Goal: Task Accomplishment & Management: Complete application form

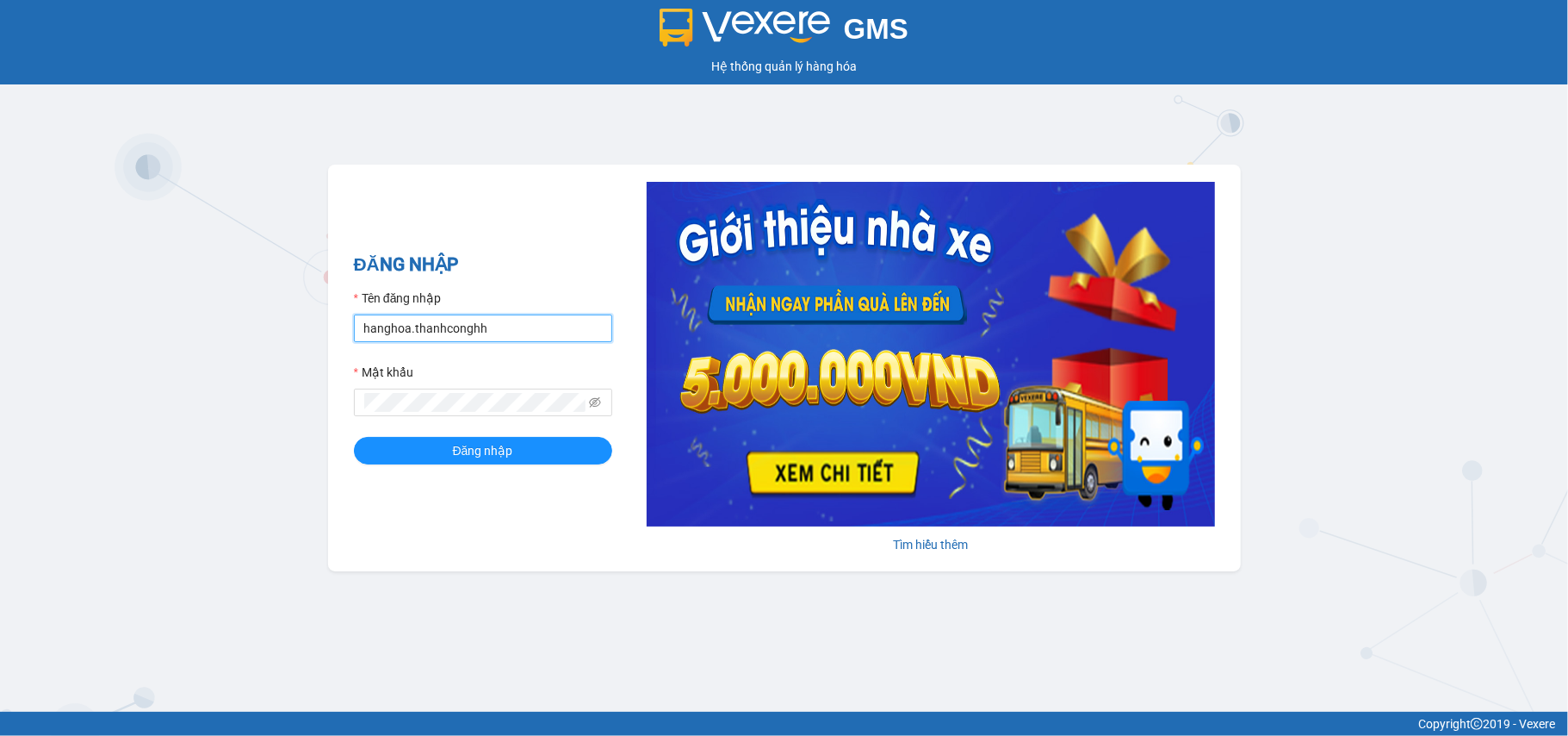
drag, startPoint x: 491, startPoint y: 331, endPoint x: 236, endPoint y: 310, distance: 255.9
click at [236, 310] on div "GMS Hệ thống quản lý hàng hóa ĐĂNG NHẬP Tên đăng nhập hanghoa.thanhconghh Mật k…" at bounding box center [784, 355] width 1568 height 712
type input "D"
type input "dxhh.thanhcong"
click at [321, 401] on div "GMS Hệ thống quản lý hàng hóa ĐĂNG NHẬP Tên đăng nhập dxhh.thanhcong Mật khẩu Đ…" at bounding box center [784, 355] width 1568 height 712
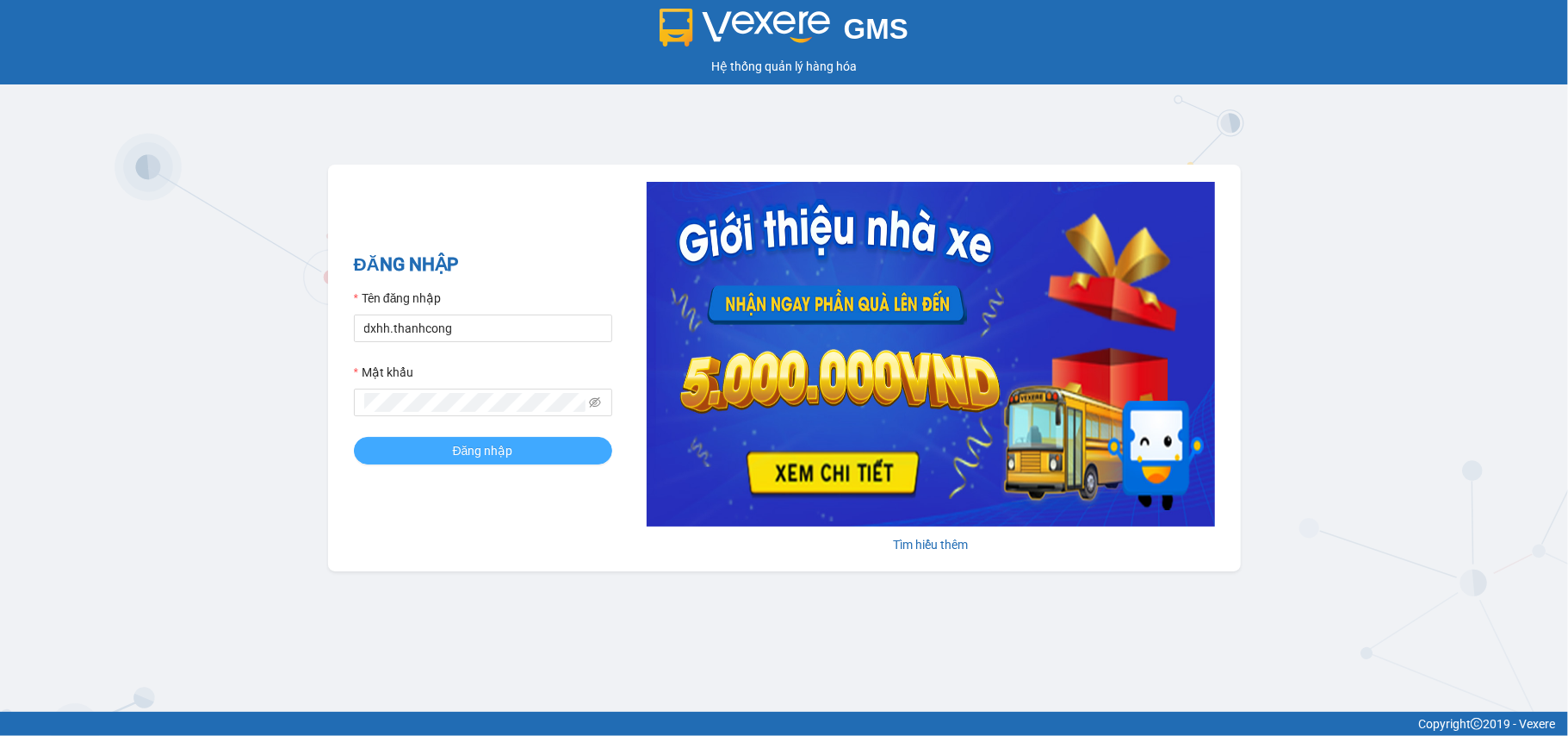
click at [421, 450] on button "Đăng nhập" at bounding box center [483, 450] width 258 height 27
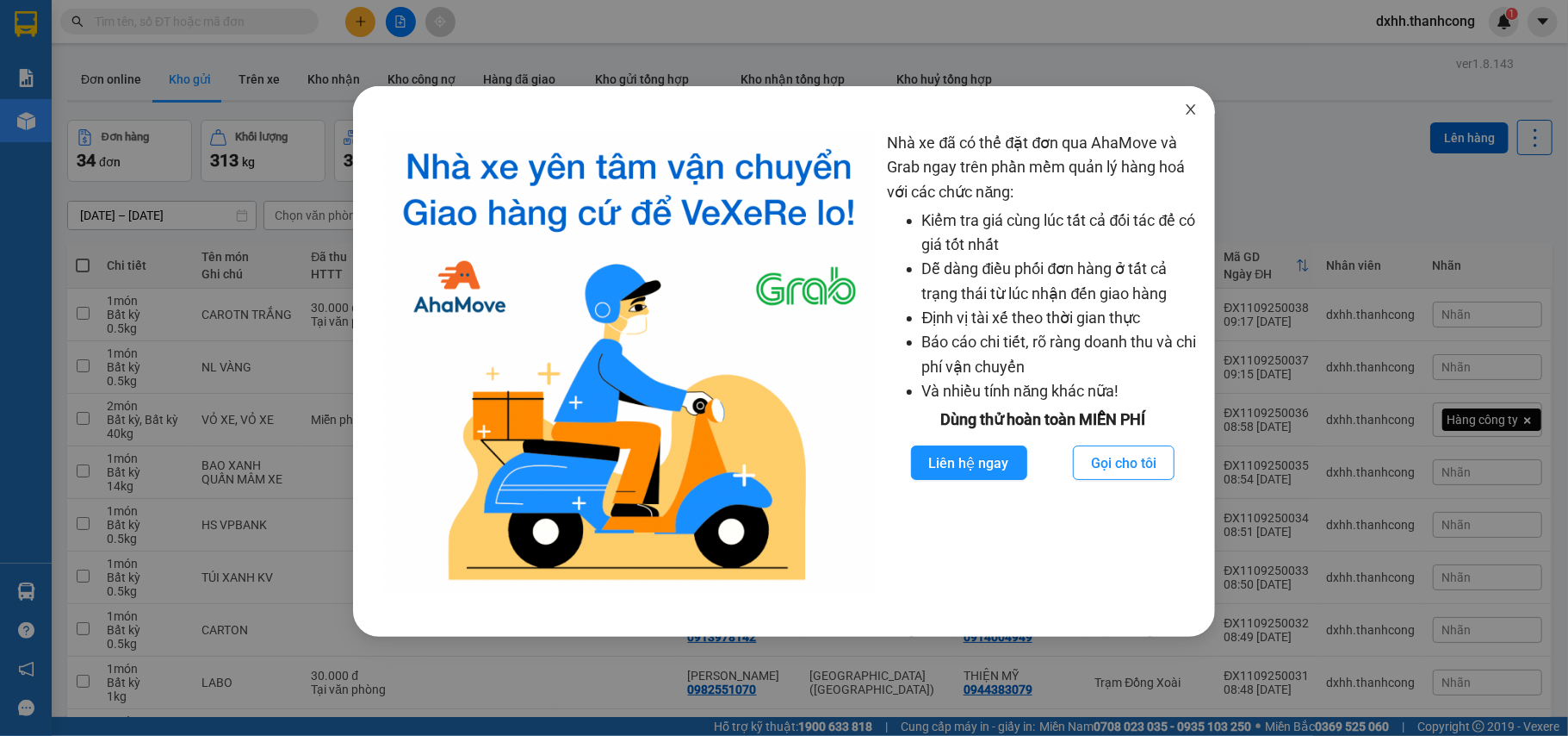
click at [1193, 112] on icon "close" at bounding box center [1191, 109] width 9 height 10
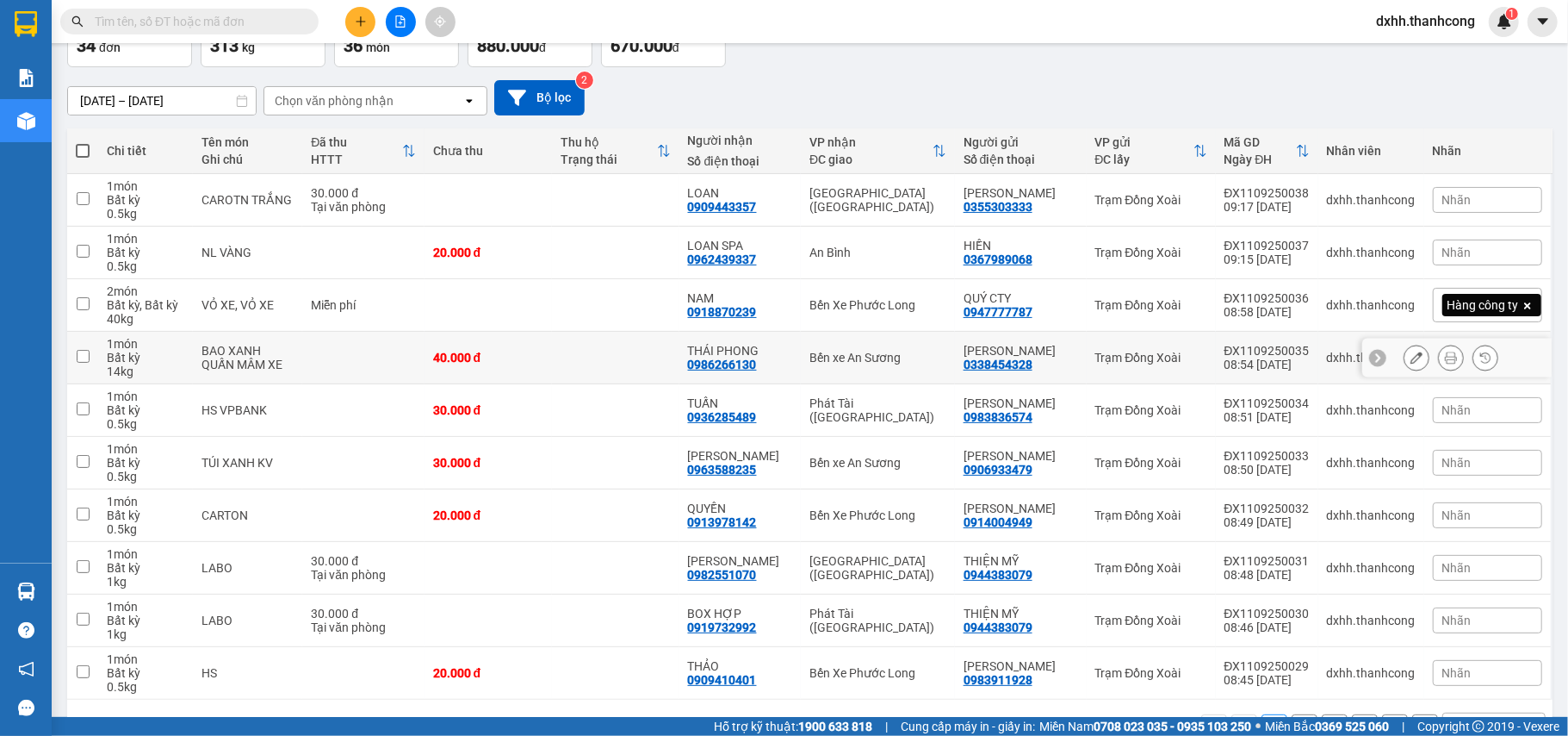
scroll to position [172, 0]
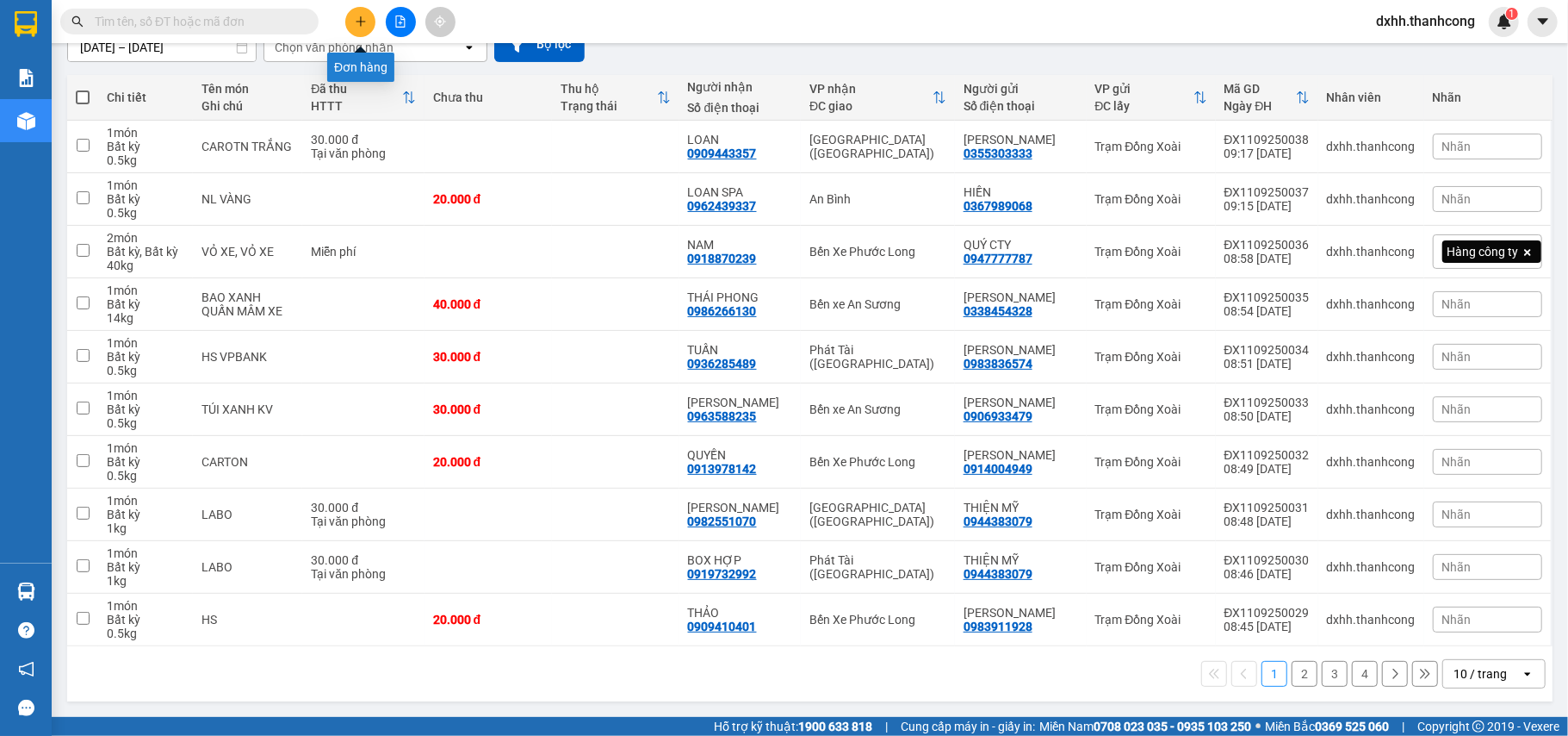
click at [358, 25] on icon "plus" at bounding box center [361, 22] width 12 height 12
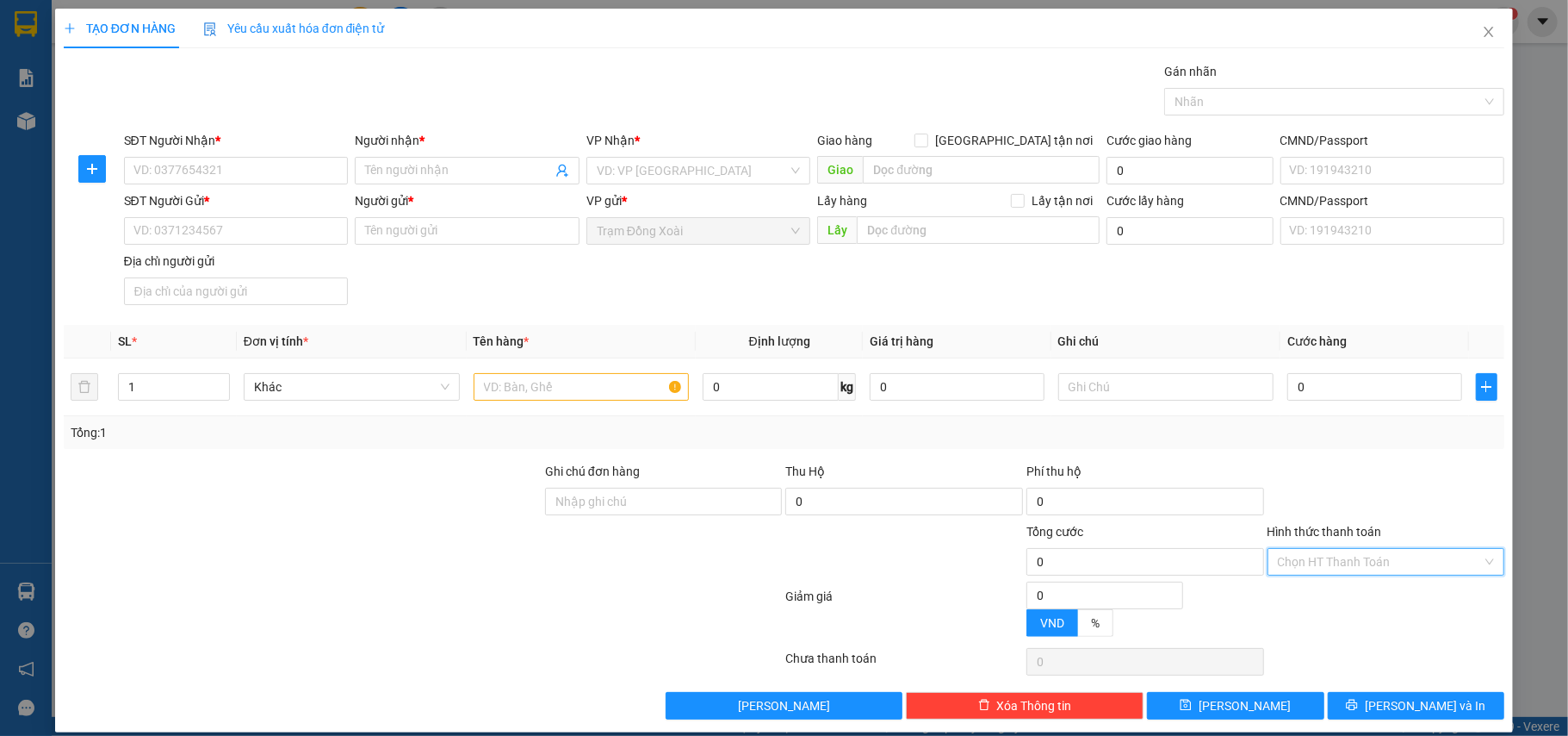
click at [1401, 563] on input "Hình thức thanh toán" at bounding box center [1381, 562] width 205 height 26
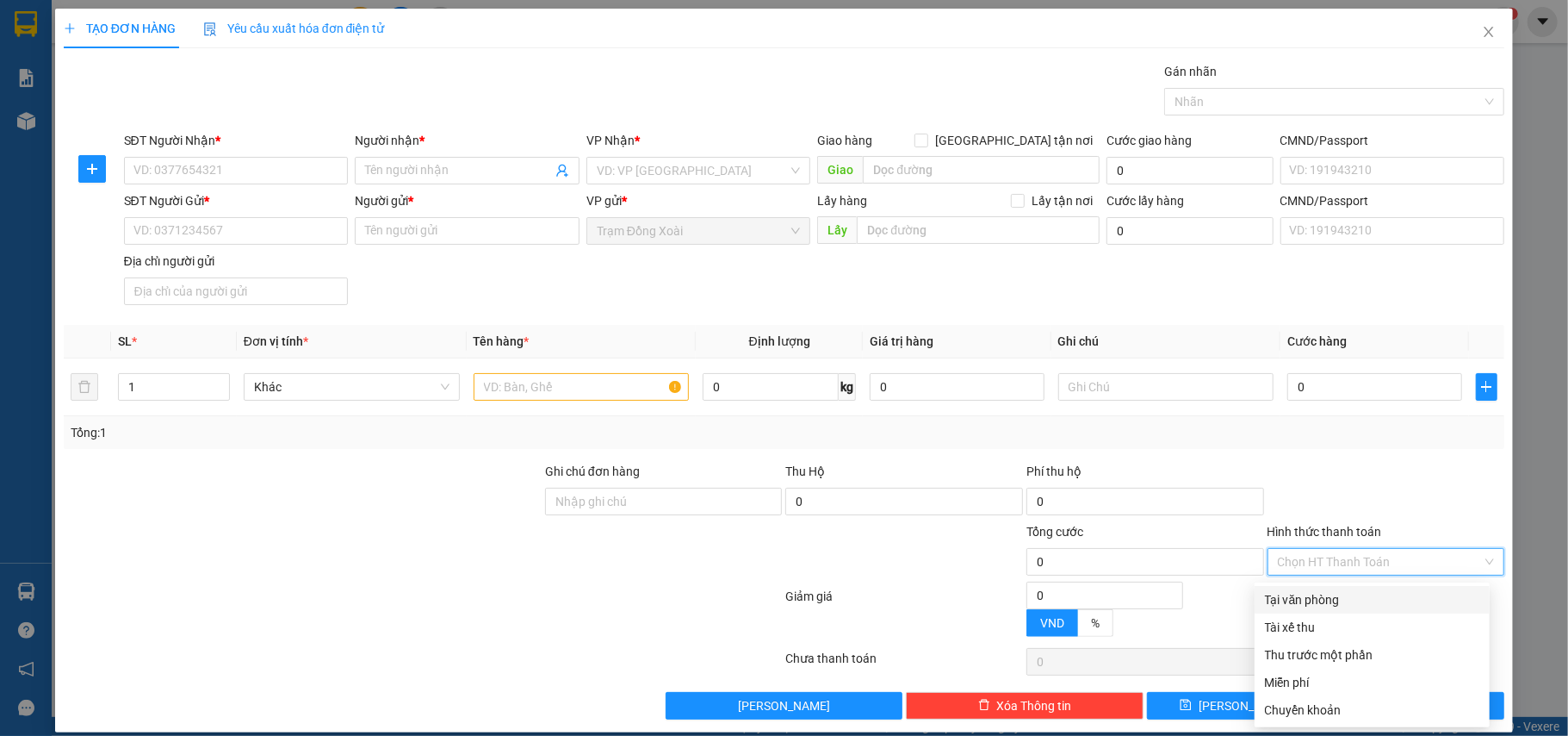
click at [1306, 597] on div "Tại văn phòng" at bounding box center [1373, 600] width 214 height 19
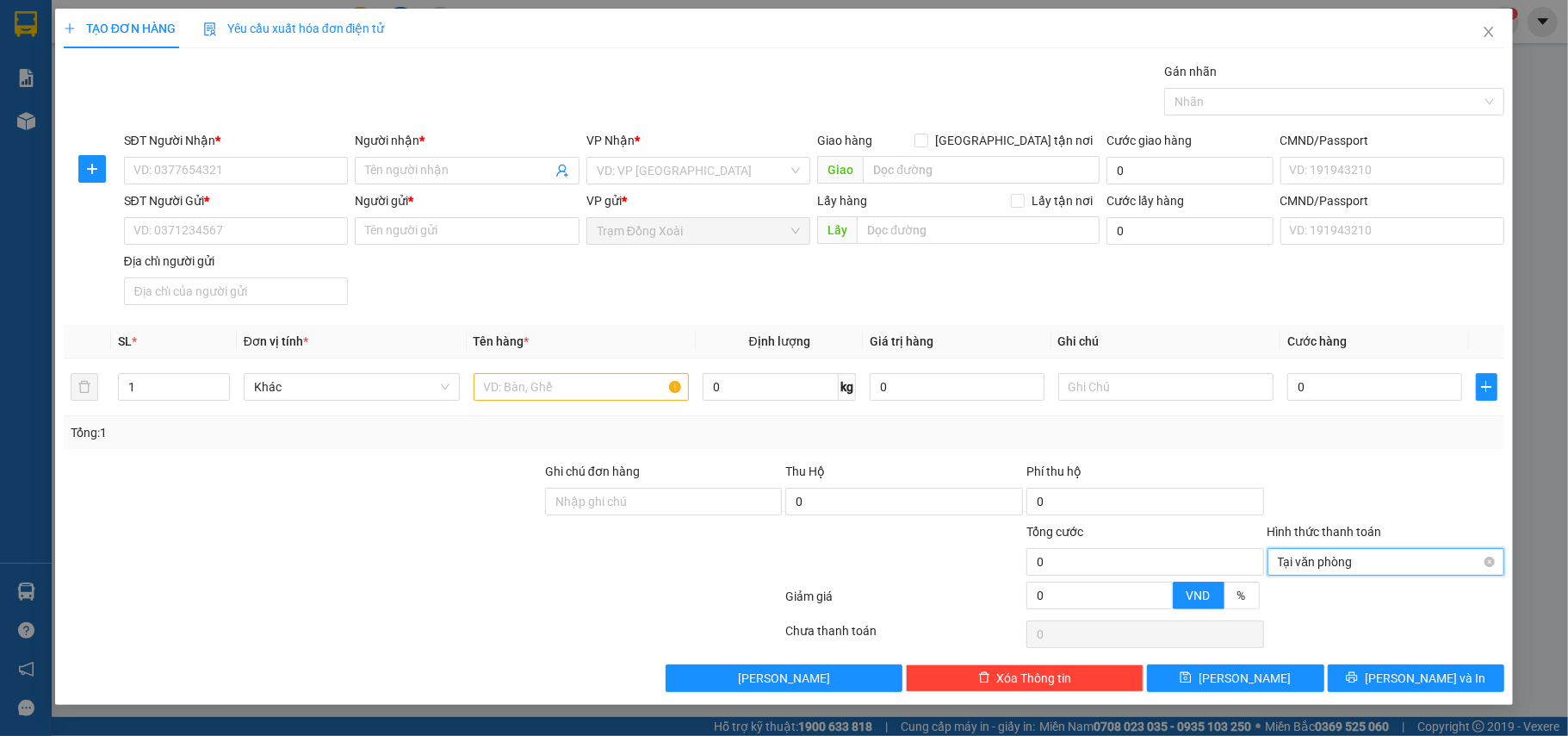
click at [1413, 566] on span "Tại văn phòng" at bounding box center [1387, 562] width 217 height 26
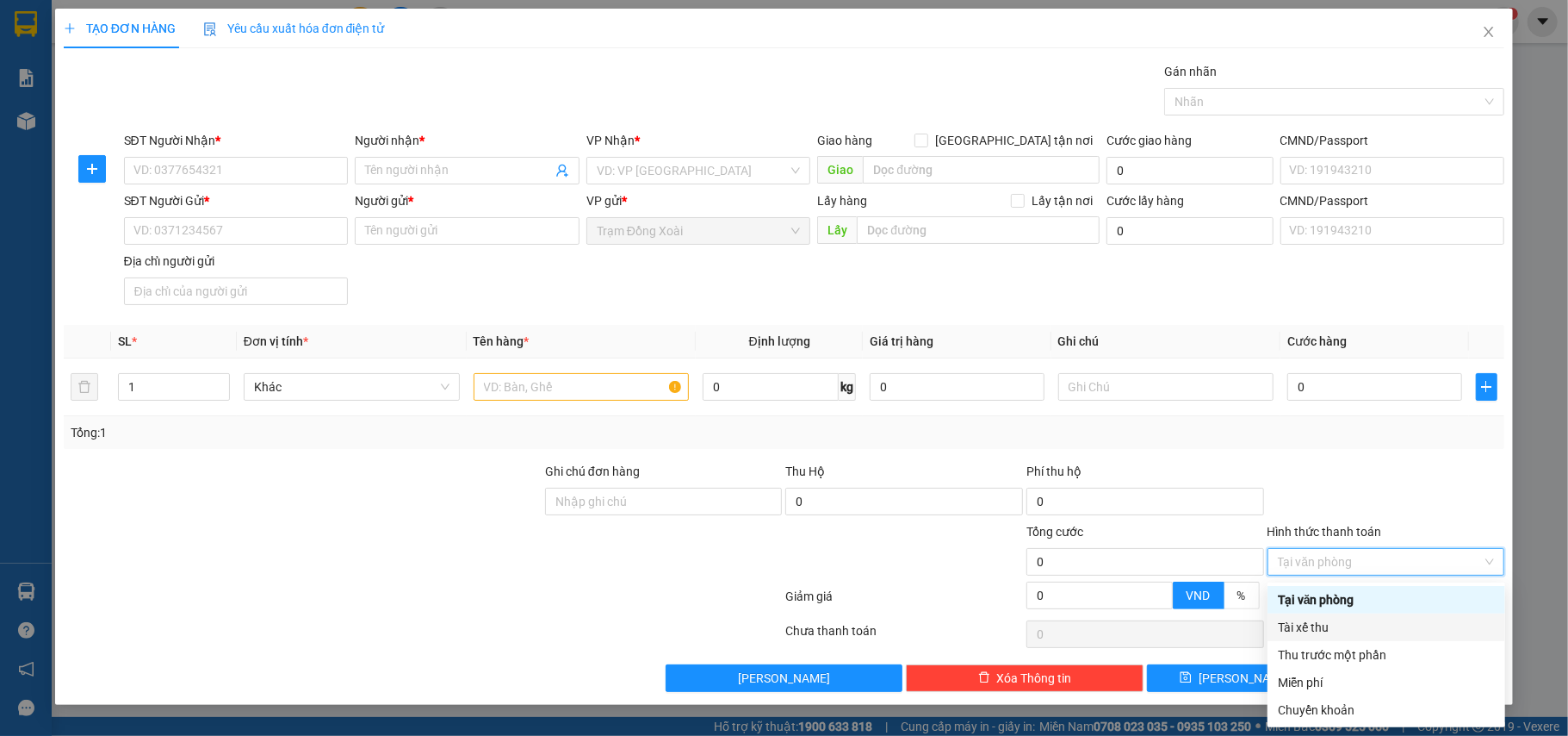
click at [1320, 628] on div "Tài xế thu" at bounding box center [1387, 627] width 217 height 19
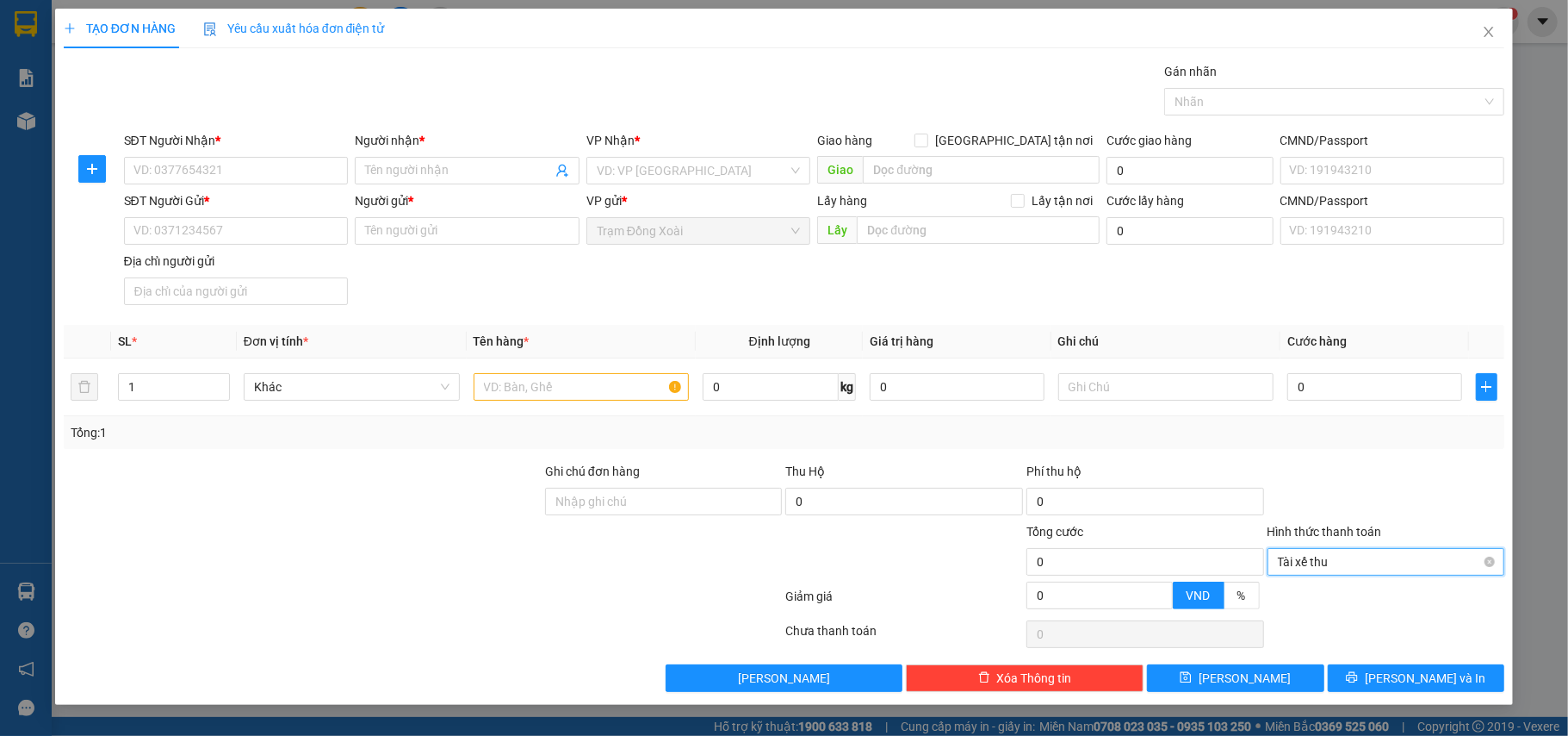
click at [1370, 565] on span "Tài xế thu" at bounding box center [1387, 562] width 217 height 26
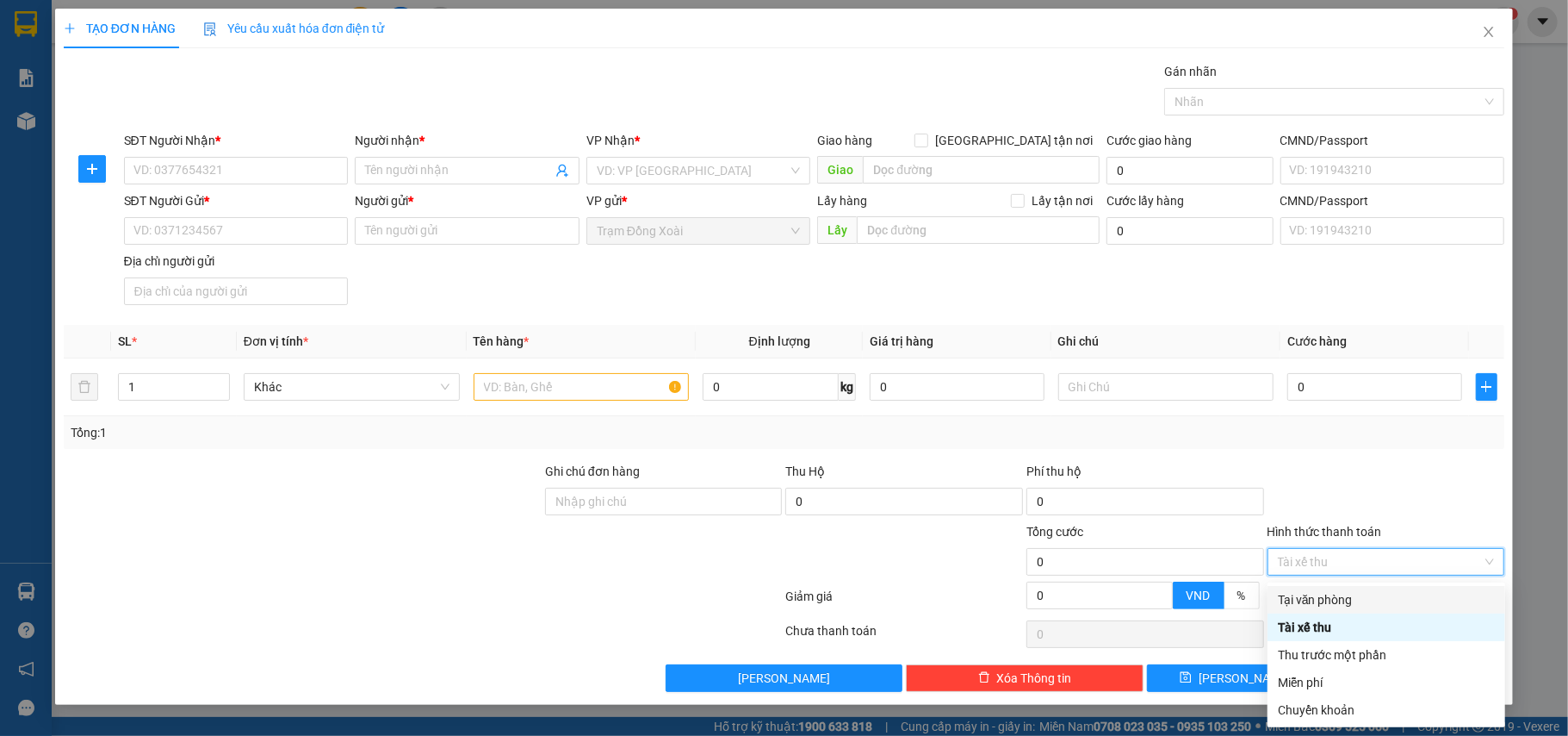
click at [1386, 459] on div "Transit Pickup Surcharge Ids Transit Deliver Surcharge Ids Transit Deliver Surc…" at bounding box center [784, 377] width 1442 height 630
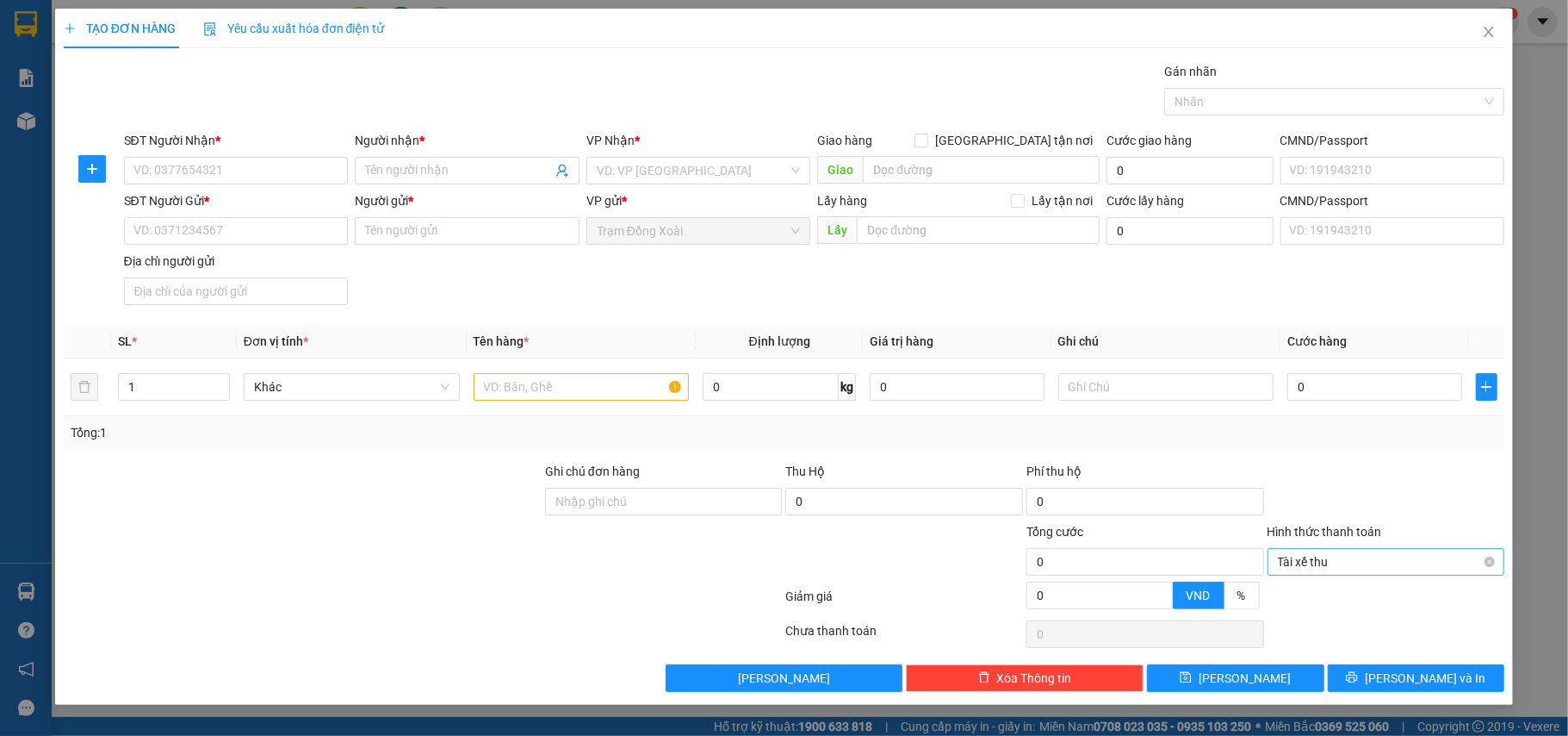
click at [1348, 569] on span "Tài xế thu" at bounding box center [1387, 562] width 217 height 26
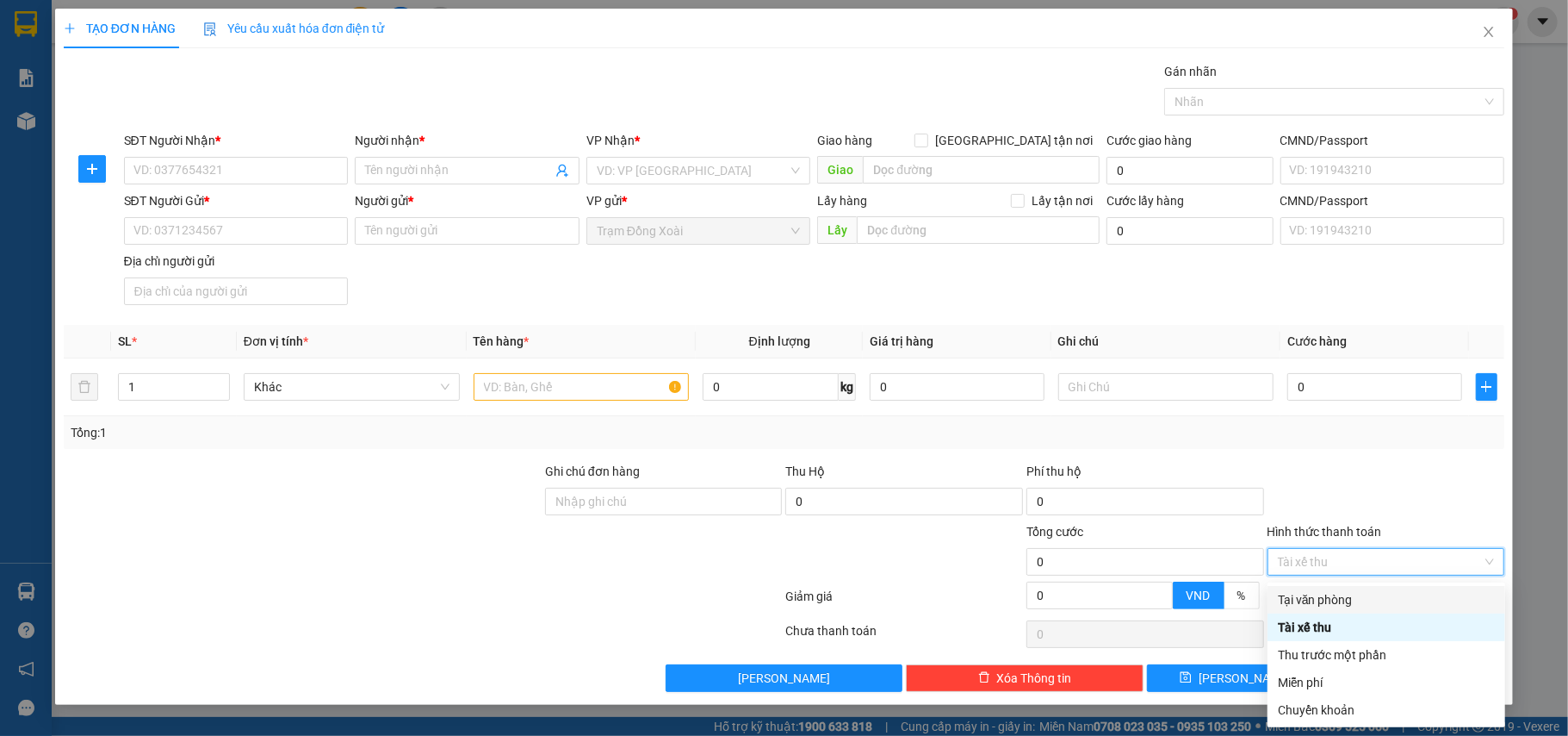
click at [1339, 456] on div "Transit Pickup Surcharge Ids Transit Deliver Surcharge Ids Transit Deliver Surc…" at bounding box center [784, 377] width 1442 height 630
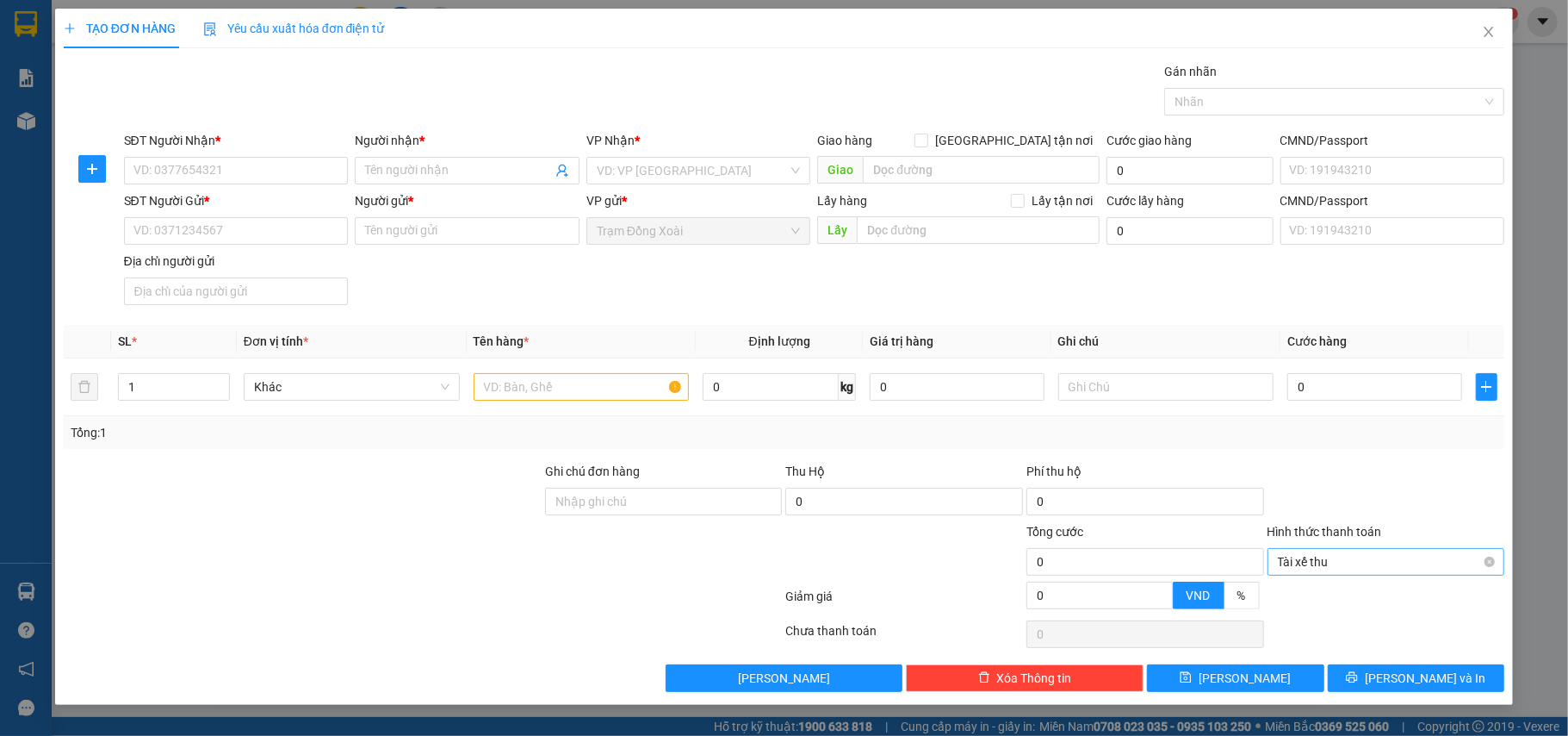
click at [1400, 566] on span "Tài xế thu" at bounding box center [1387, 562] width 217 height 26
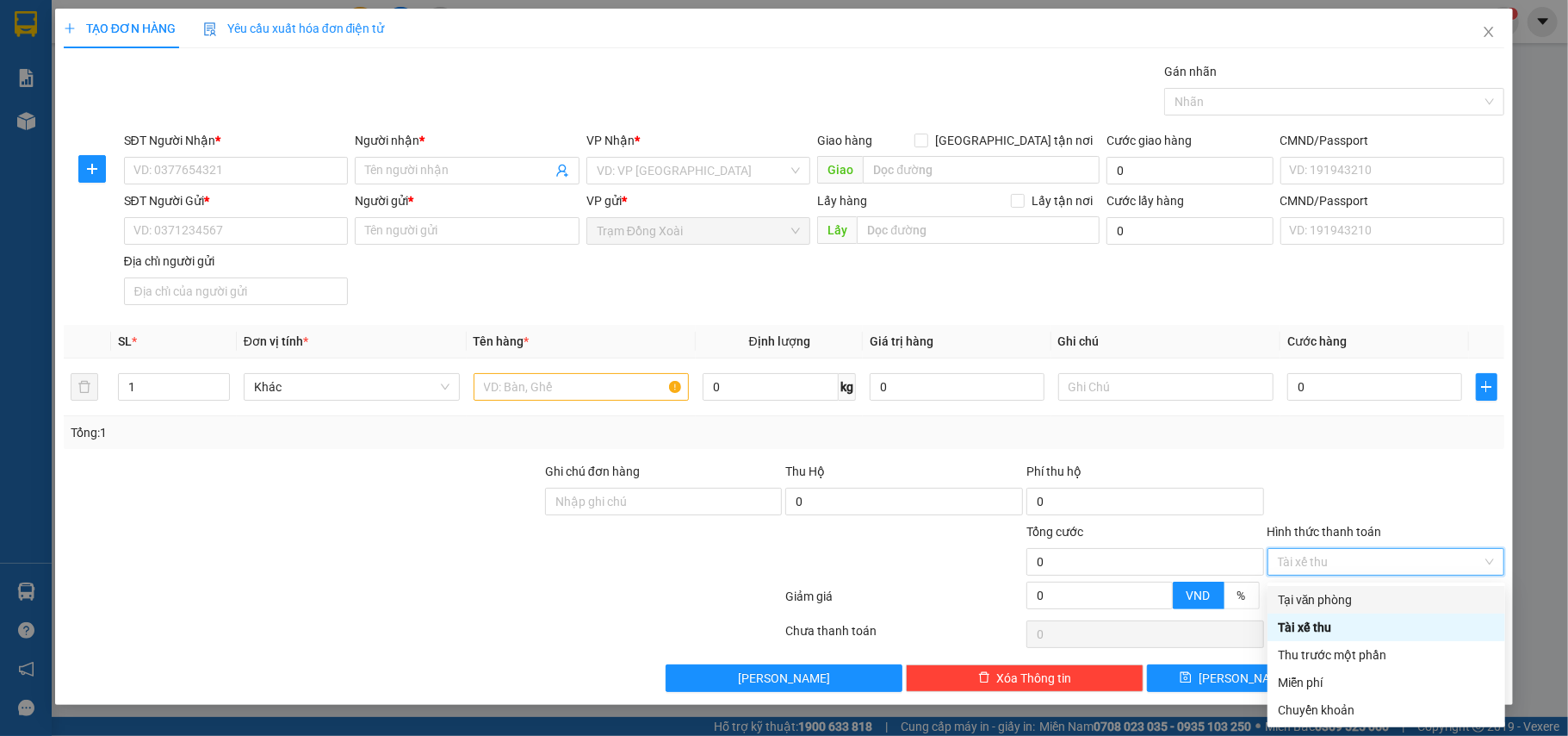
click at [1382, 457] on div "Transit Pickup Surcharge Ids Transit Deliver Surcharge Ids Transit Deliver Surc…" at bounding box center [784, 377] width 1442 height 630
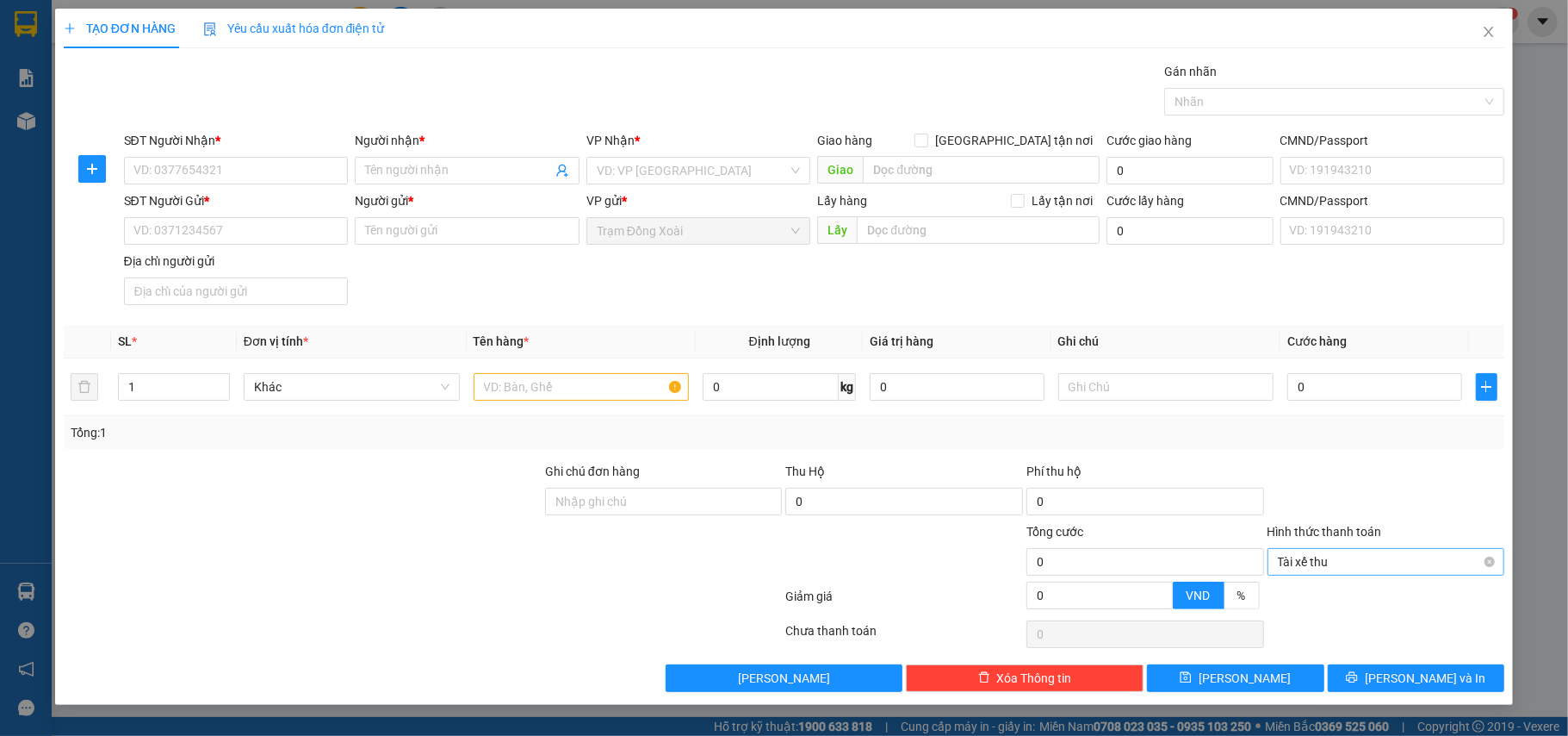
click at [1372, 564] on span "Tài xế thu" at bounding box center [1387, 562] width 217 height 26
click at [1405, 473] on div at bounding box center [1387, 492] width 241 height 60
click at [1337, 563] on input "Hình thức thanh toán" at bounding box center [1381, 562] width 205 height 26
click at [1304, 479] on div at bounding box center [1387, 492] width 241 height 60
click at [1483, 32] on icon "close" at bounding box center [1489, 32] width 14 height 14
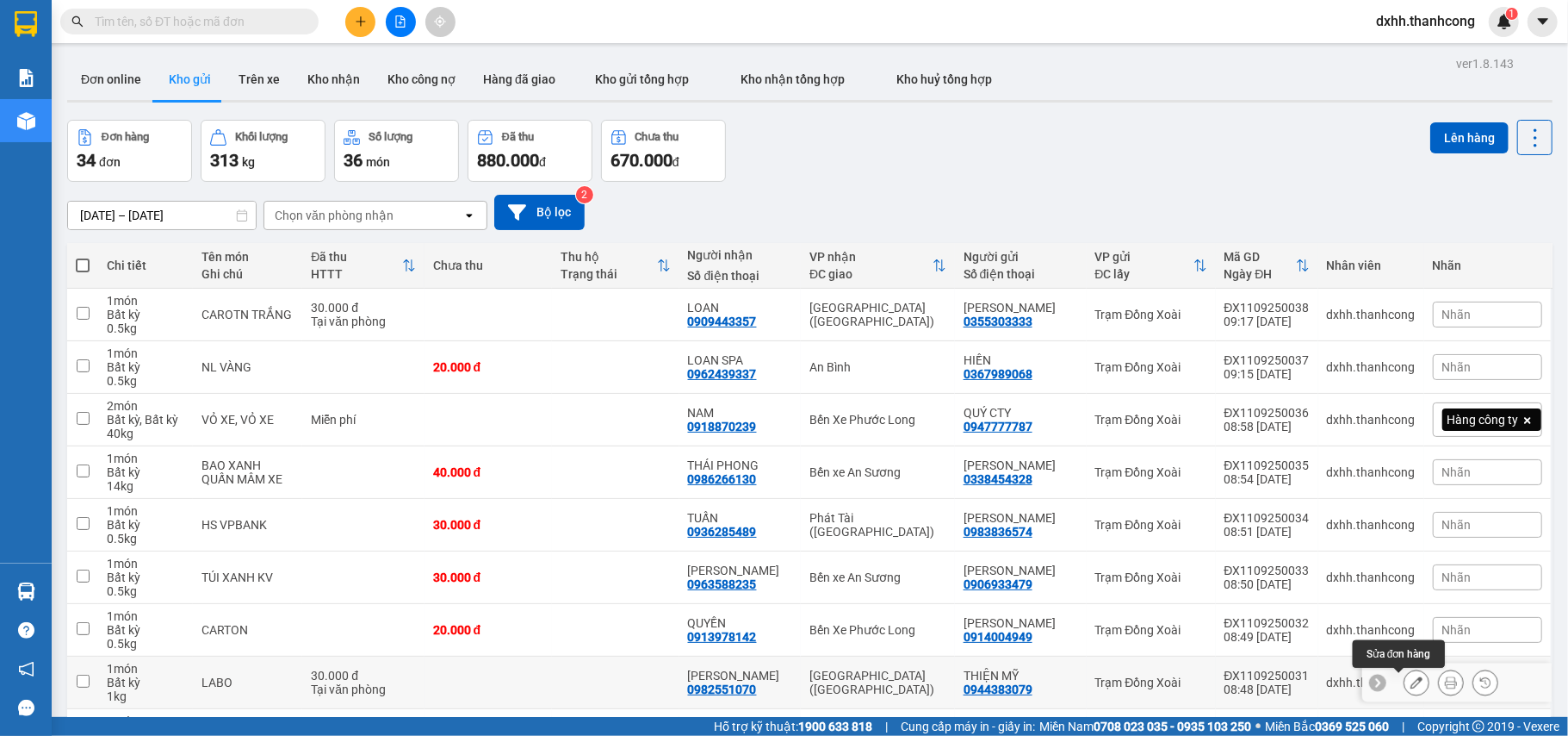
click at [1405, 679] on button at bounding box center [1417, 683] width 24 height 30
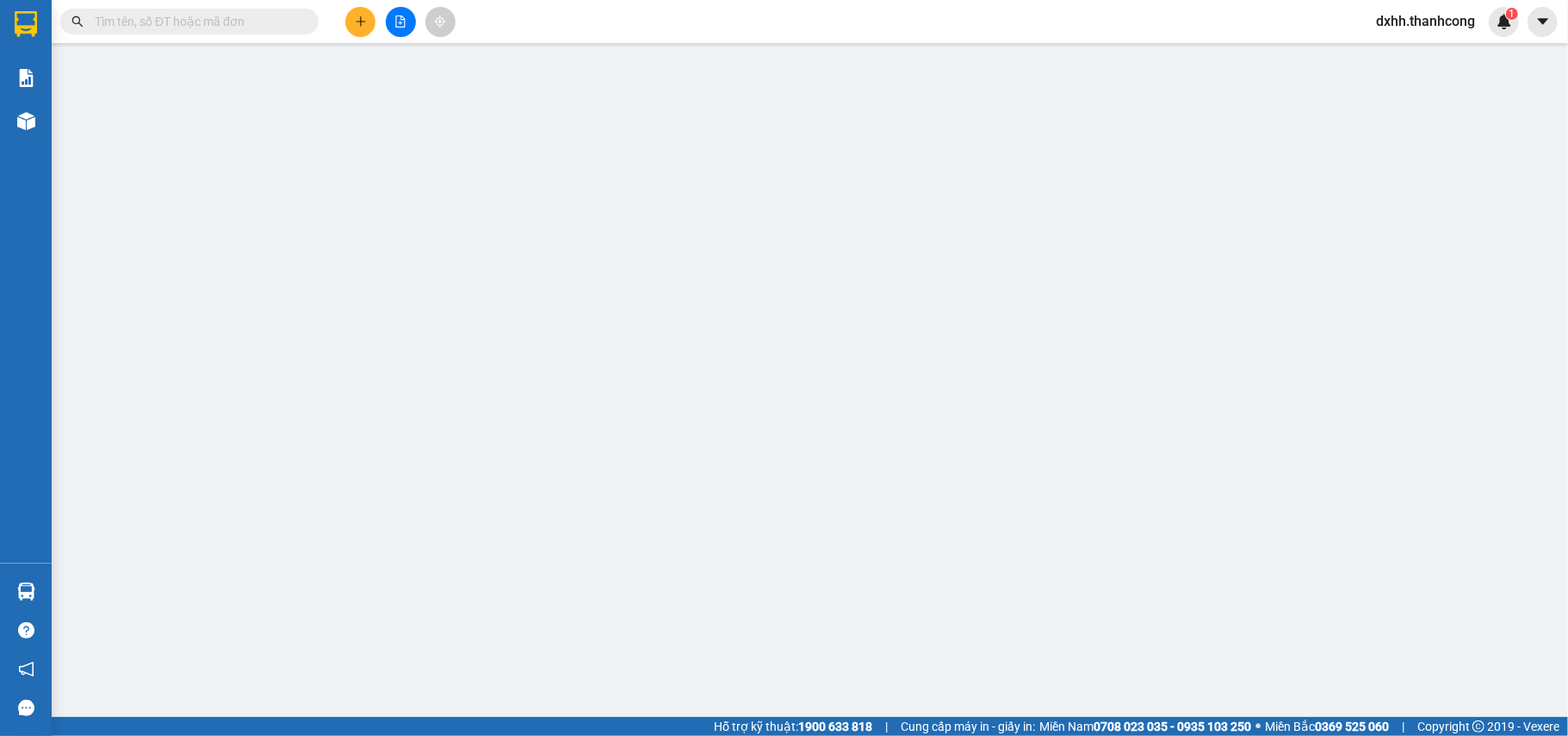
type input "0982551070"
type input "[PERSON_NAME]"
type input "0944383079"
type input "THIỆN MỸ"
type input "123456789123"
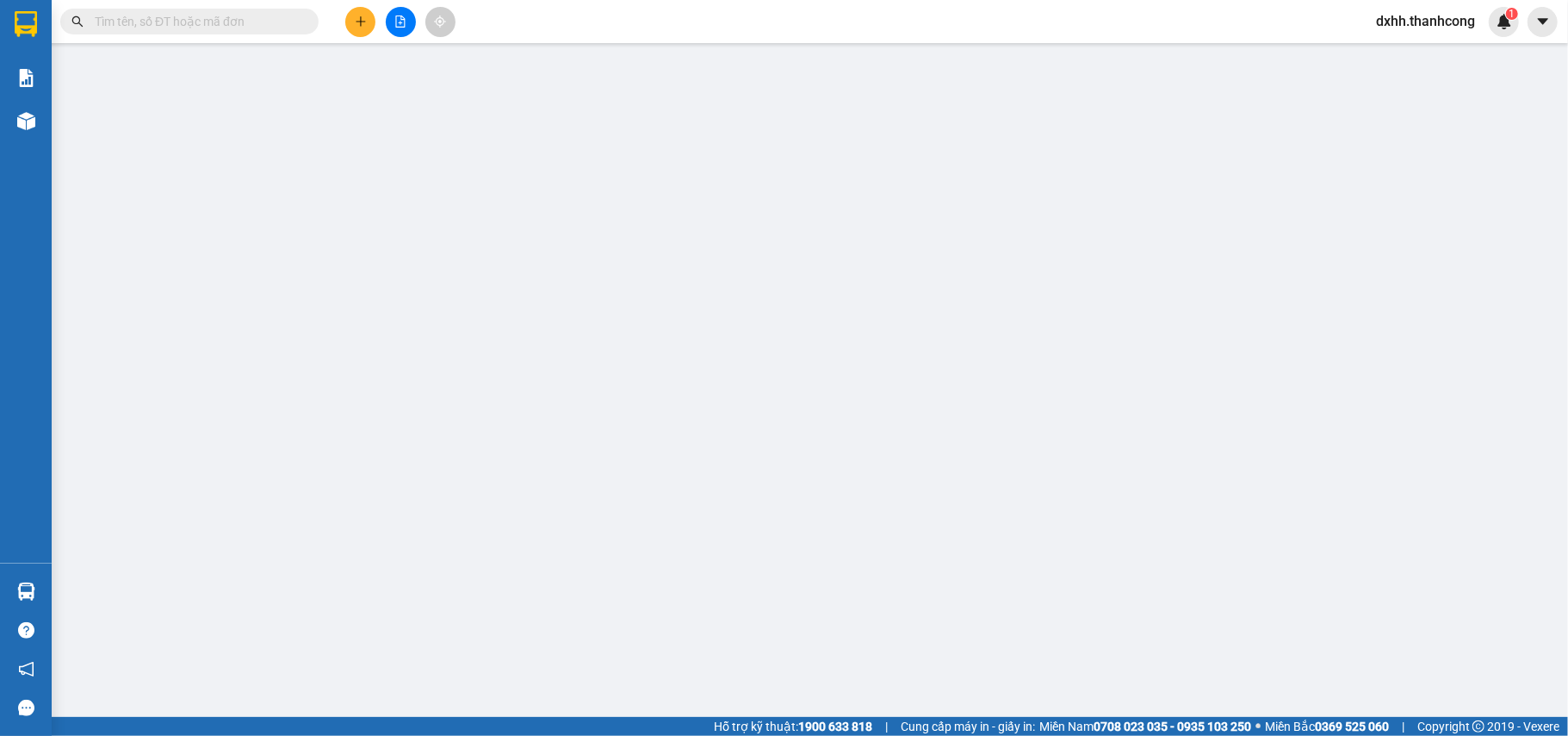
type input "TÂN BÌNH,[GEOGRAPHIC_DATA],[GEOGRAPHIC_DATA]"
type input "30.000"
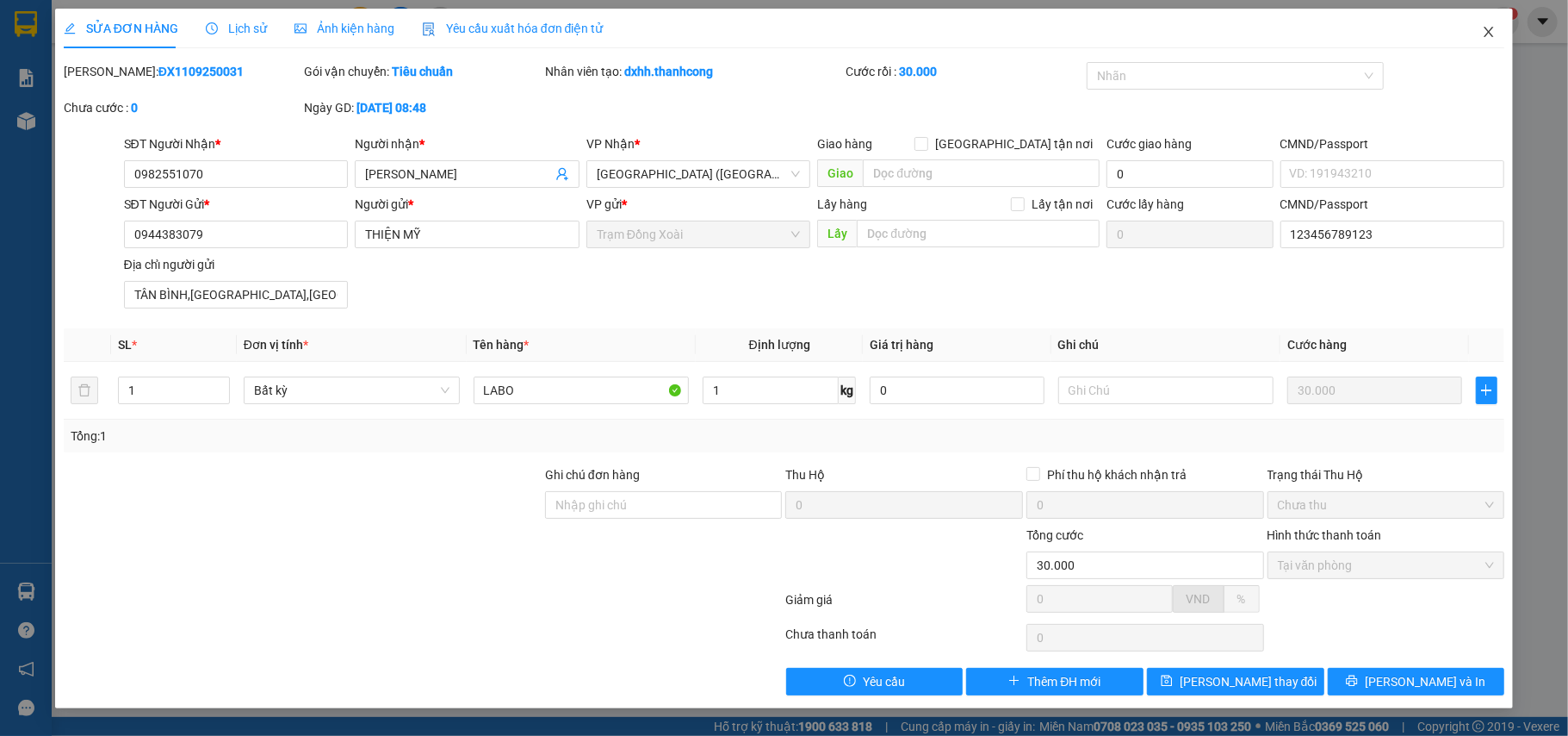
click at [1482, 36] on span "Close" at bounding box center [1488, 32] width 48 height 48
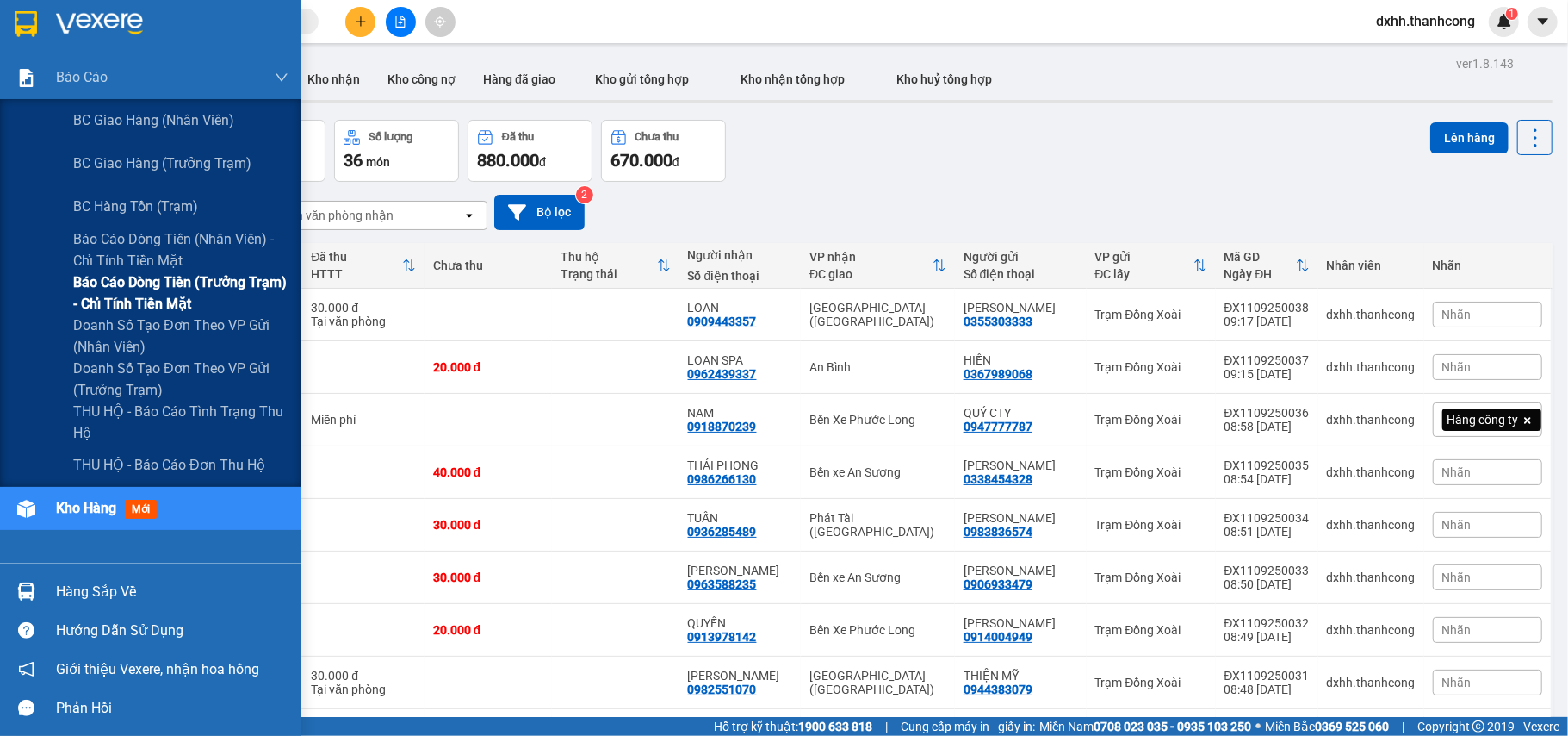
click at [187, 277] on span "Báo cáo dòng tiền (trưởng trạm) - chỉ tính tiền mặt" at bounding box center [180, 293] width 215 height 43
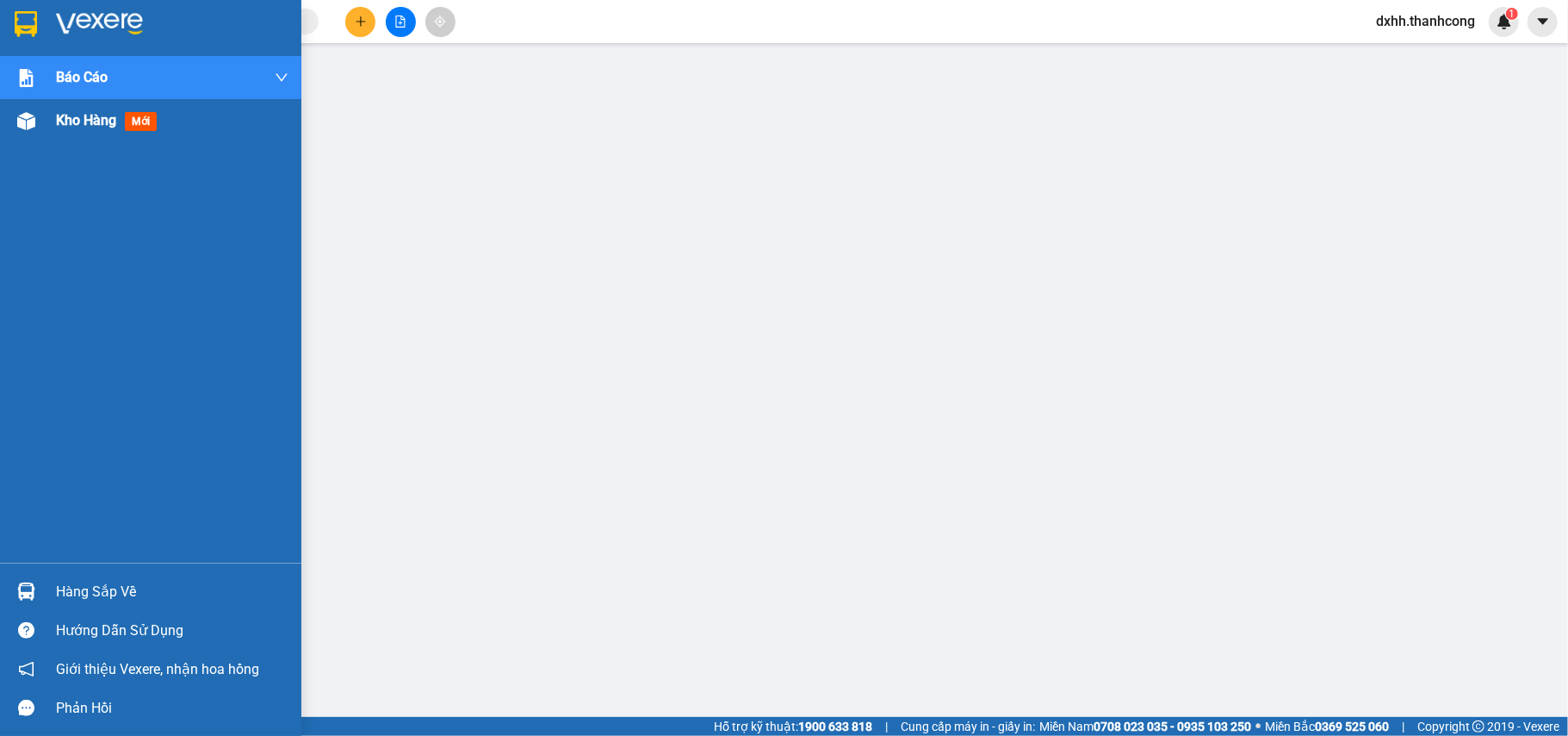
click at [91, 120] on span "Kho hàng" at bounding box center [86, 119] width 60 height 16
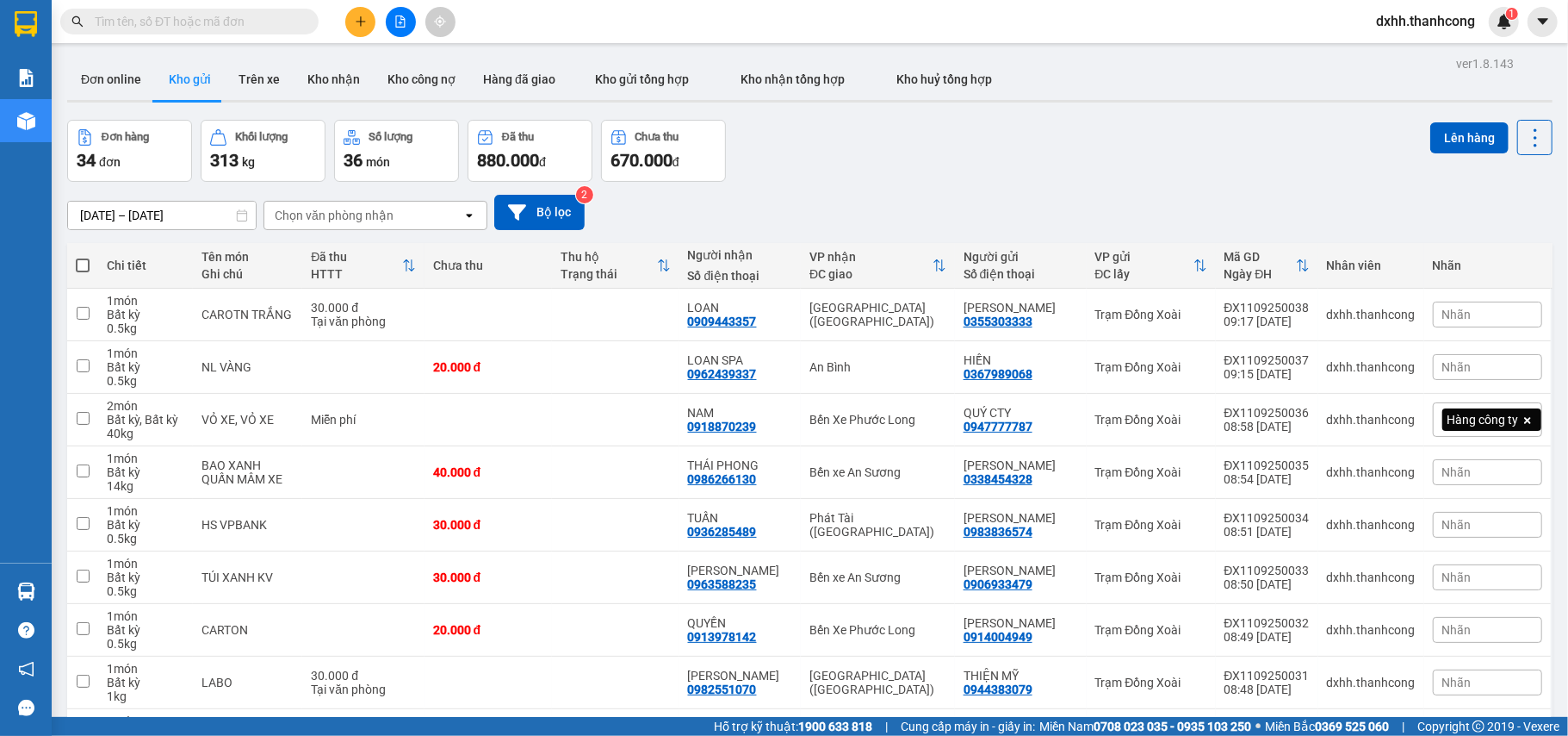
click at [177, 78] on button "Kho gửi" at bounding box center [190, 79] width 70 height 41
click at [241, 211] on icon at bounding box center [241, 215] width 12 height 12
click at [242, 215] on icon at bounding box center [241, 215] width 12 height 12
click at [126, 218] on input "[DATE] – [DATE]" at bounding box center [162, 215] width 188 height 27
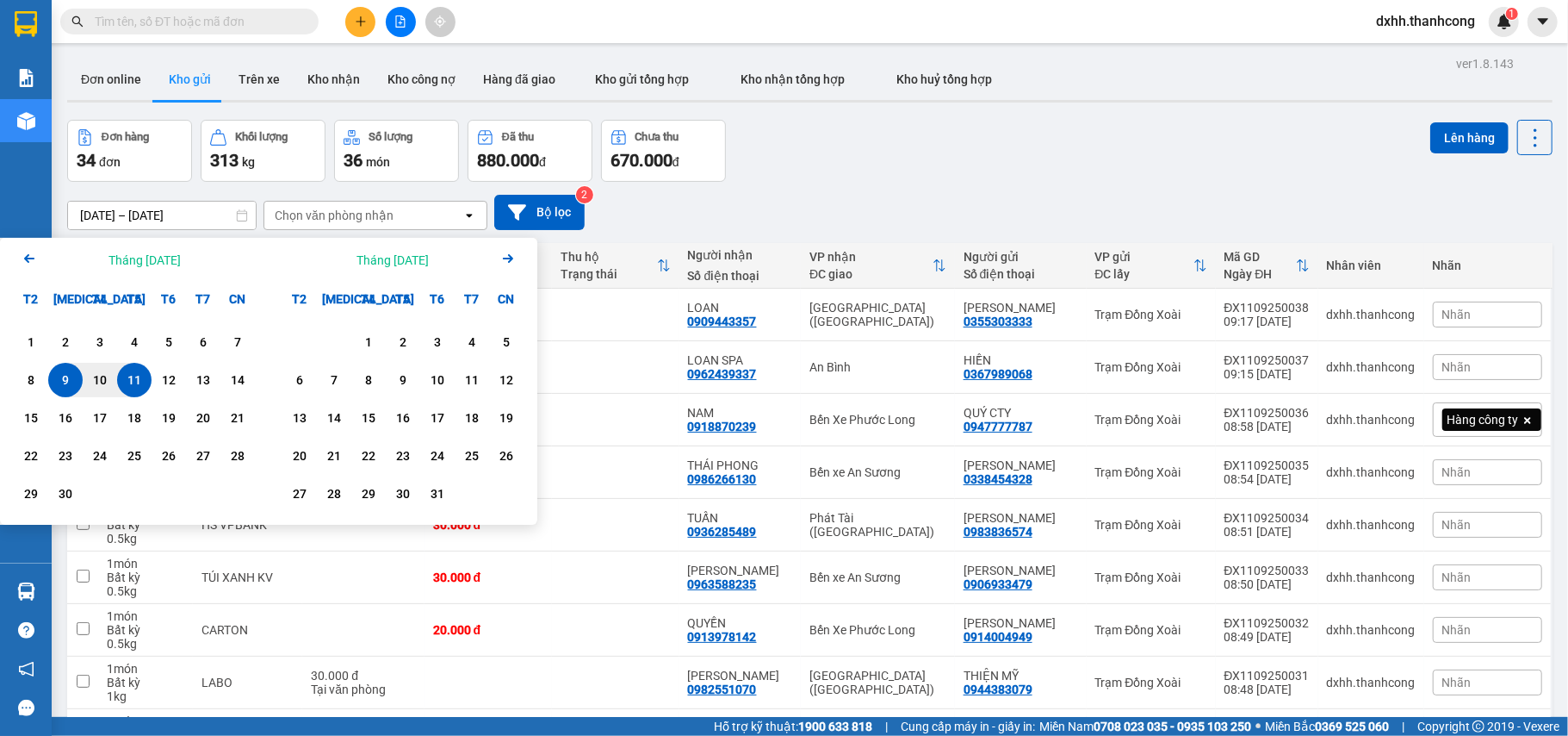
click at [132, 381] on div "11" at bounding box center [134, 380] width 24 height 21
type input "[DATE] – / /"
click at [860, 183] on div "[DATE] – / / Press the down arrow key to interact with the calendar and select …" at bounding box center [810, 211] width 1485 height 61
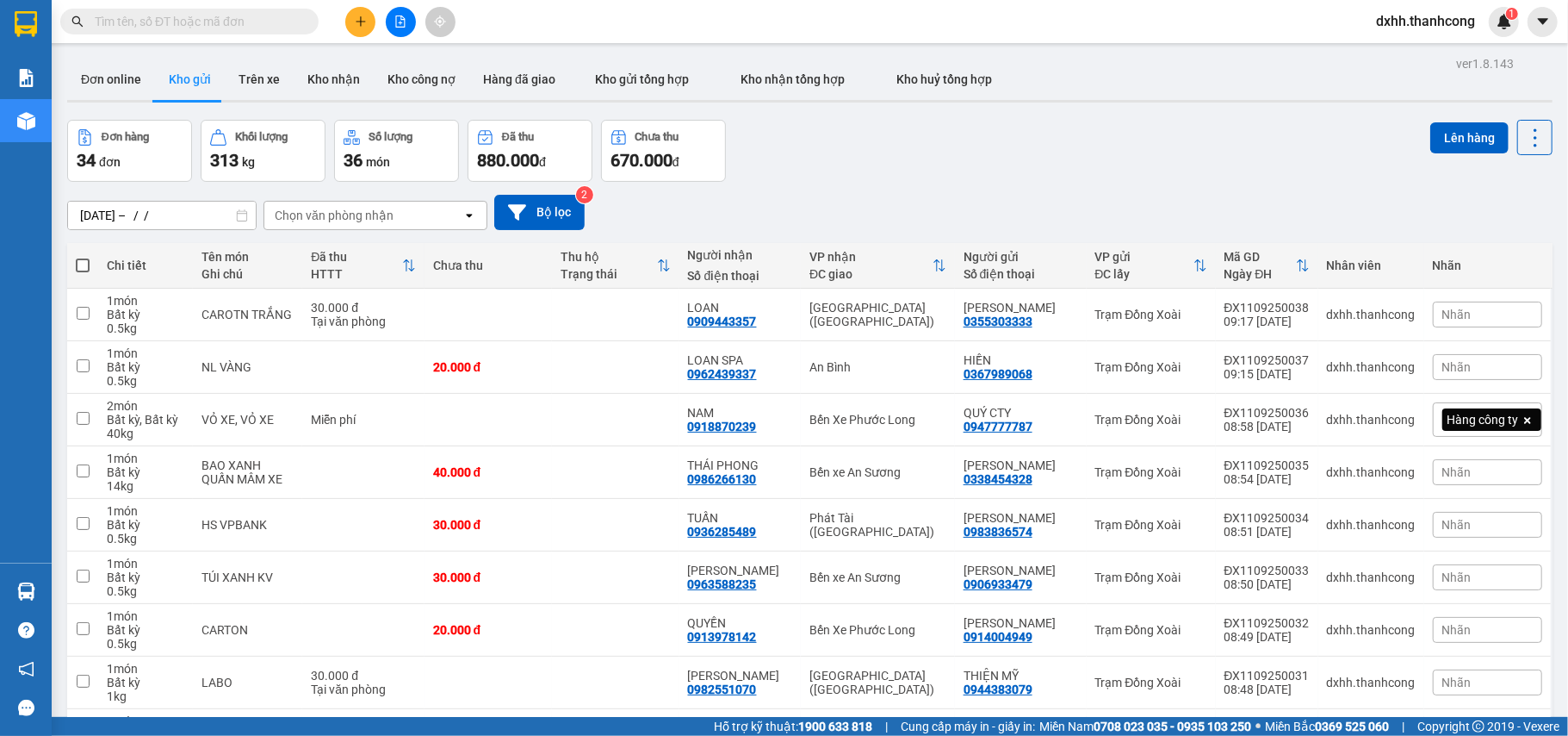
click at [466, 212] on icon "open" at bounding box center [469, 215] width 14 height 14
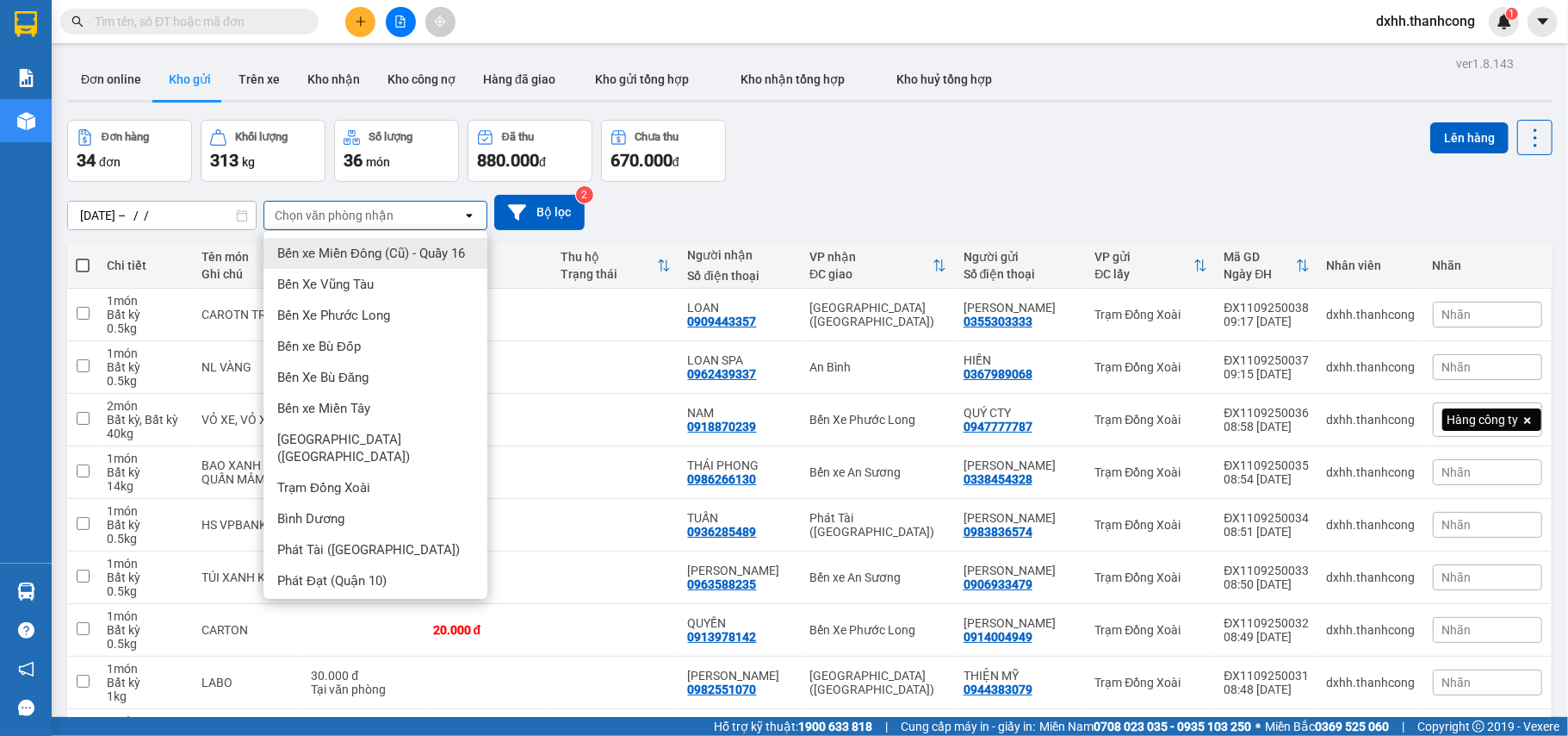
click at [924, 184] on div "[DATE] – / / Press the down arrow key to interact with the calendar and select …" at bounding box center [810, 211] width 1485 height 61
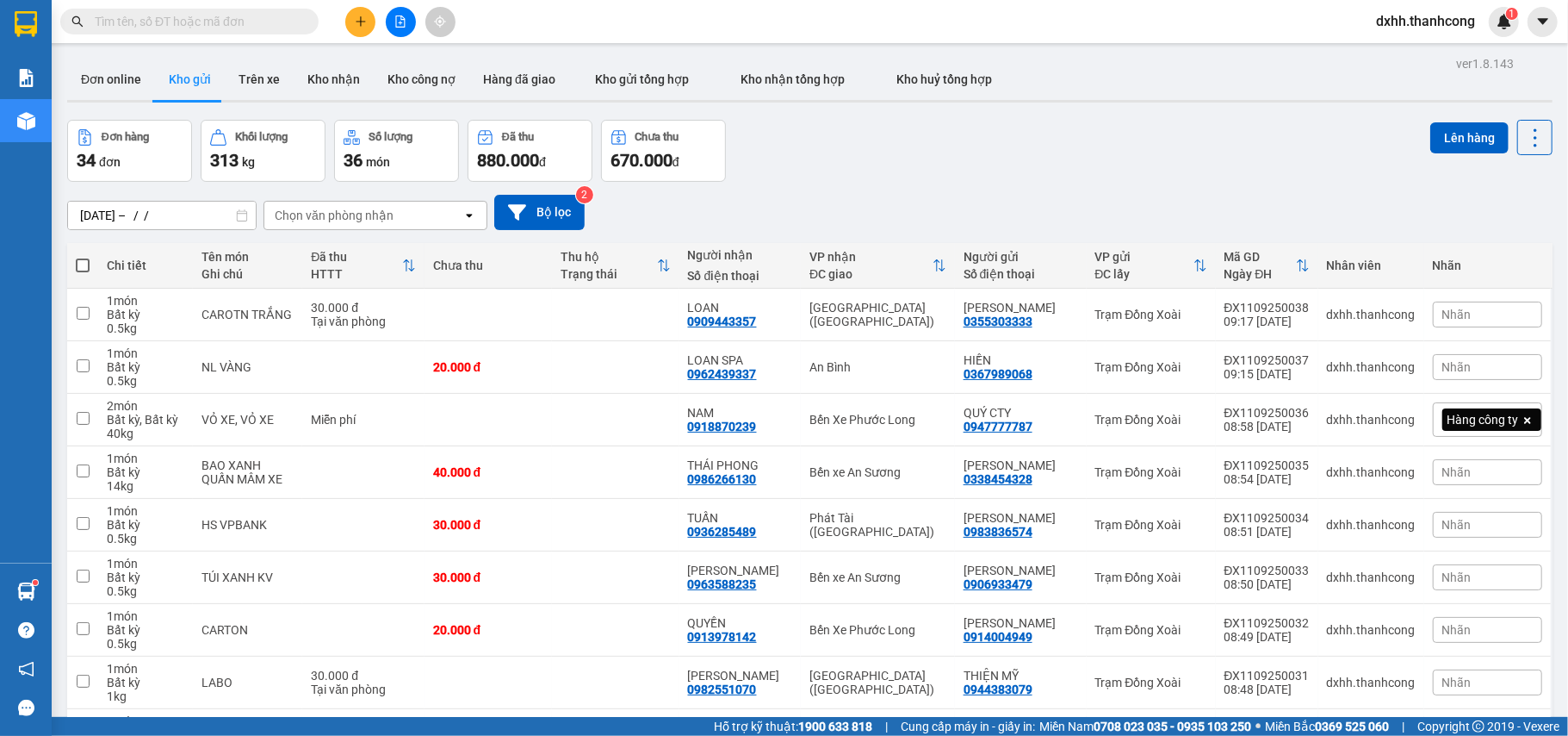
click at [1117, 165] on div "Đơn hàng 34 đơn Khối lượng 313 kg Số lượng 36 món Đã thu 880.000 đ Chưa thu 670…" at bounding box center [810, 150] width 1485 height 62
click at [1144, 171] on div "Đơn hàng 34 đơn Khối lượng 313 kg Số lượng 36 món Đã thu 880.000 đ Chưa thu 670…" at bounding box center [810, 150] width 1485 height 62
click at [364, 24] on icon "plus" at bounding box center [361, 22] width 12 height 12
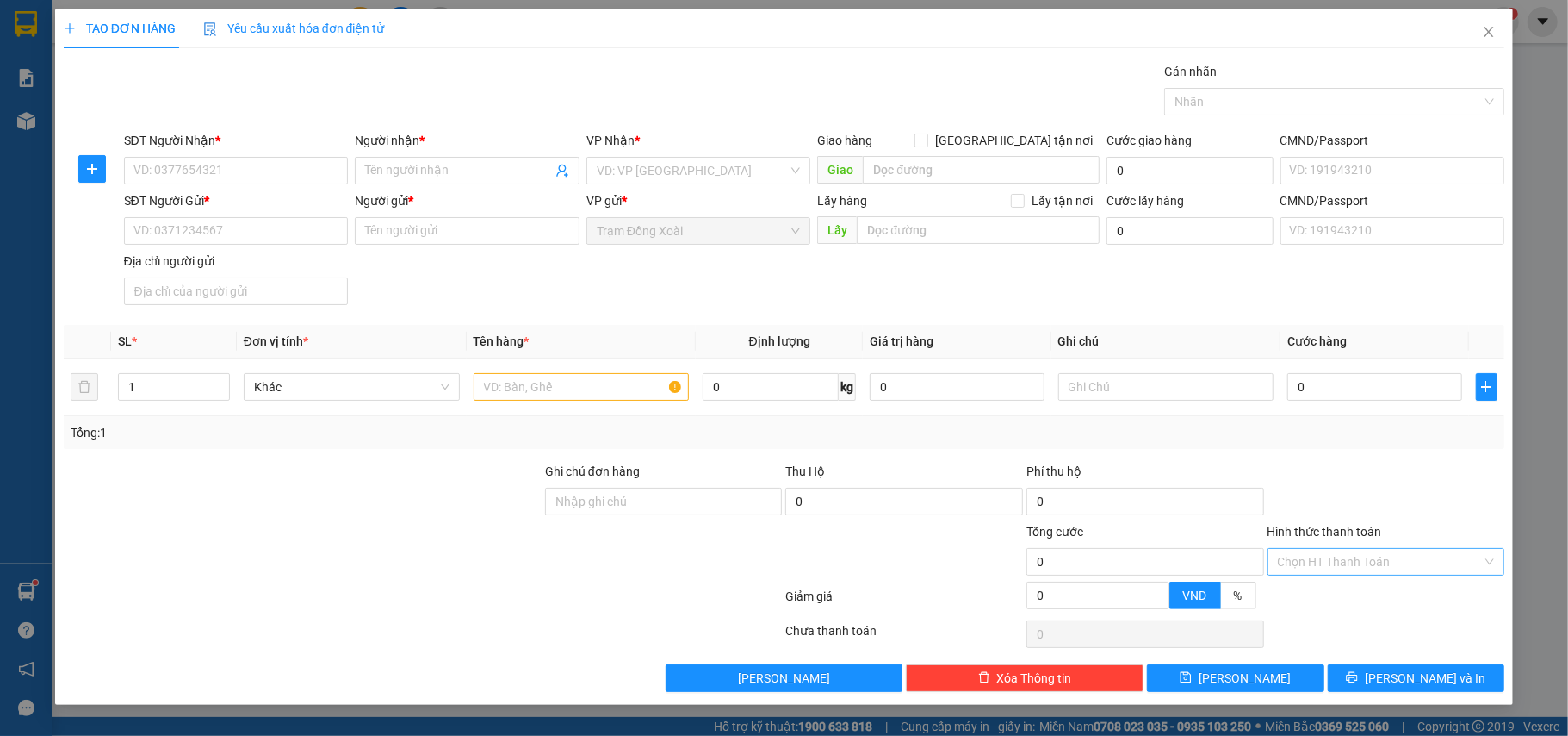
click at [1436, 570] on input "Hình thức thanh toán" at bounding box center [1381, 562] width 205 height 26
click at [1427, 460] on div "Transit Pickup Surcharge Ids Transit Deliver Surcharge Ids Transit Deliver Surc…" at bounding box center [784, 377] width 1442 height 630
click at [1490, 36] on icon "close" at bounding box center [1489, 32] width 14 height 14
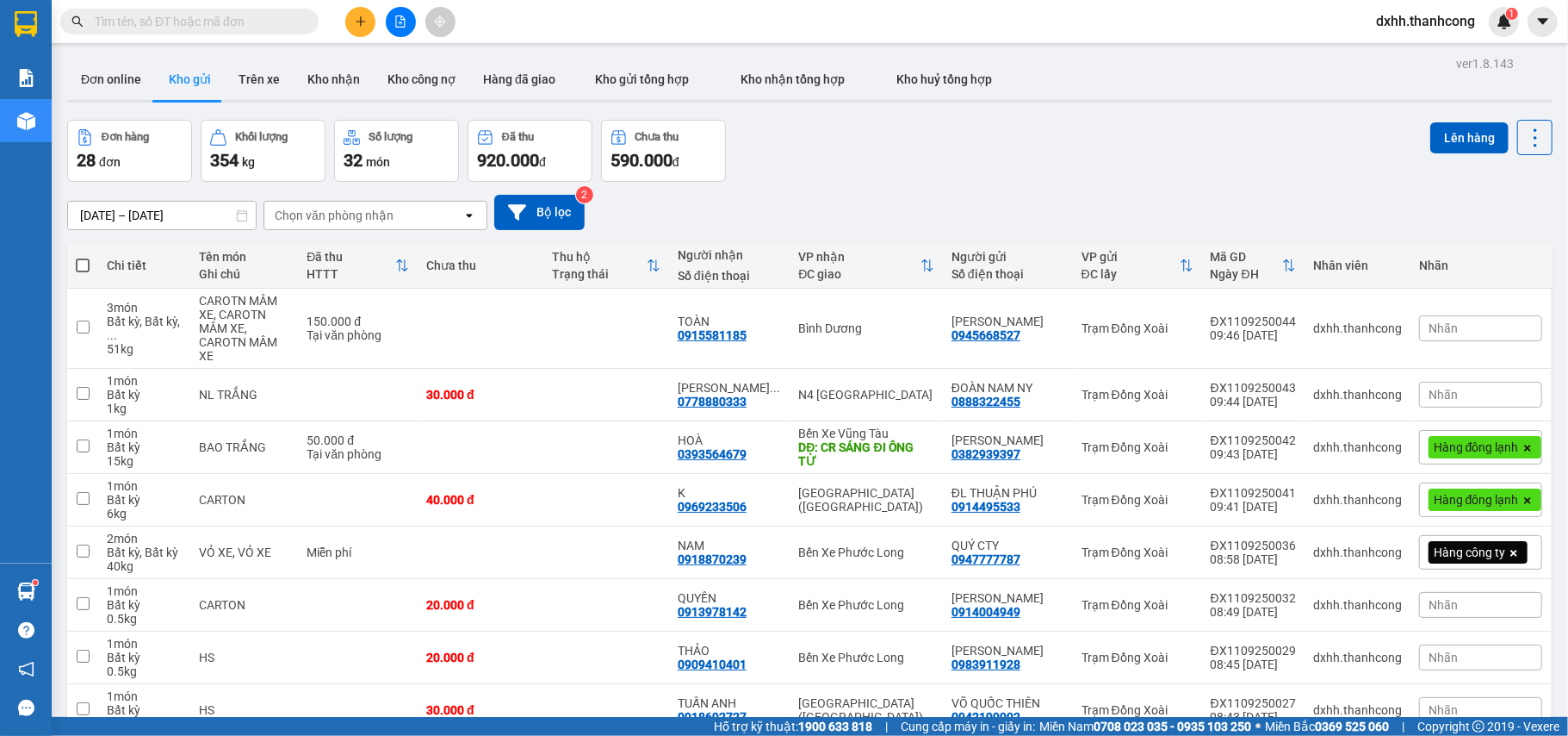
click at [355, 22] on icon "plus" at bounding box center [361, 22] width 12 height 12
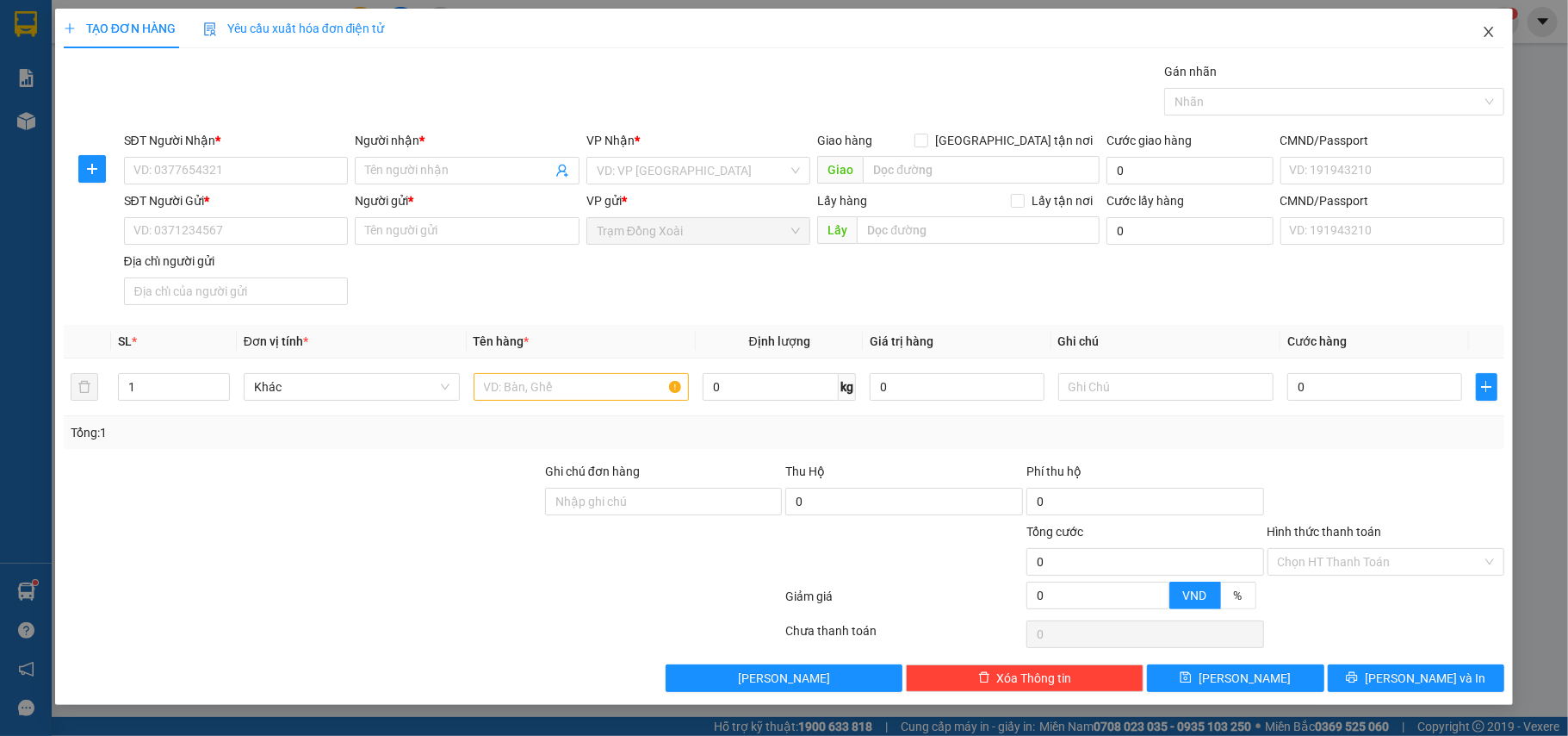
click at [1497, 33] on span "Close" at bounding box center [1488, 32] width 48 height 48
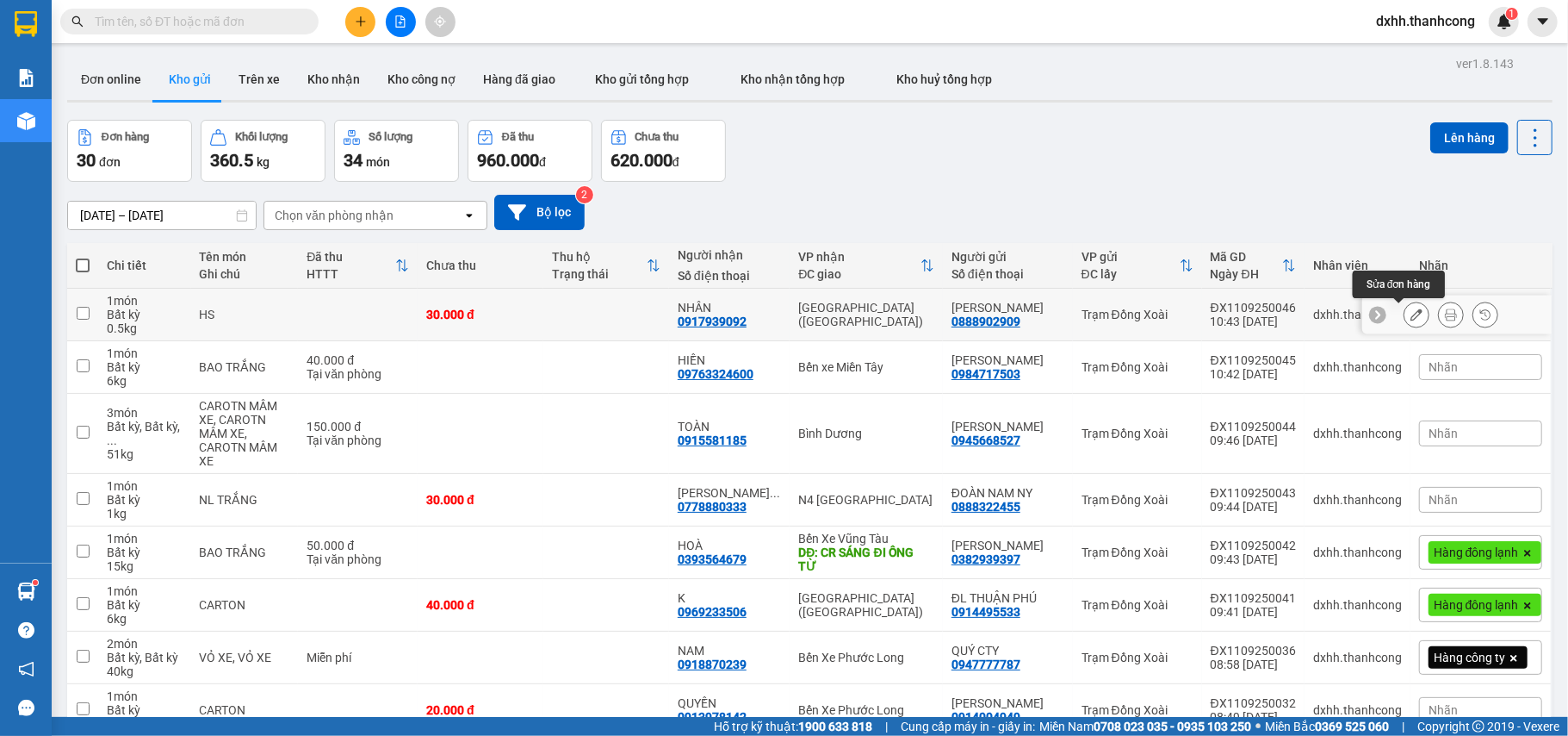
click at [1411, 316] on icon at bounding box center [1417, 314] width 12 height 12
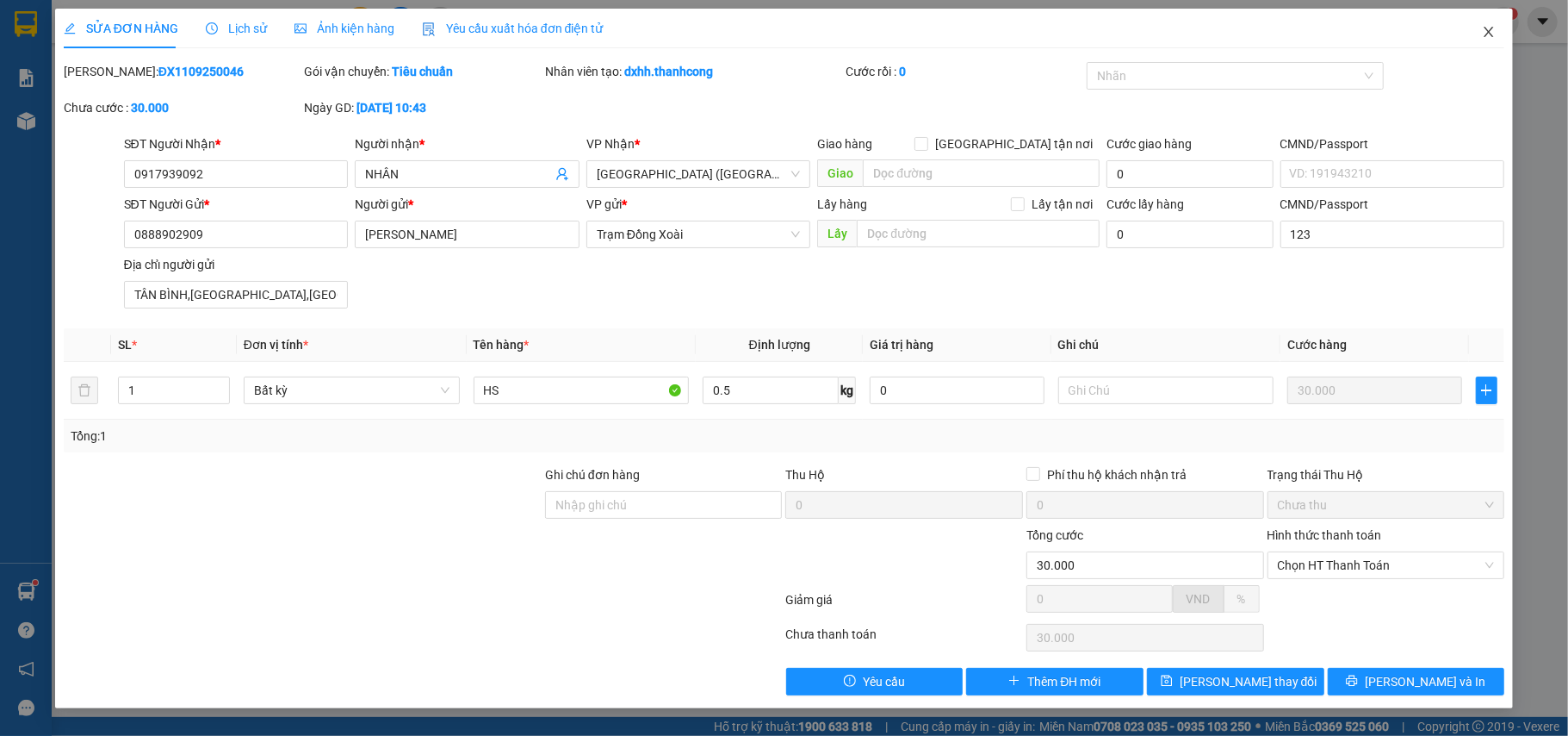
click at [1489, 37] on icon "close" at bounding box center [1489, 32] width 14 height 14
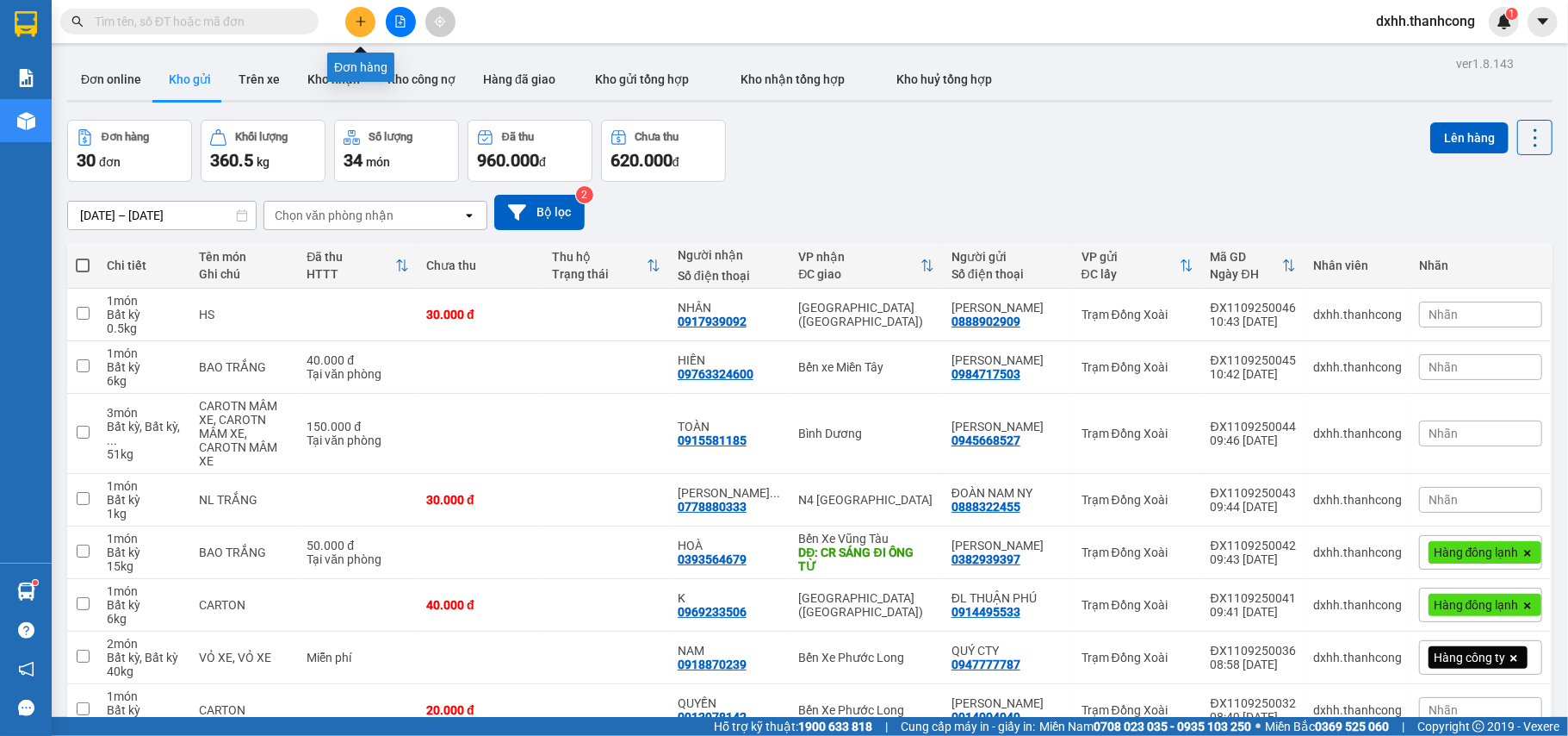
click at [363, 16] on icon "plus" at bounding box center [361, 22] width 12 height 12
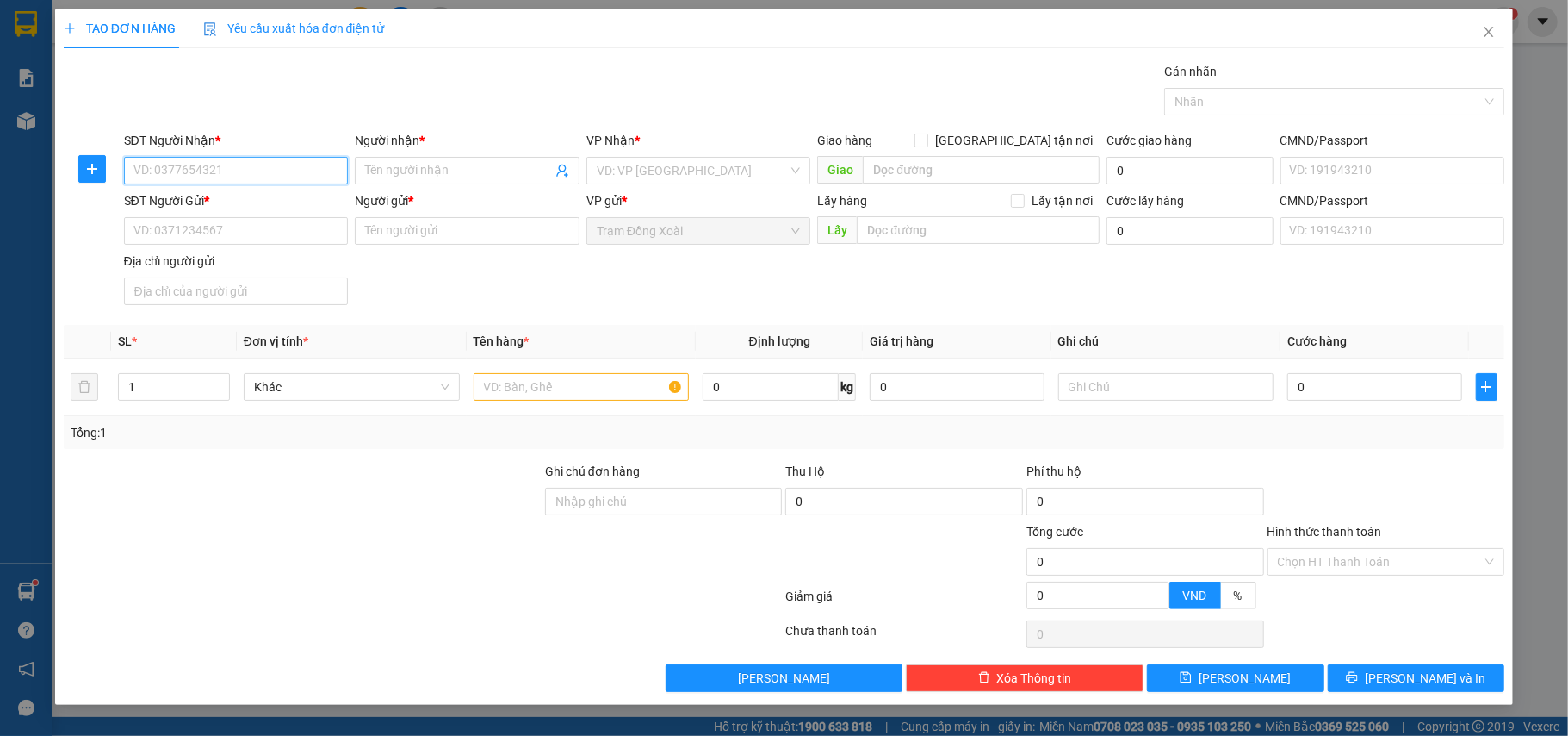
click at [233, 170] on input "SĐT Người Nhận *" at bounding box center [236, 170] width 225 height 27
click at [197, 177] on input "SĐT Người Nhận *" at bounding box center [236, 170] width 225 height 27
type input "0915581185"
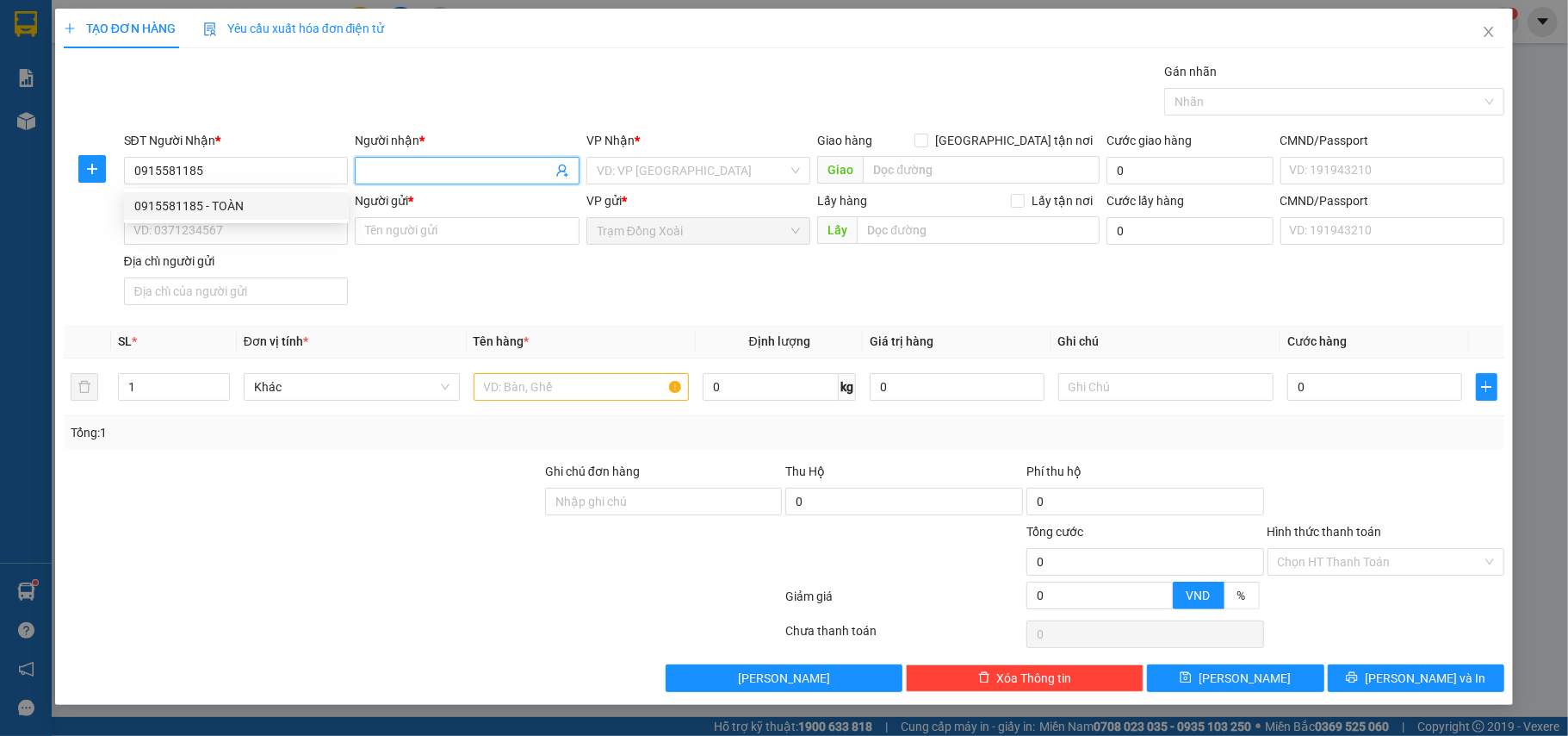
click at [417, 174] on input "Người nhận *" at bounding box center [458, 170] width 187 height 19
type input "A TOÀN"
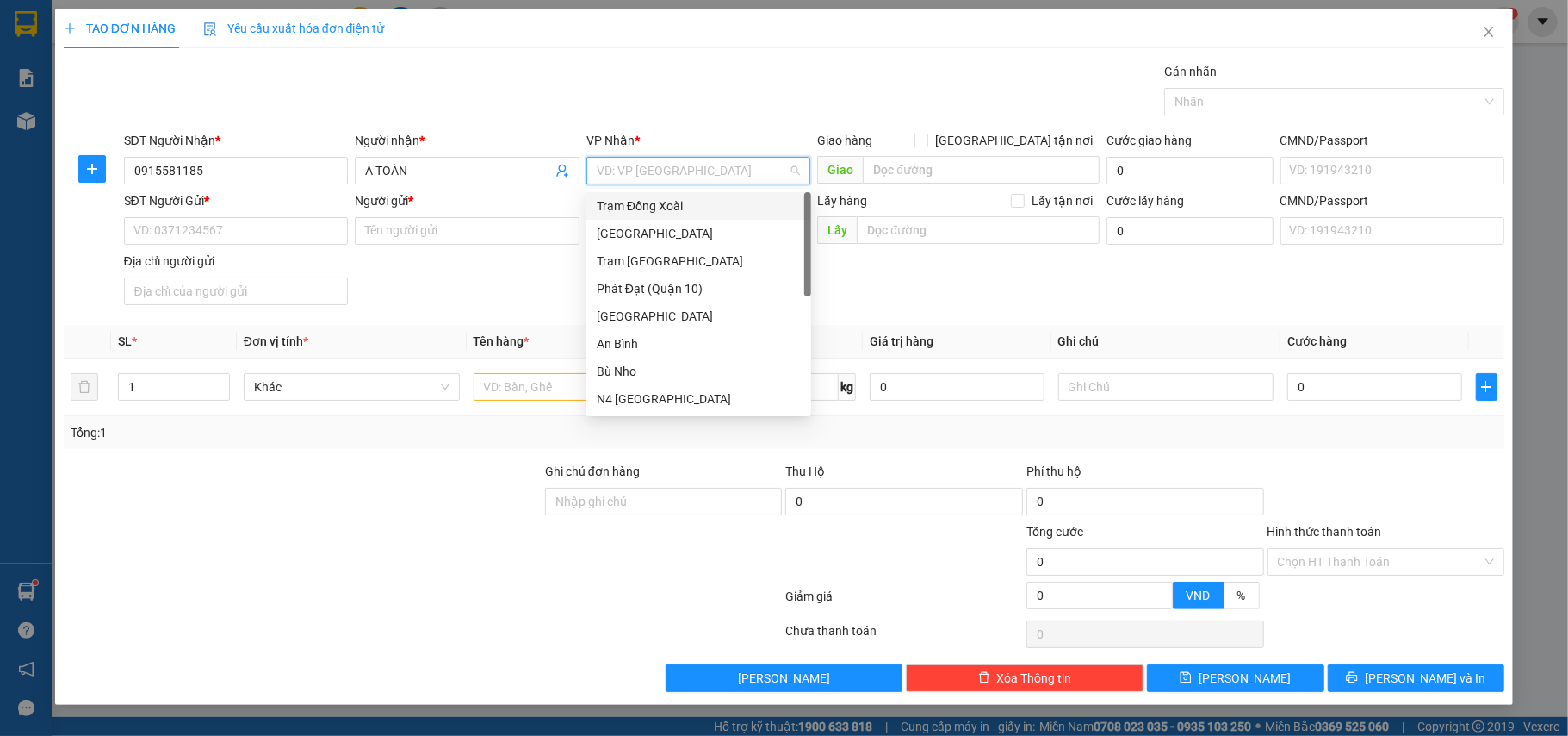
click at [649, 173] on input "search" at bounding box center [692, 171] width 192 height 26
type input "B"
click at [659, 345] on div "Bình Dương" at bounding box center [698, 344] width 204 height 19
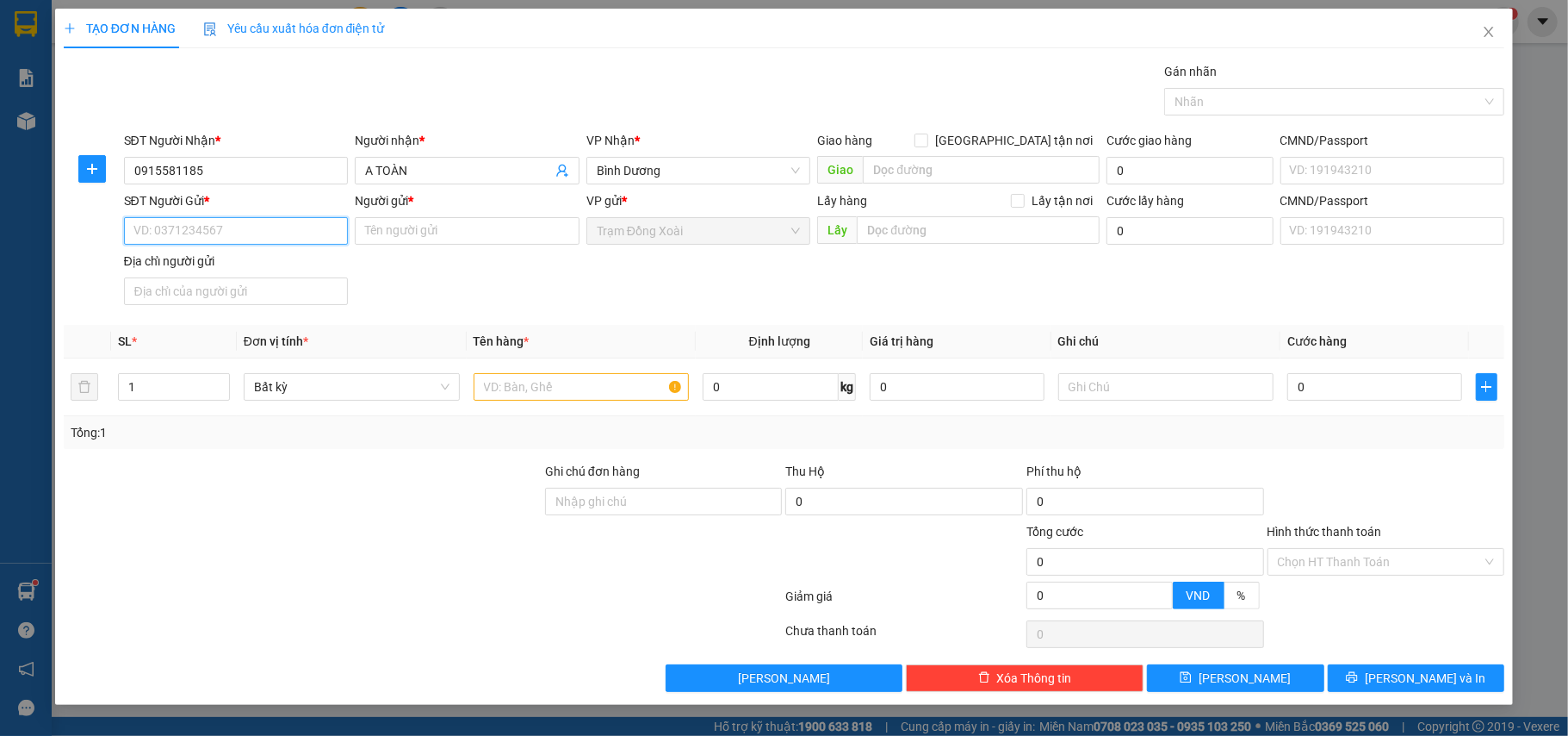
click at [241, 233] on input "SĐT Người Gửi *" at bounding box center [236, 230] width 225 height 27
type input "0945668527"
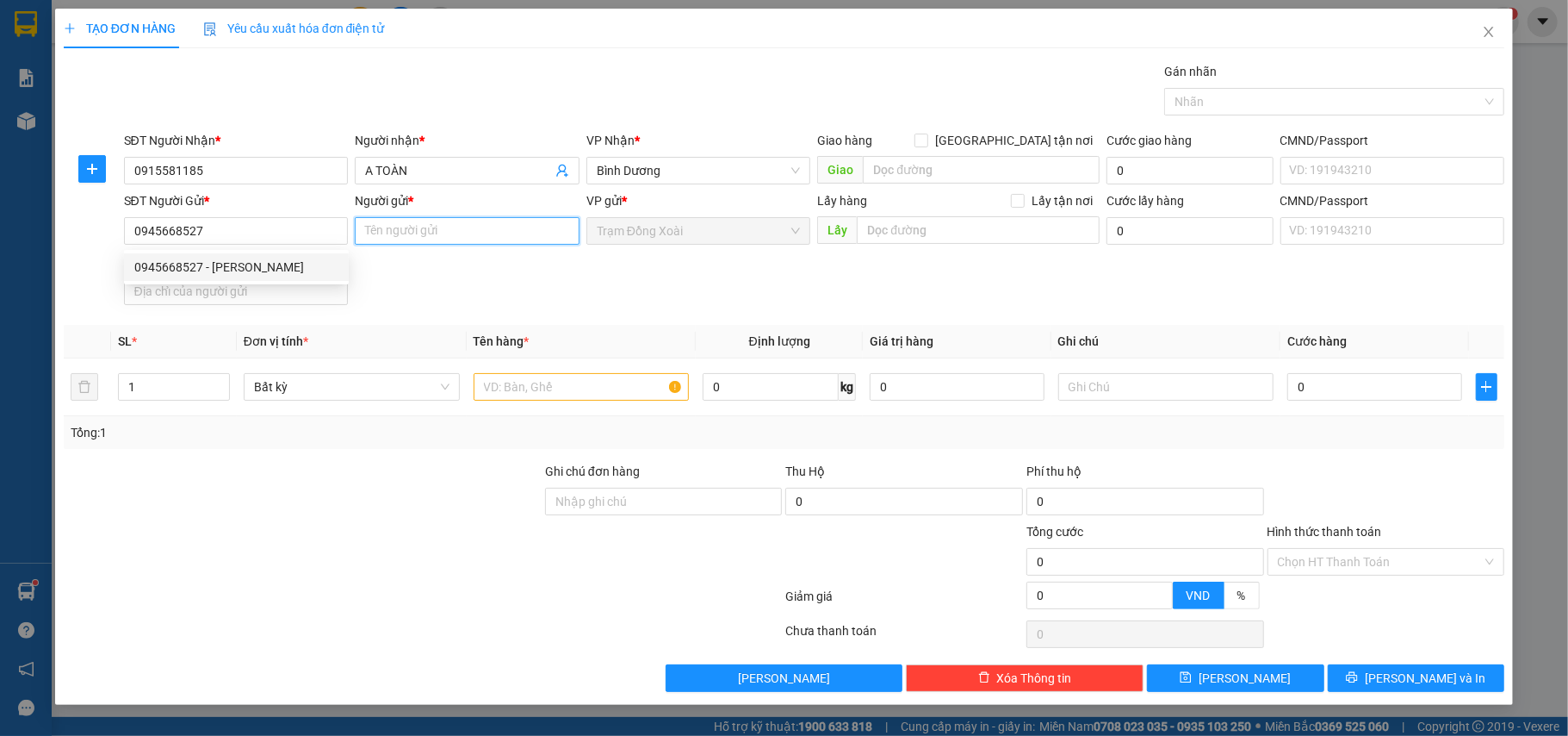
click at [408, 229] on input "Người gửi *" at bounding box center [467, 230] width 225 height 27
type input "[PERSON_NAME]"
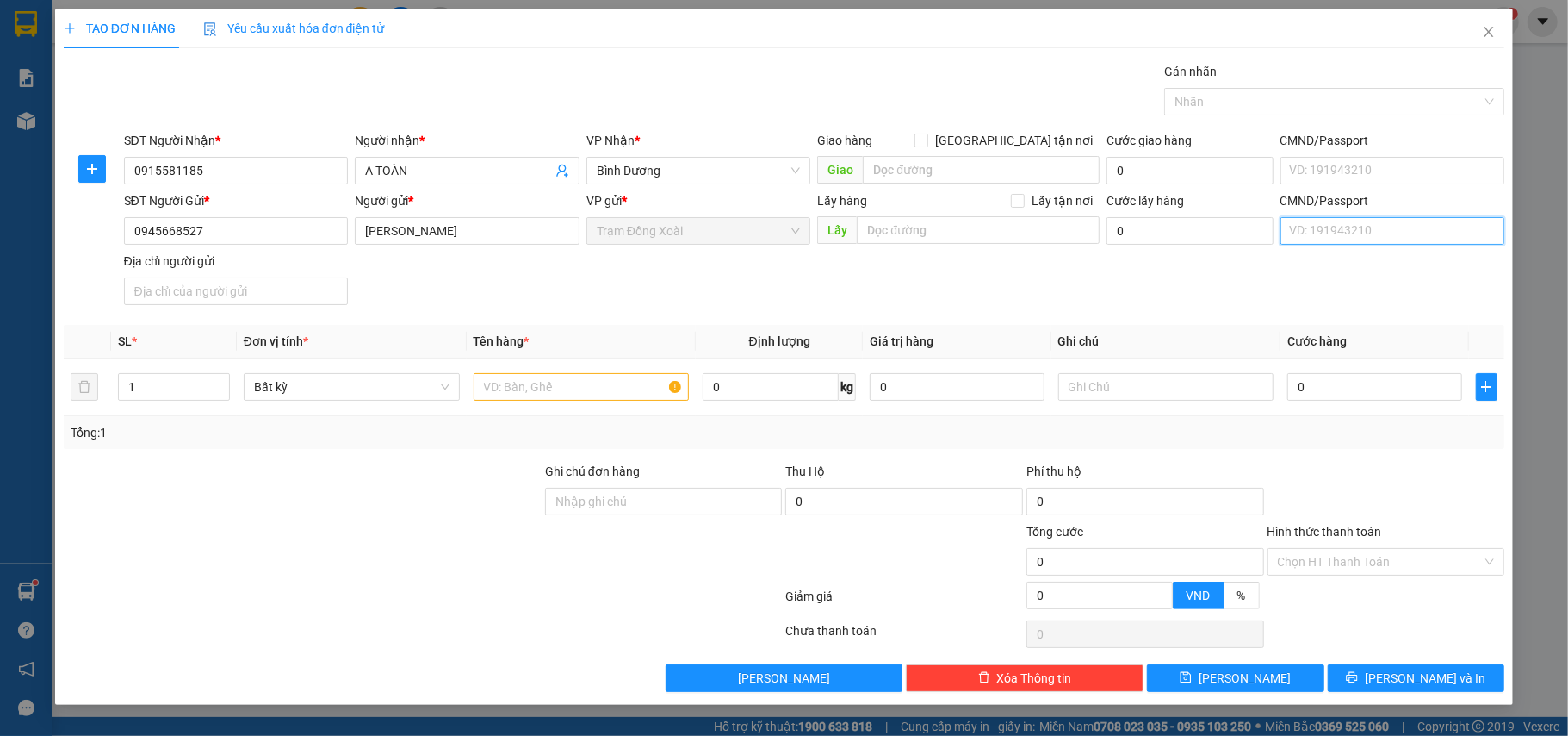
click at [1337, 234] on input "CMND/Passport" at bounding box center [1392, 230] width 225 height 27
click at [1323, 260] on div "123456789123 | [GEOGRAPHIC_DATA],[GEOGRAPHIC_DATA],[GEOGRAPHIC_DATA]" at bounding box center [1513, 267] width 444 height 19
type input "123456789123"
type input "TÂN BÌNH,[GEOGRAPHIC_DATA],[GEOGRAPHIC_DATA]"
click at [610, 390] on input "text" at bounding box center [582, 386] width 216 height 27
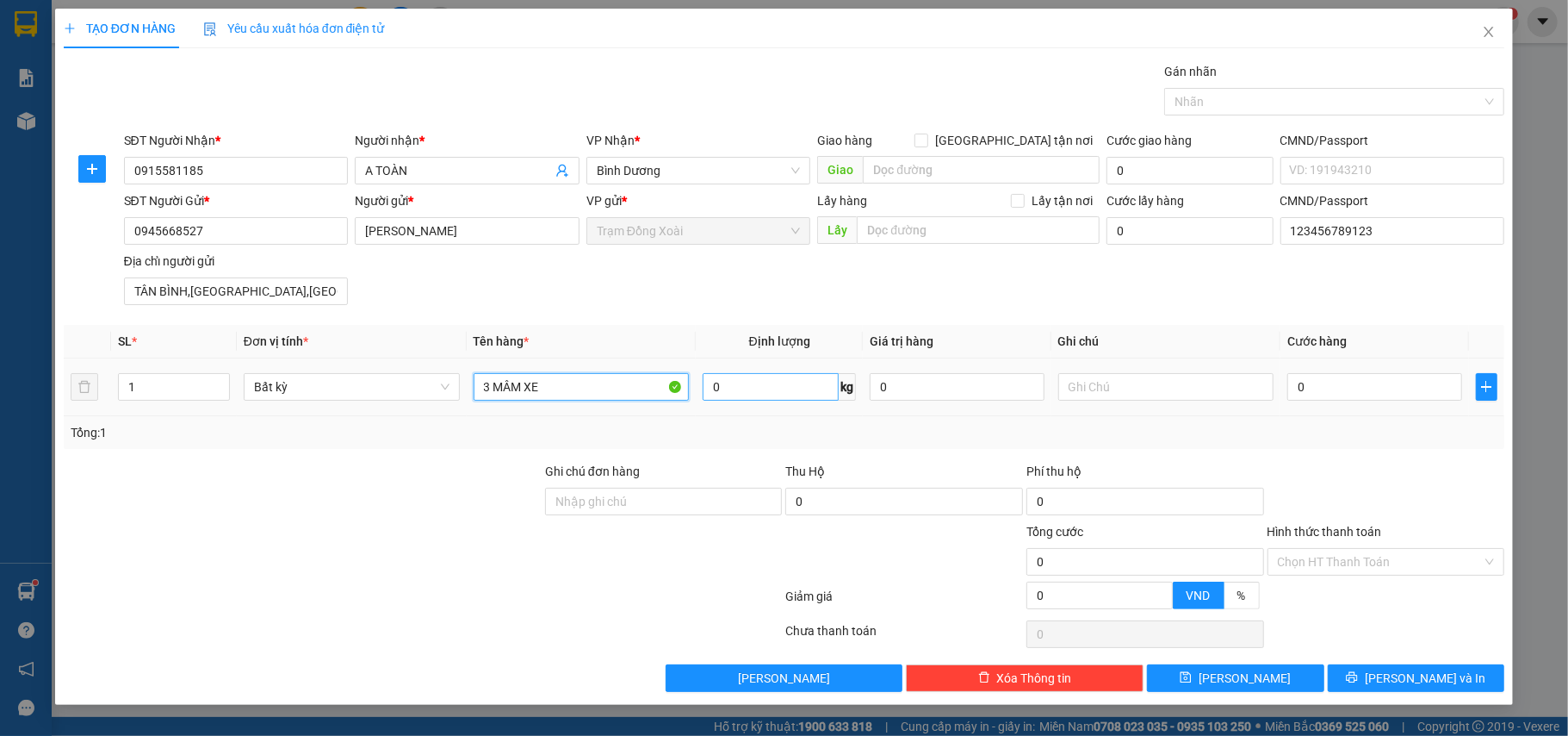
type input "3 MÂM XE"
click at [789, 393] on input "0" at bounding box center [770, 386] width 136 height 27
click at [431, 389] on span "Bất kỳ" at bounding box center [351, 387] width 195 height 26
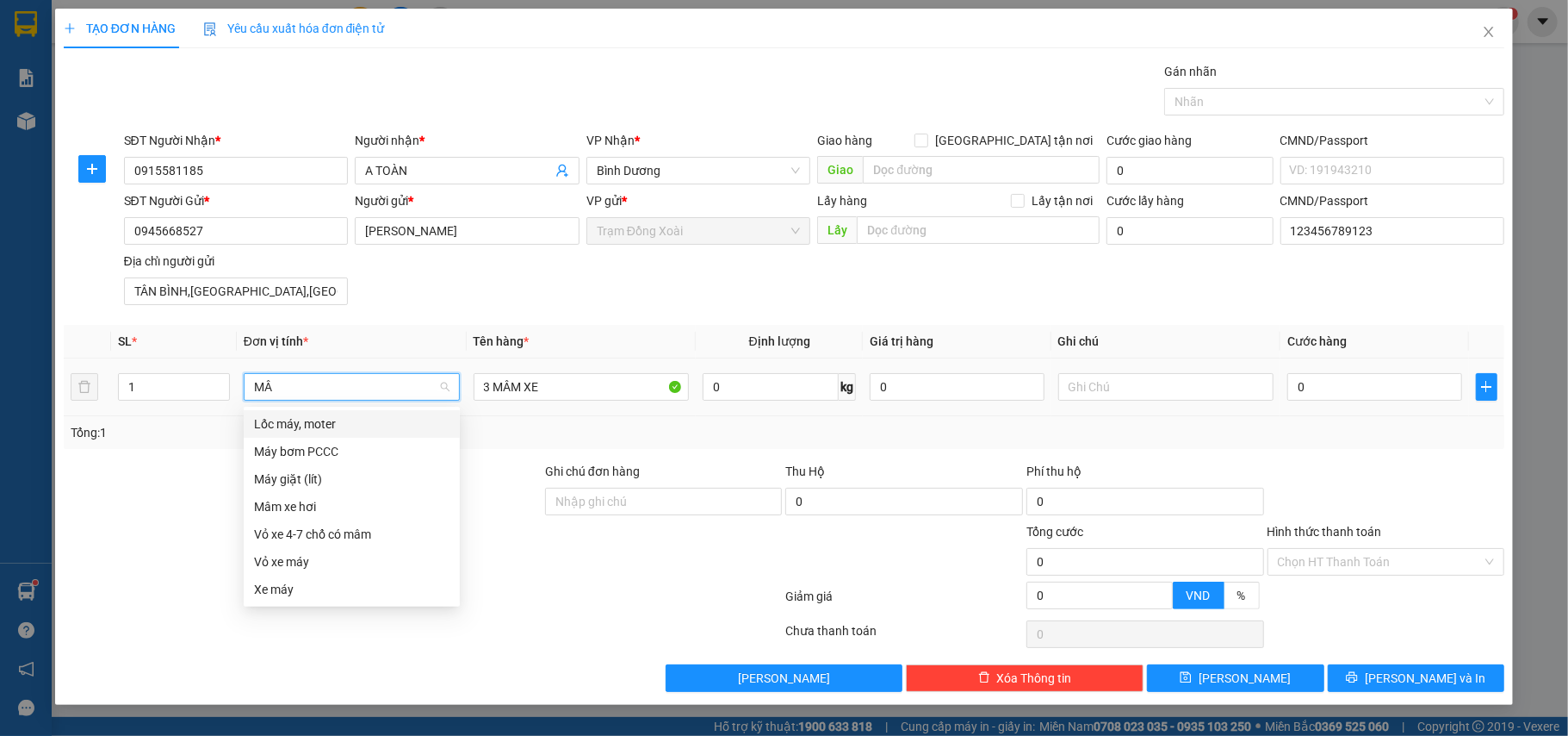
type input "MÂM"
click at [318, 429] on div "Mâm xe hơi" at bounding box center [351, 424] width 195 height 19
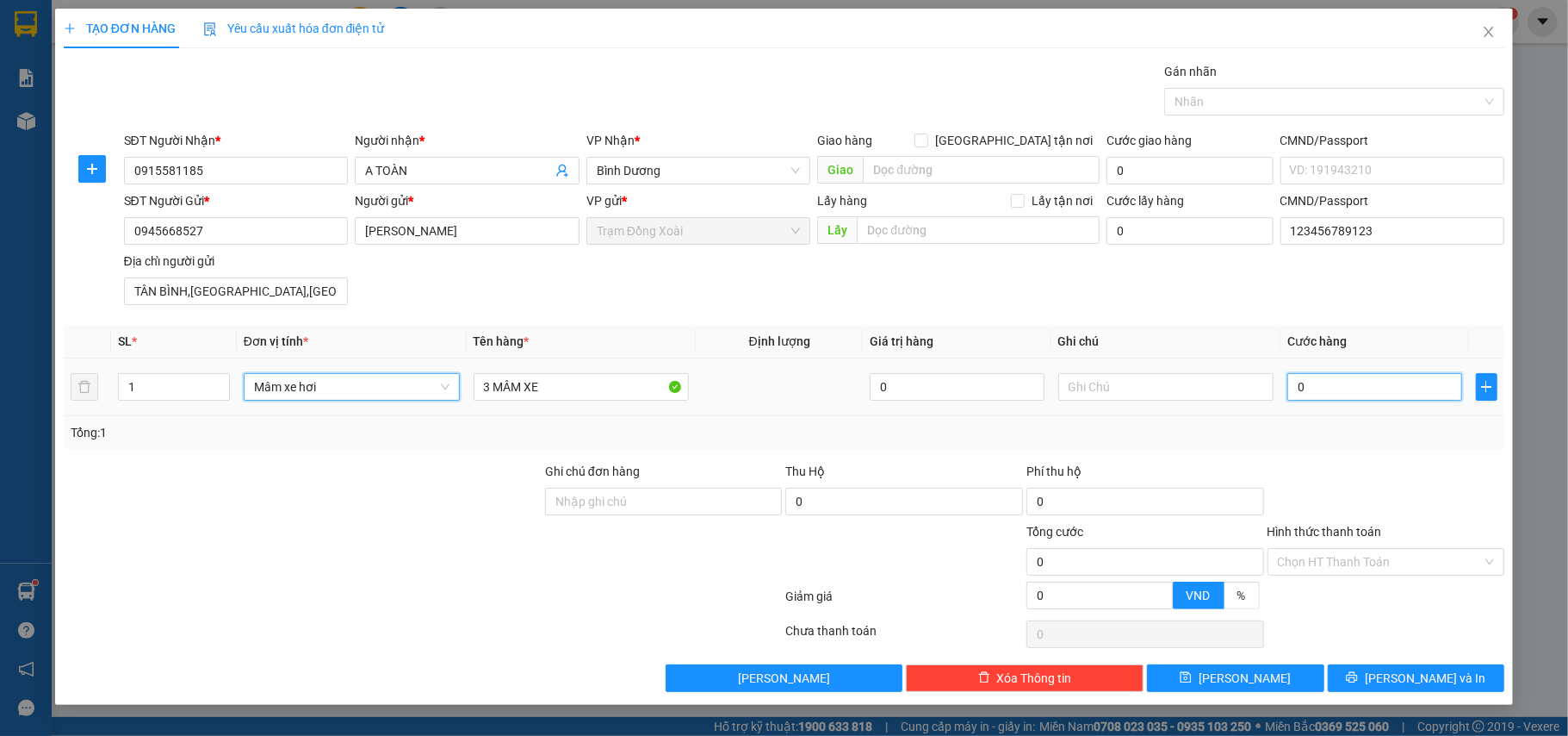
click at [1345, 390] on input "0" at bounding box center [1374, 386] width 174 height 27
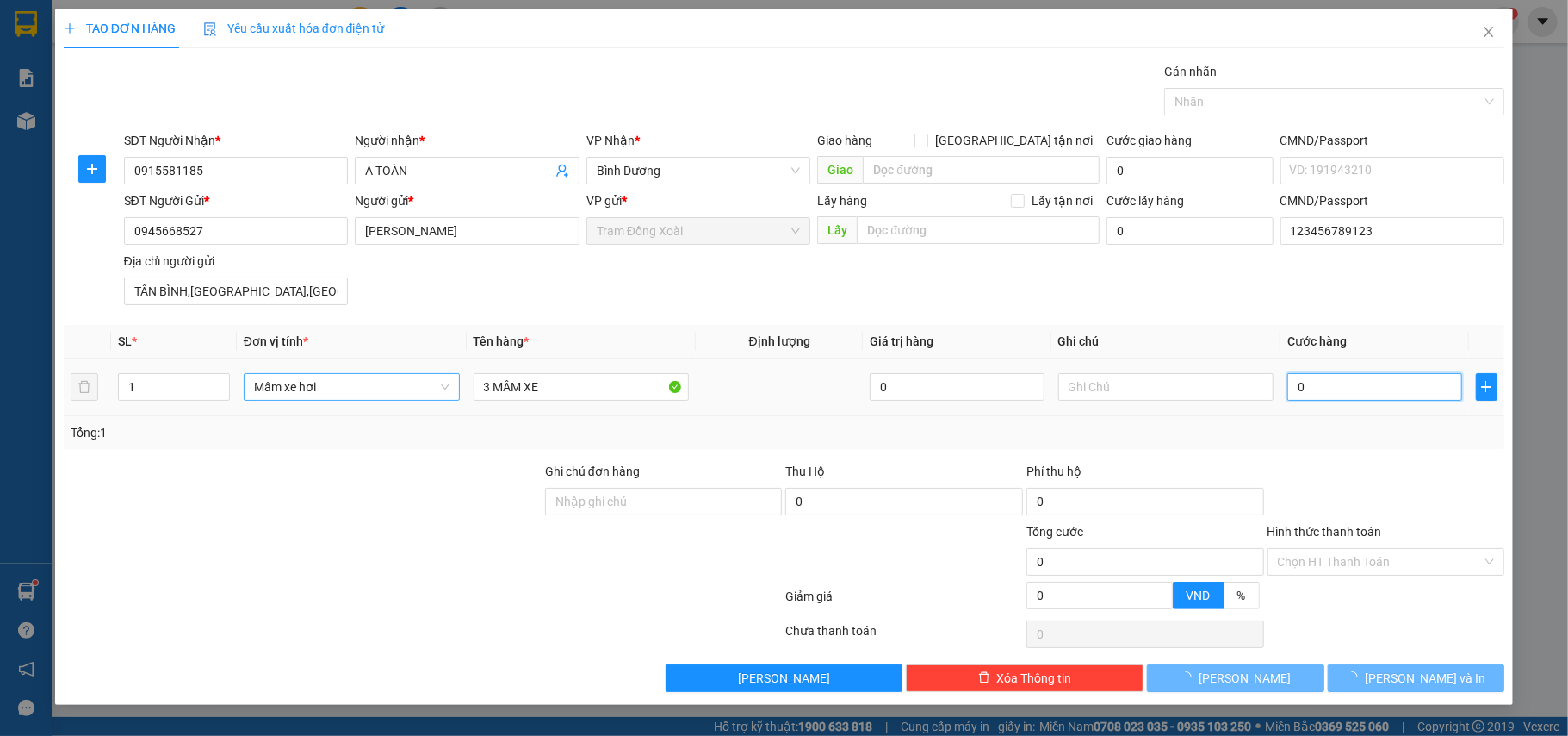
type input "40.000"
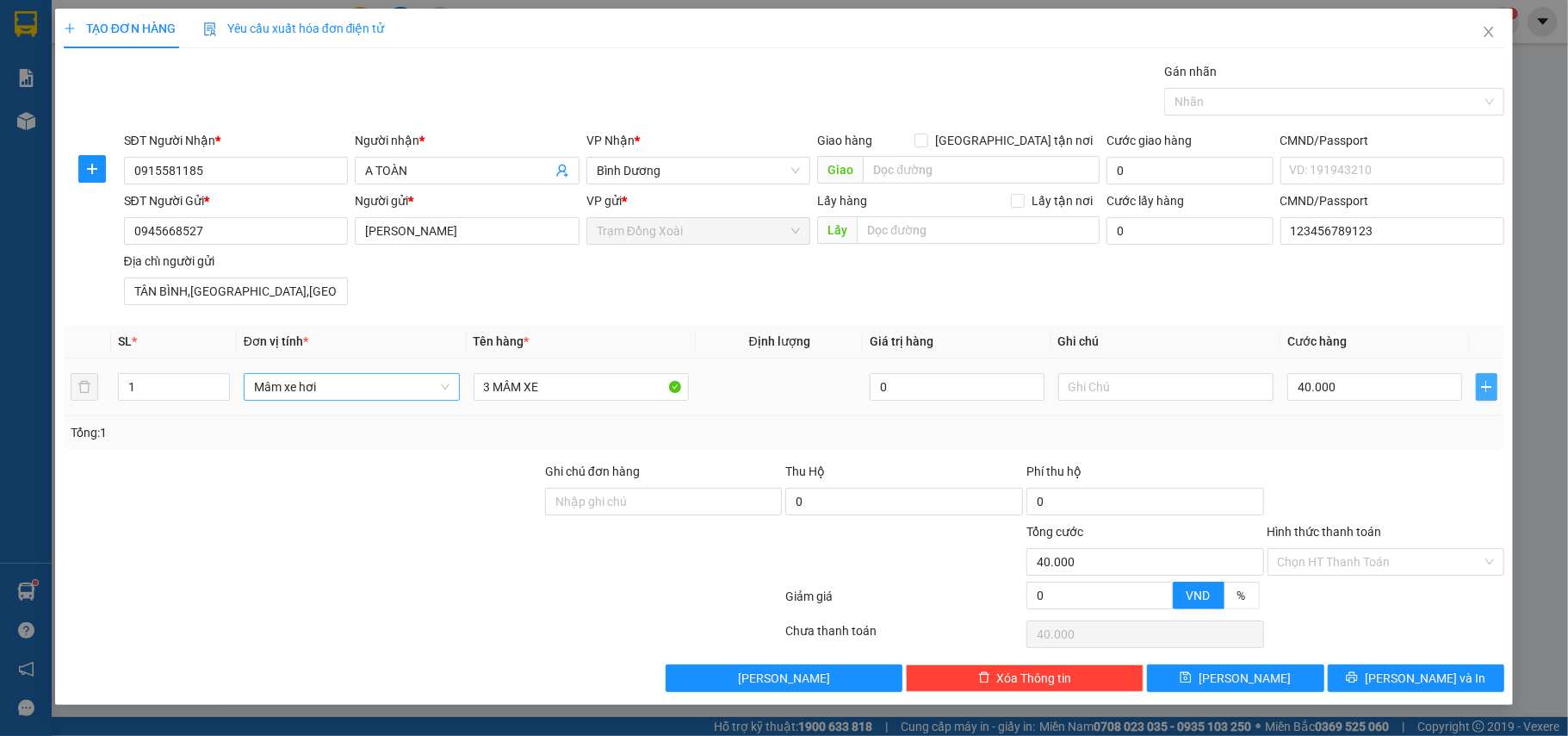
click at [1490, 388] on icon "plus" at bounding box center [1486, 386] width 14 height 14
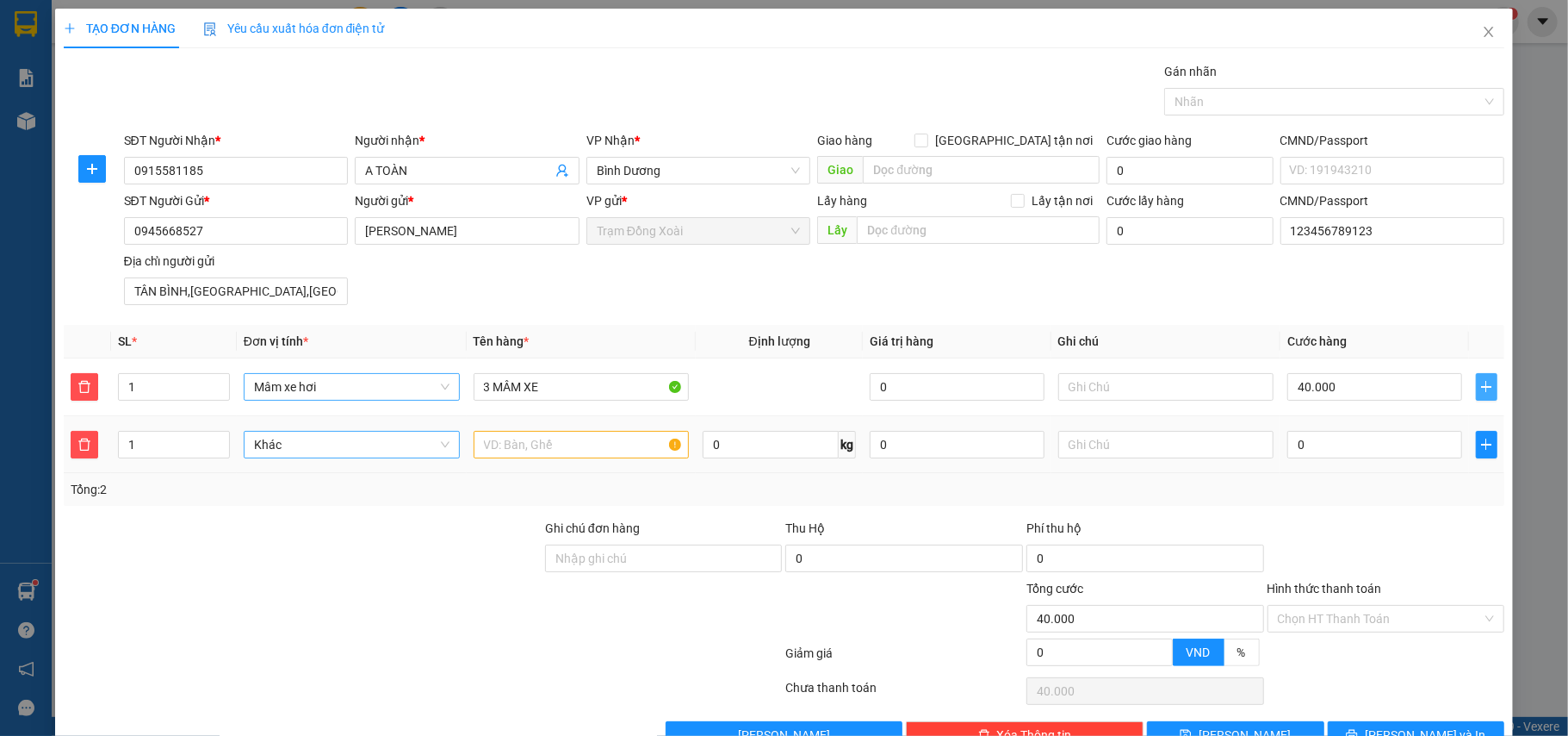
click at [421, 452] on span "Khác" at bounding box center [351, 445] width 195 height 26
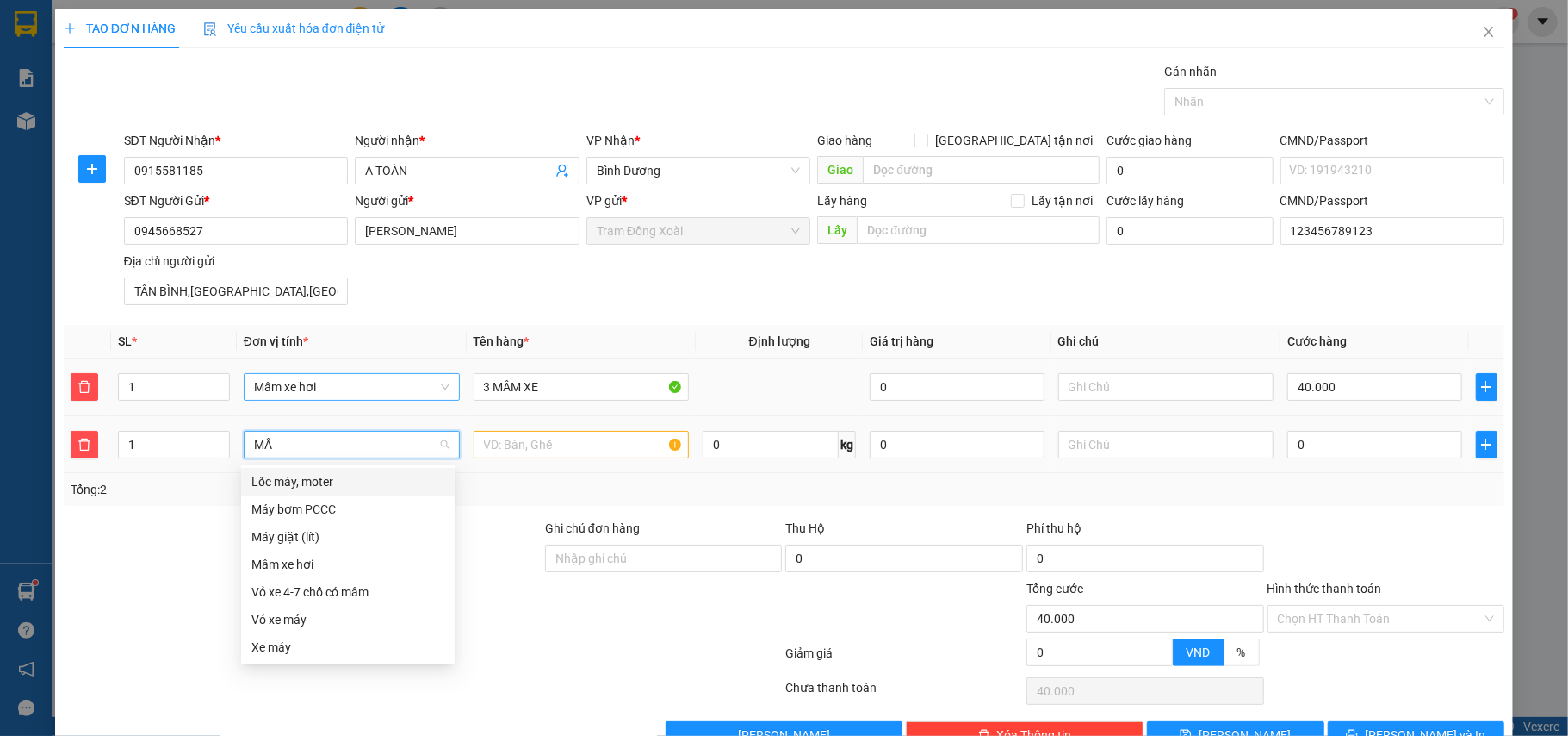
type input "MÂM"
click at [280, 484] on div "Mâm xe hơi" at bounding box center [348, 481] width 193 height 19
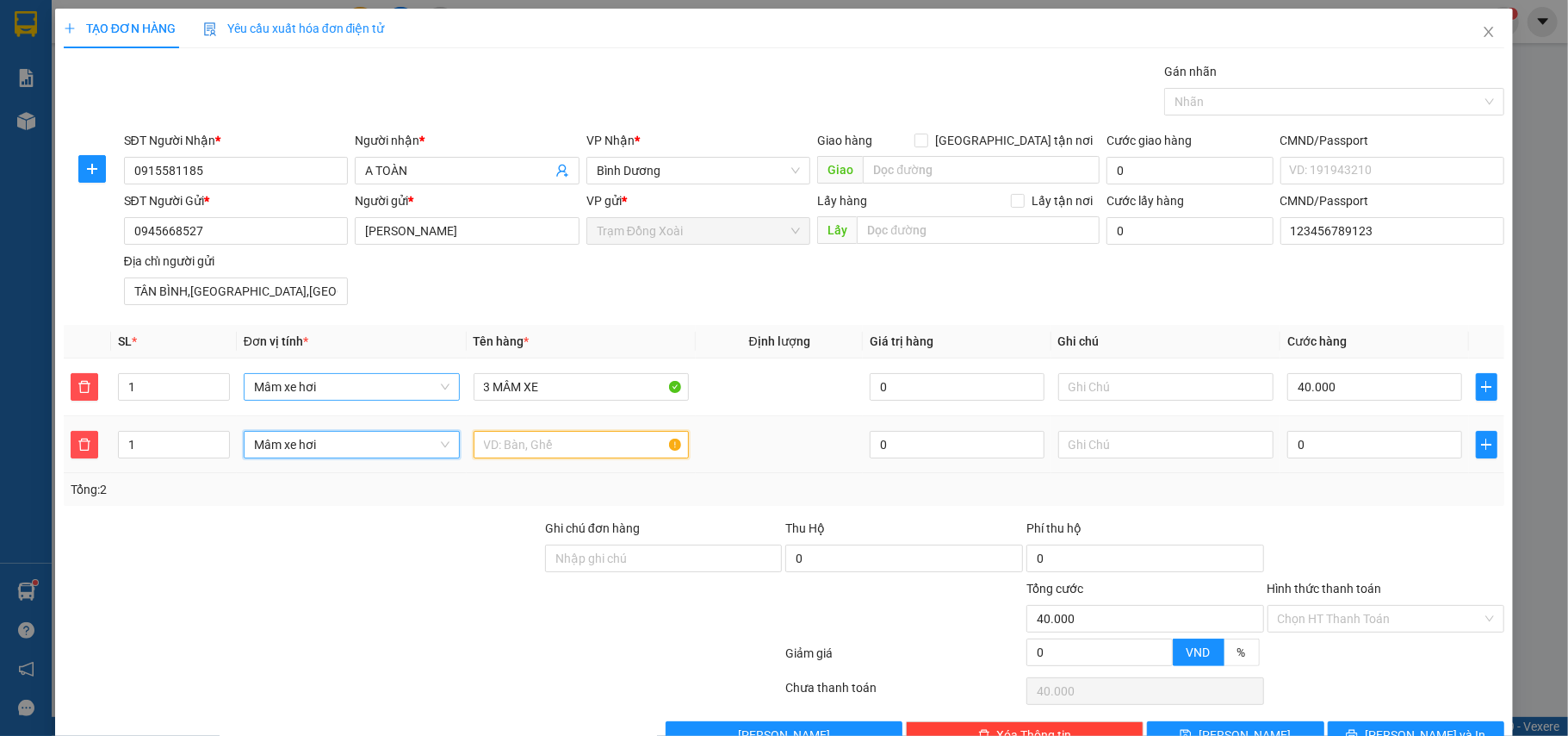
click at [570, 449] on input "text" at bounding box center [582, 444] width 216 height 27
type input "80.000"
type input "40.000"
click at [141, 394] on input "1" at bounding box center [174, 387] width 110 height 26
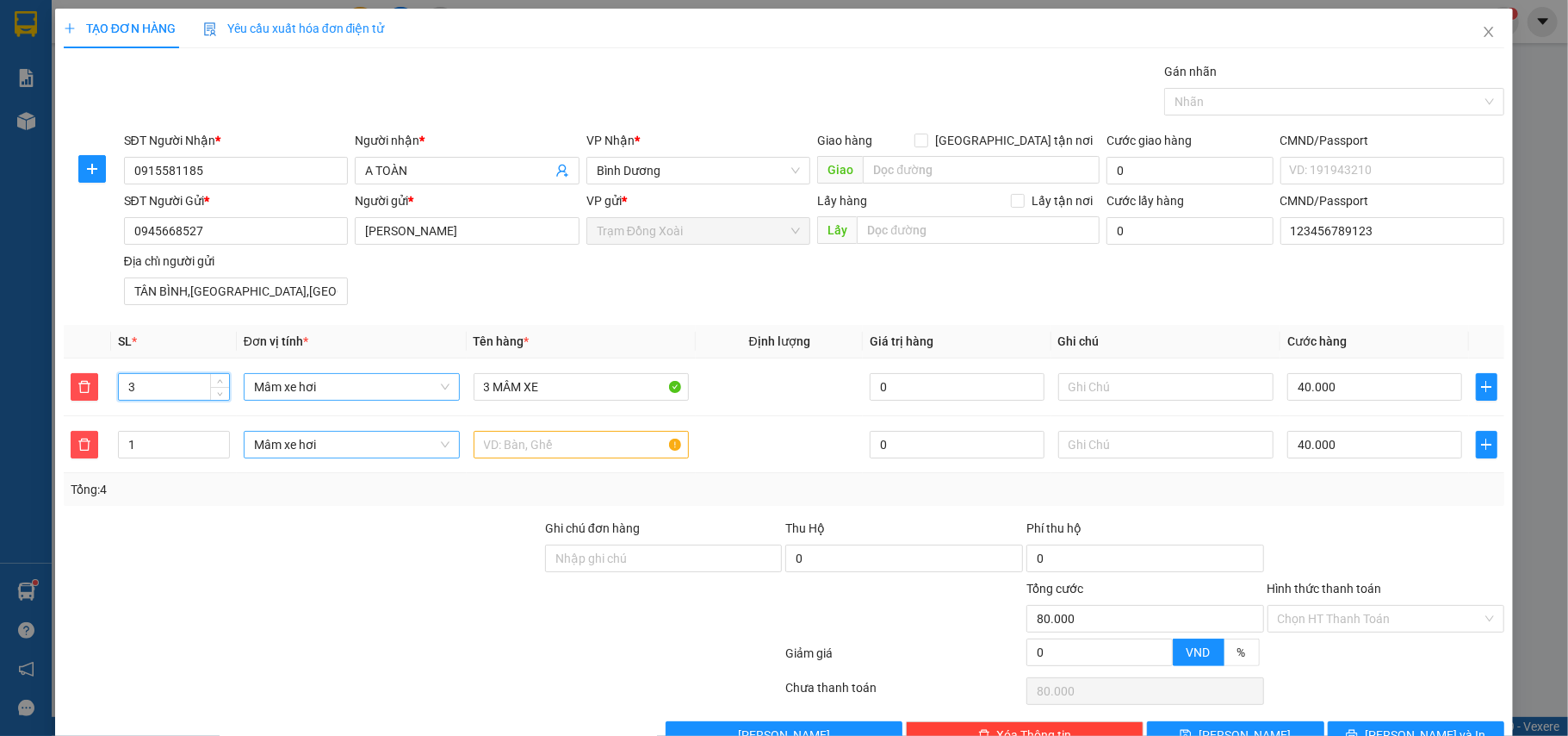
type input "3"
click at [351, 562] on div at bounding box center [303, 549] width 481 height 60
type input "120.000"
type input "160.000"
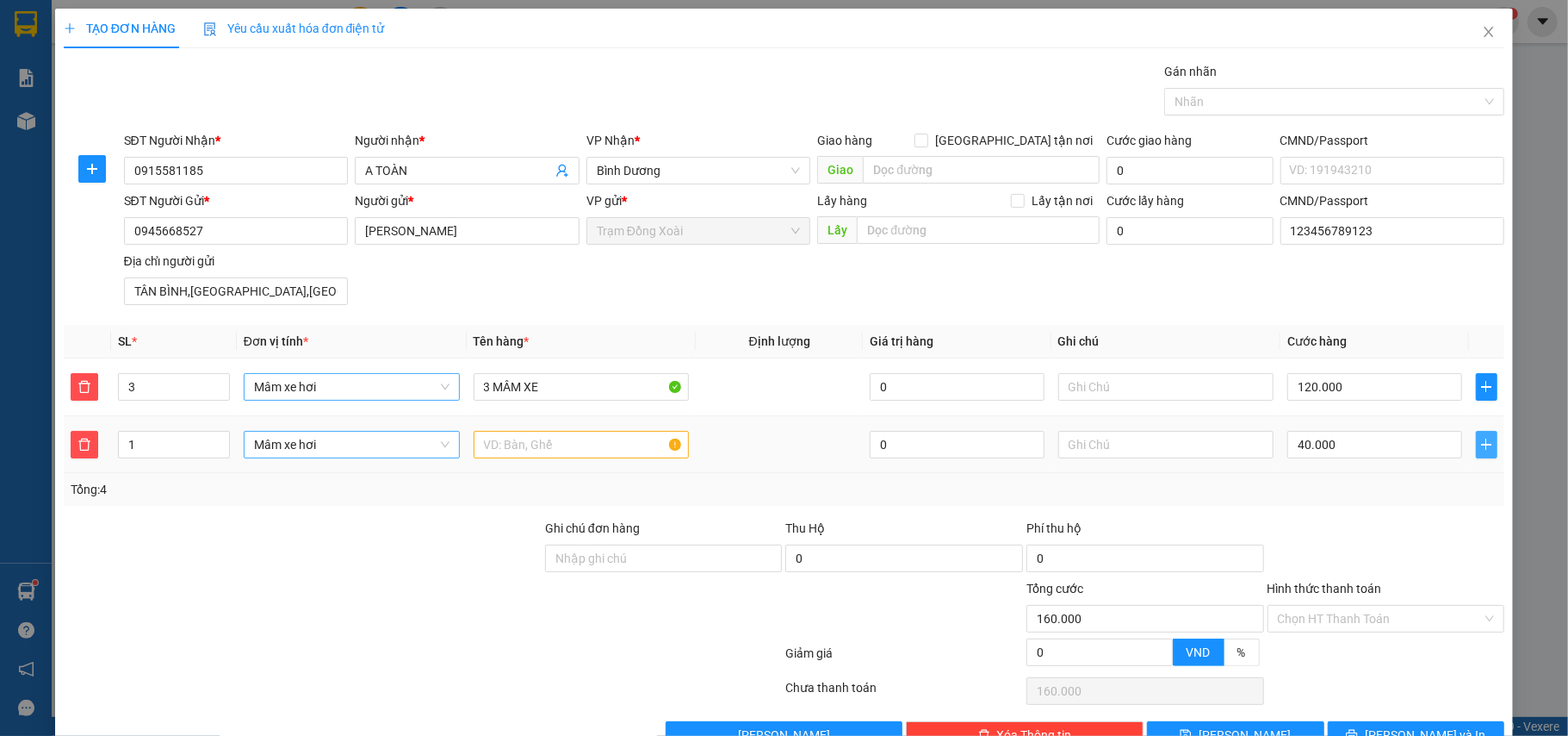
click at [1480, 443] on icon "plus" at bounding box center [1486, 445] width 14 height 14
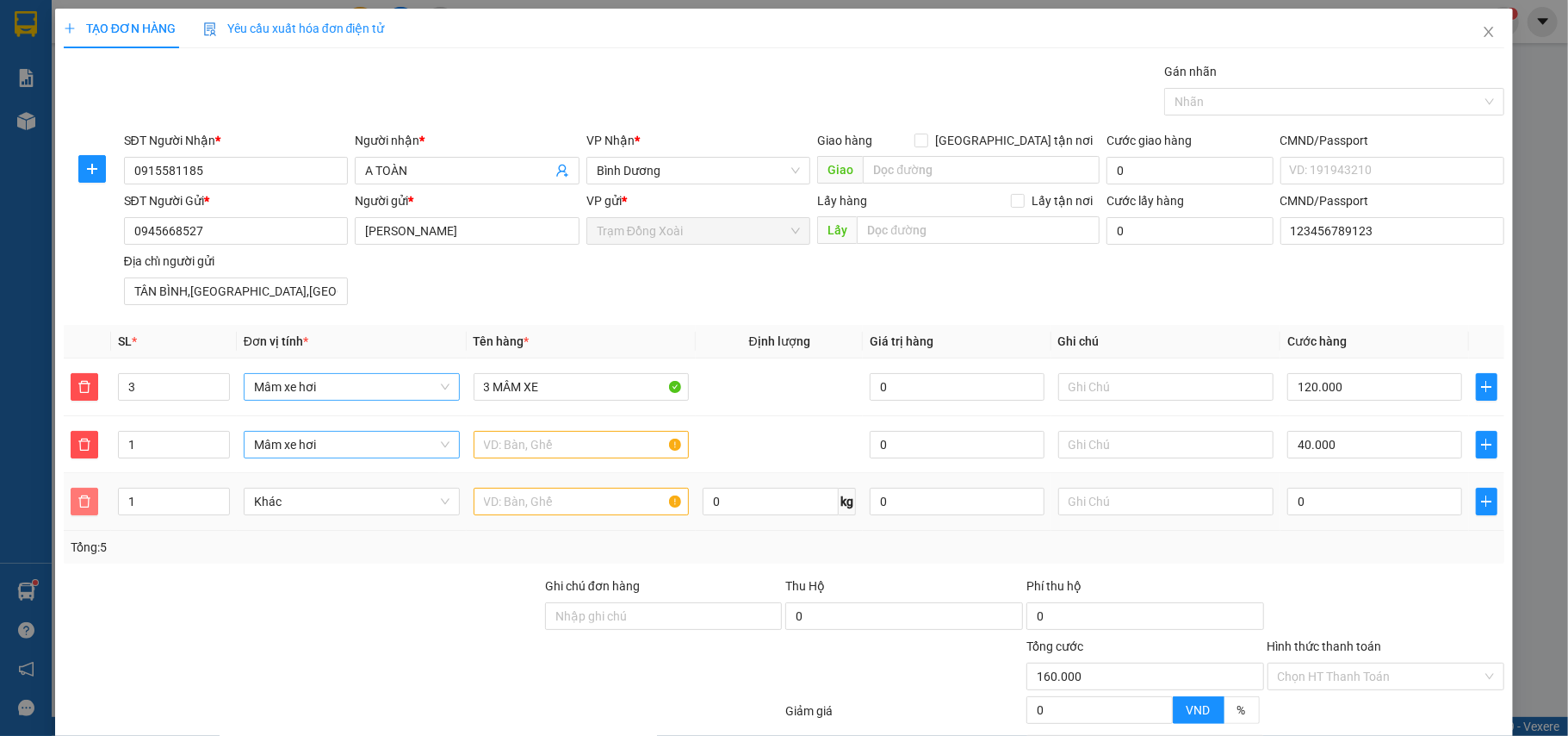
click at [86, 503] on icon "delete" at bounding box center [85, 501] width 14 height 14
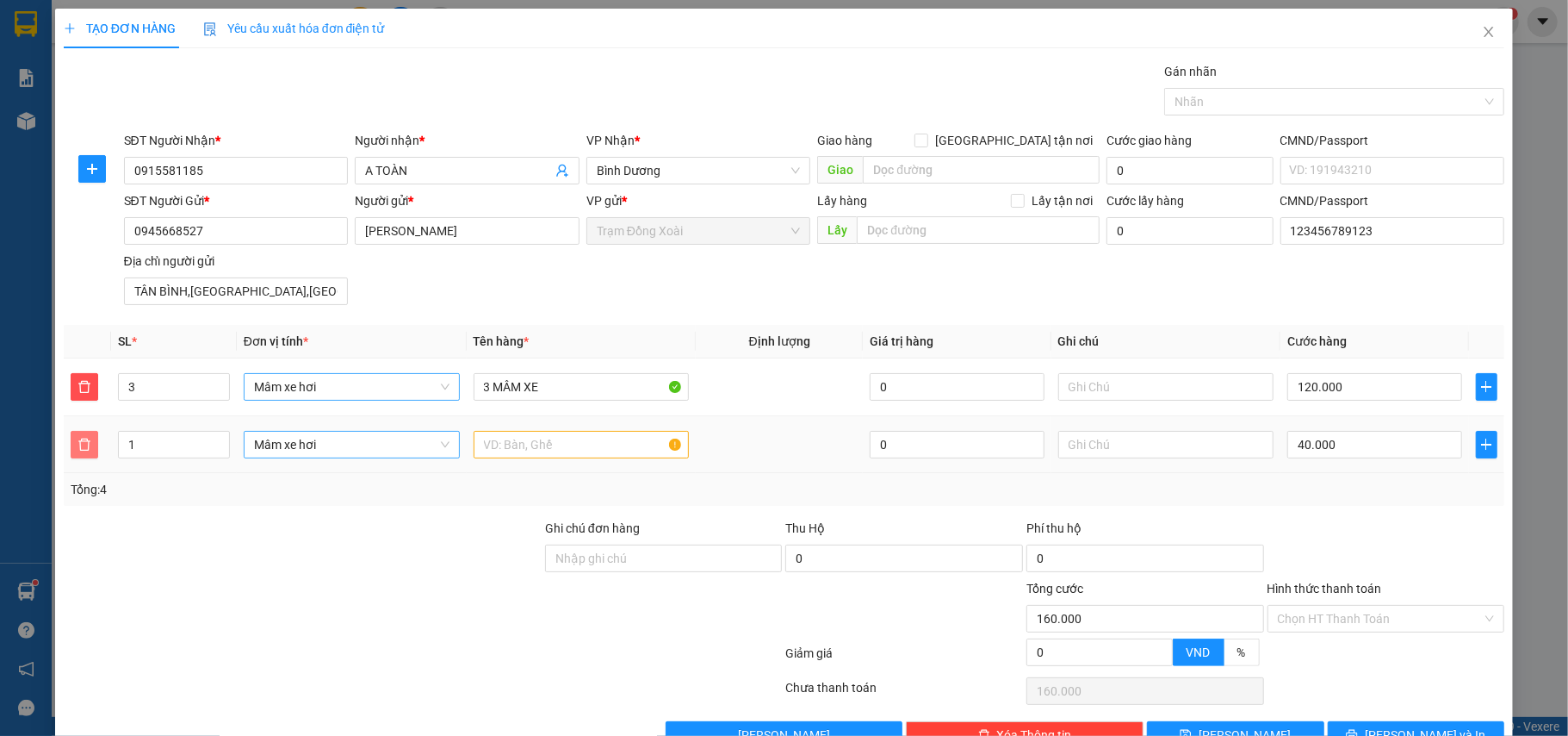
click at [81, 442] on icon "delete" at bounding box center [85, 445] width 14 height 14
type input "120.000"
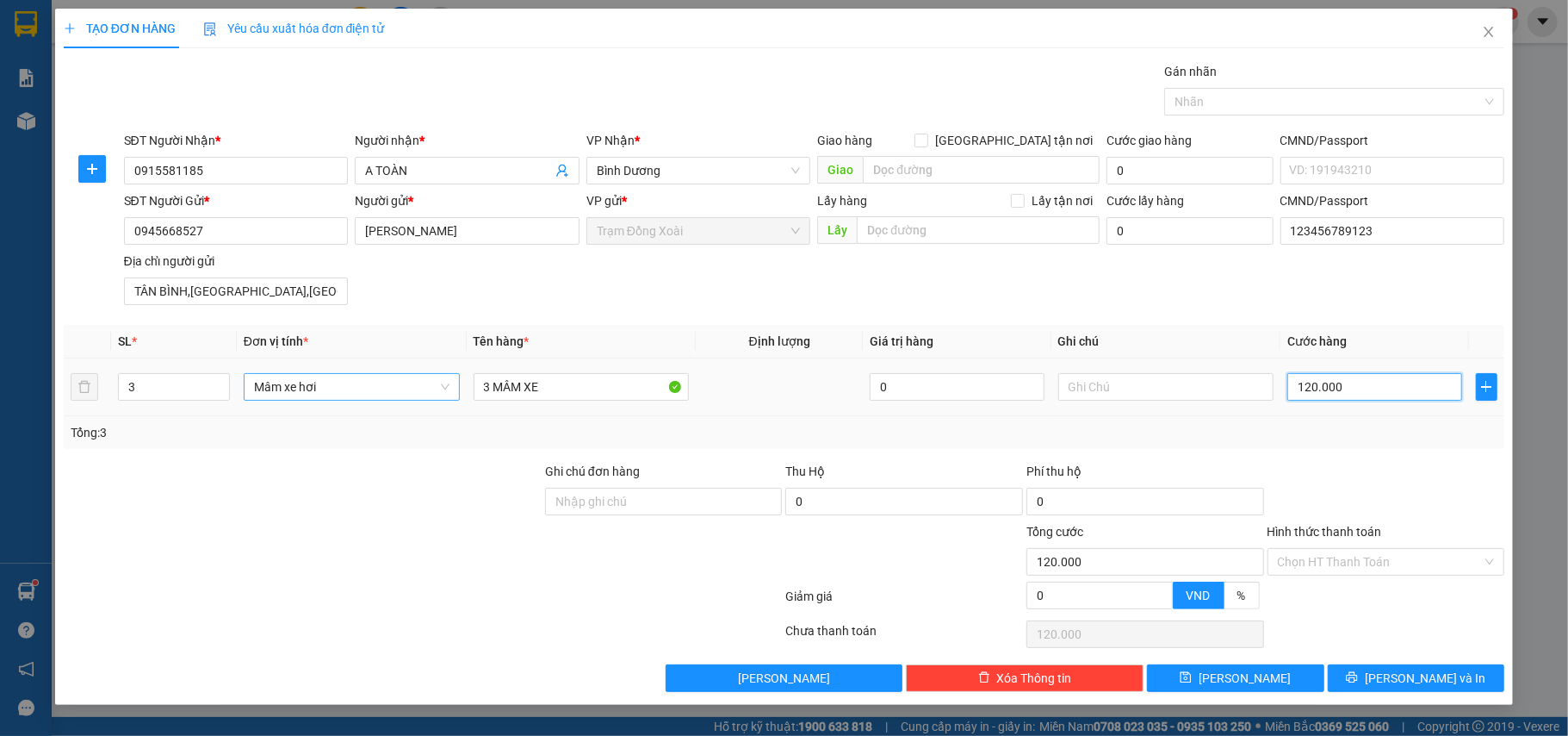
type input "1"
type input "15"
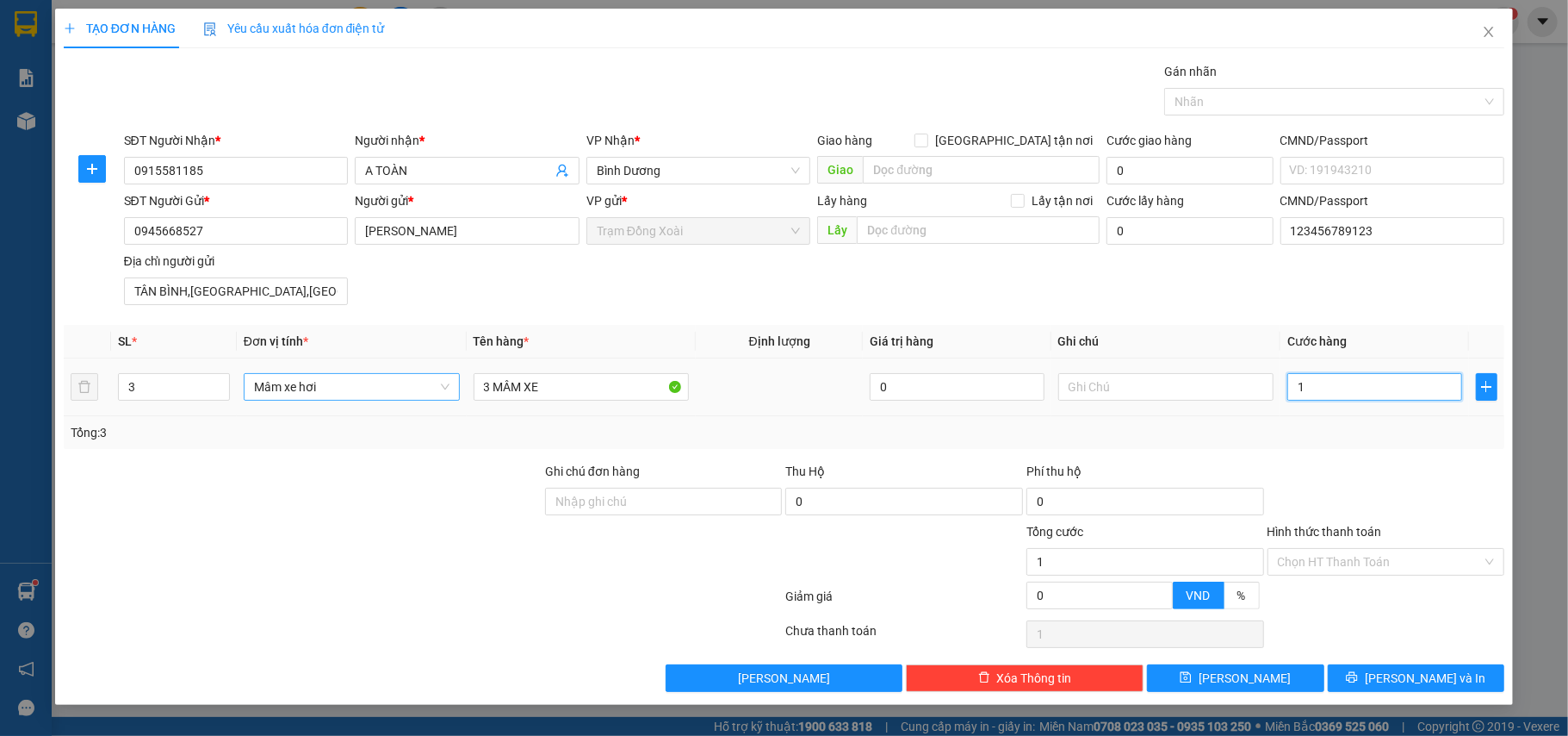
type input "15"
type input "150"
type input "1.500"
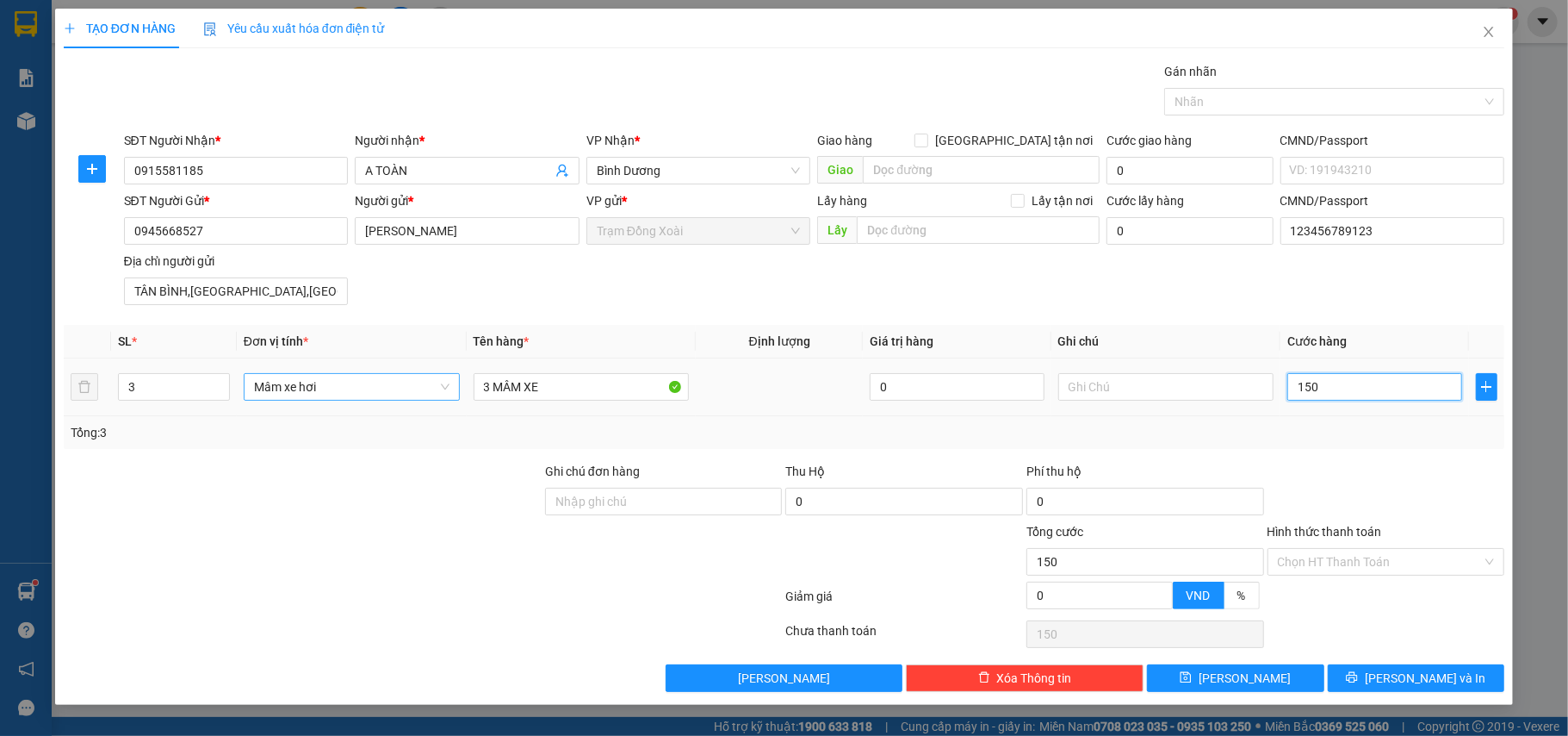
type input "1.500"
type input "15.000"
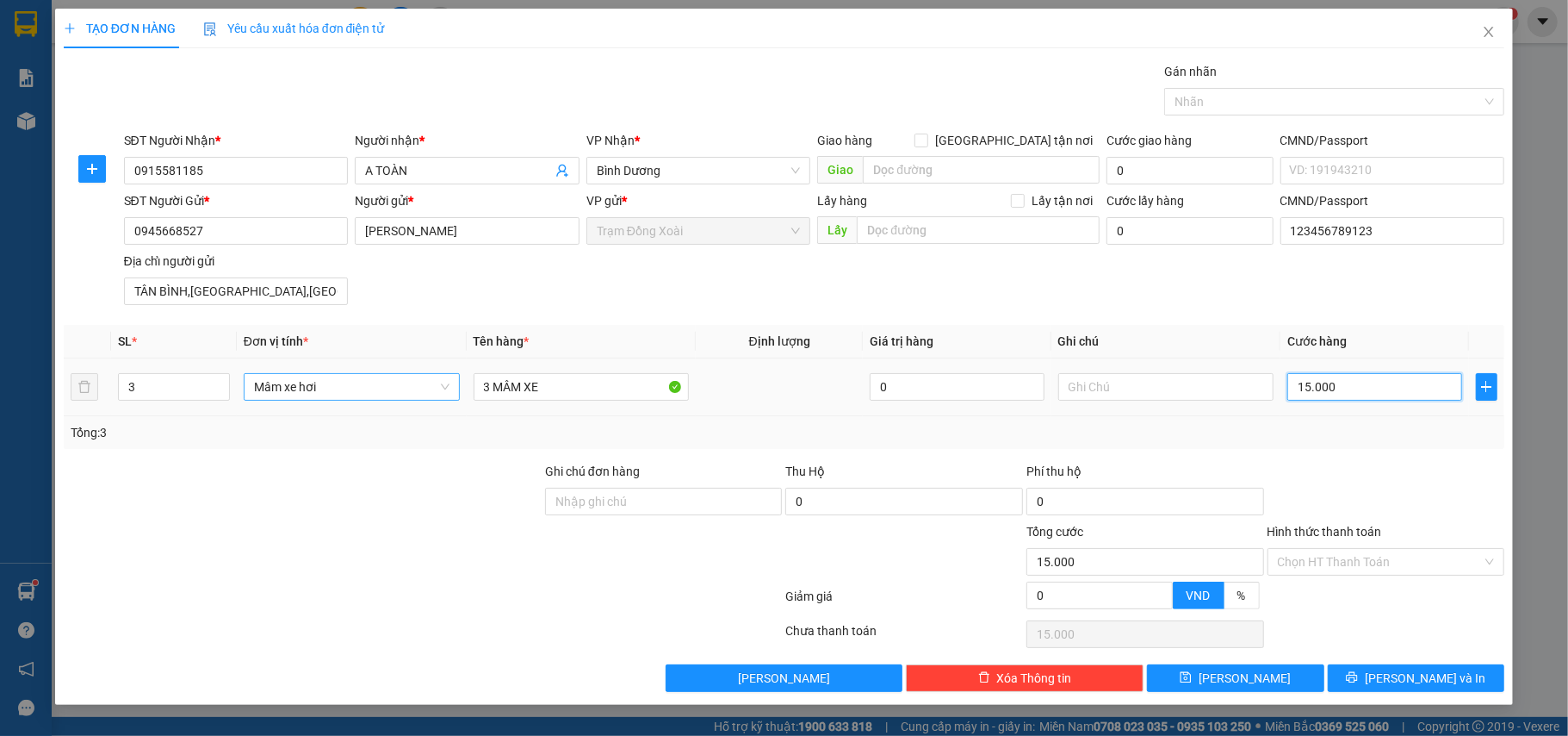
type input "150.000"
click at [1225, 451] on div "Transit Pickup Surcharge Ids Transit Deliver Surcharge Ids Transit Deliver Surc…" at bounding box center [784, 377] width 1442 height 630
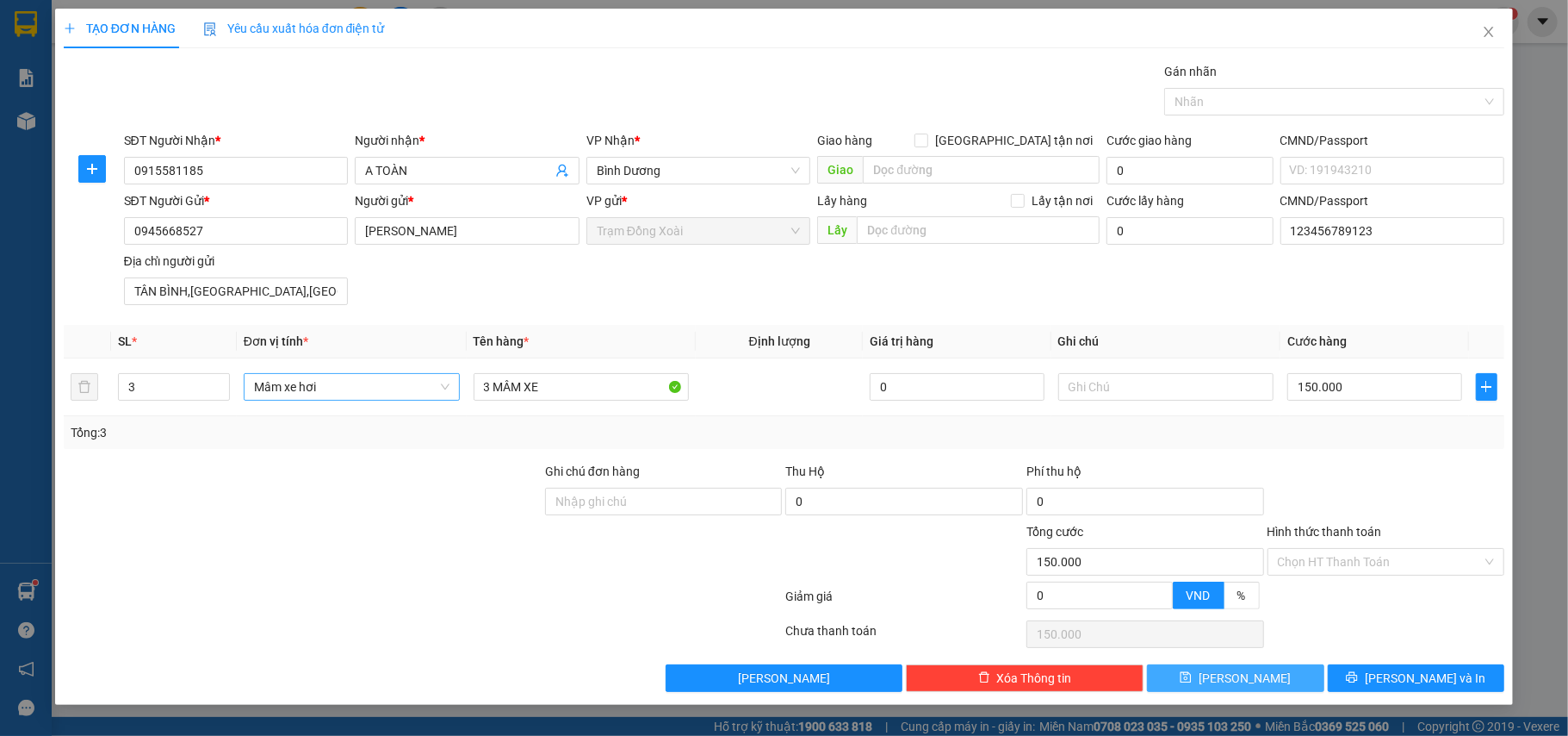
click at [1237, 678] on span "[PERSON_NAME]" at bounding box center [1245, 678] width 92 height 19
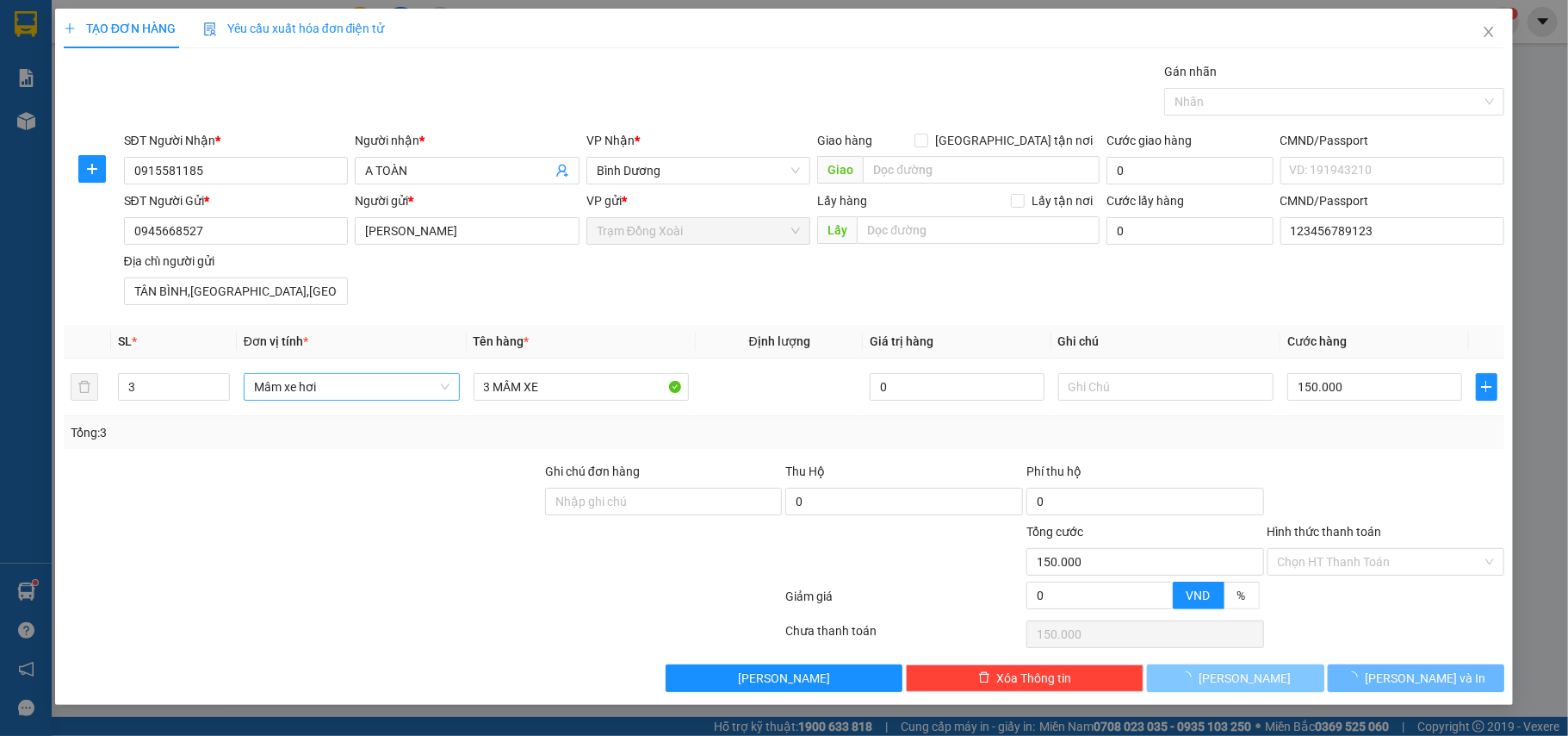
type input "1"
type input "0"
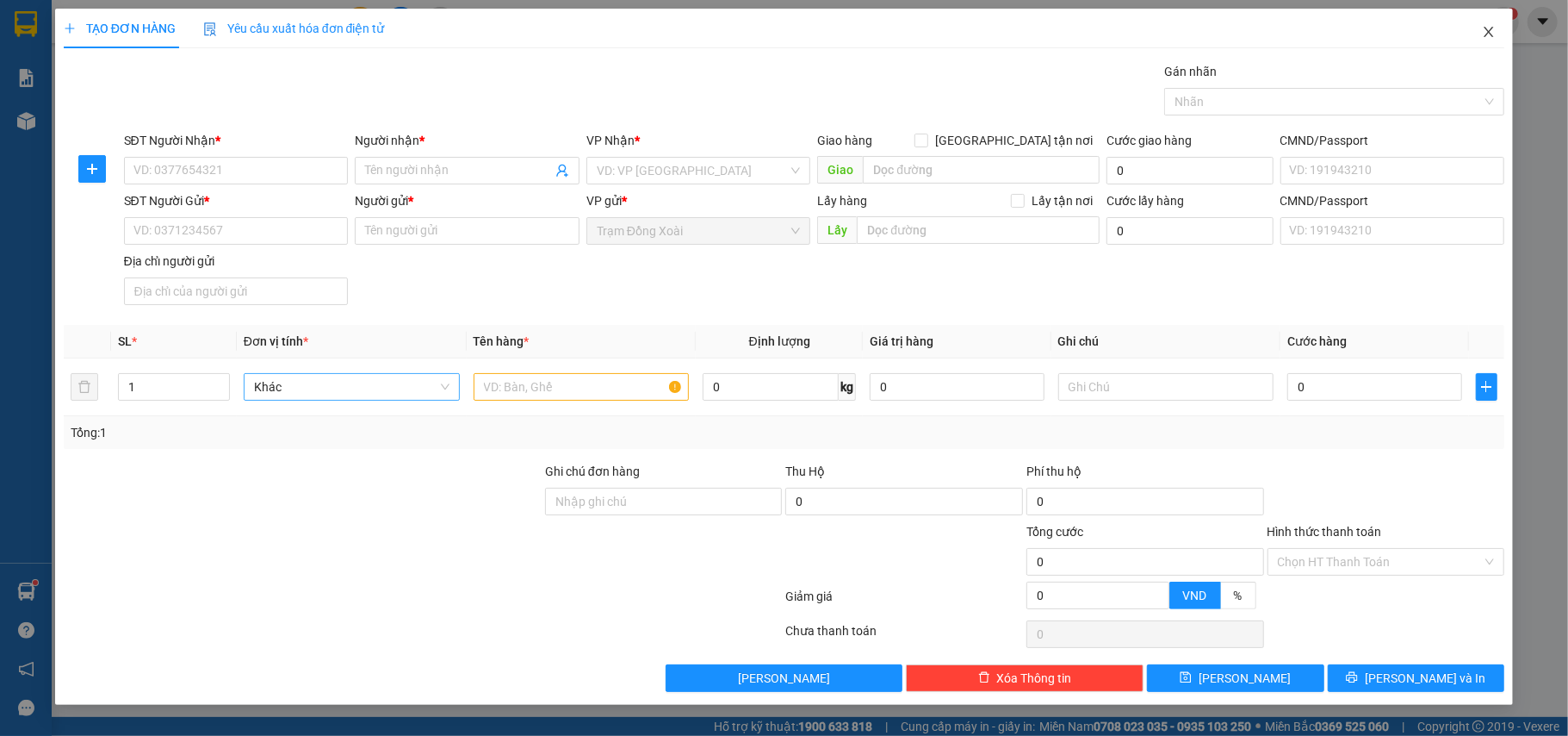
click at [1489, 32] on icon "close" at bounding box center [1490, 31] width 9 height 10
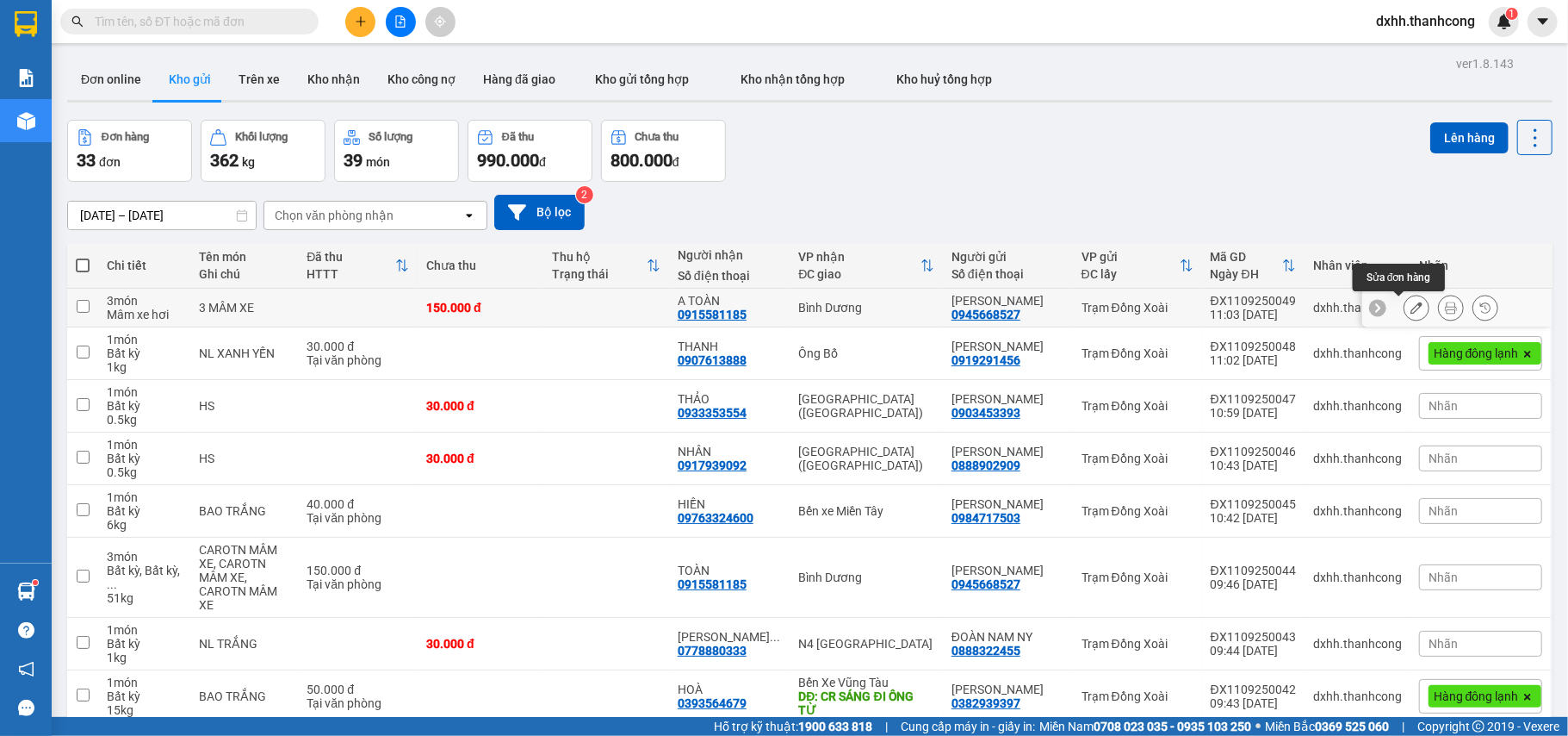
click at [1411, 310] on icon at bounding box center [1417, 307] width 12 height 12
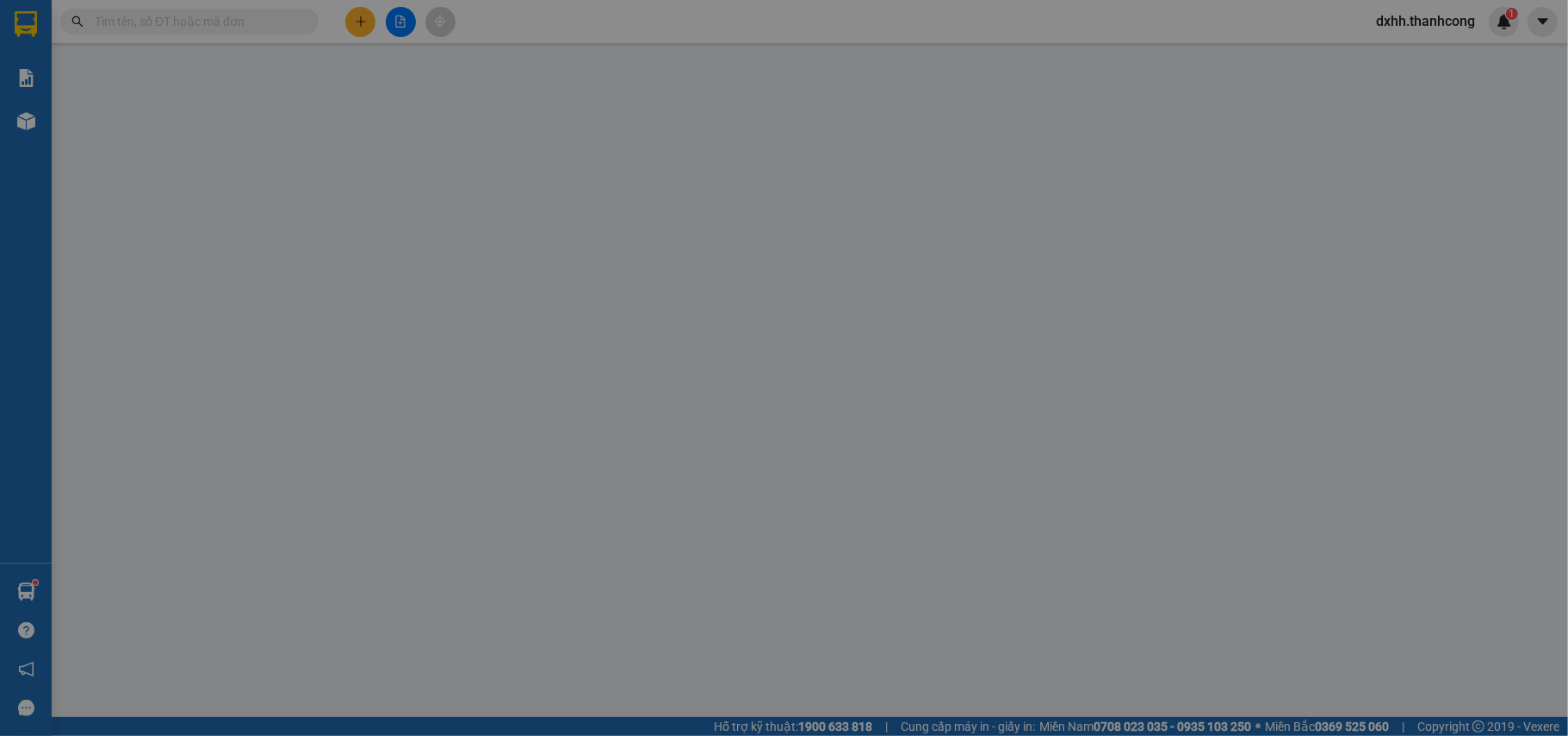
type input "0915581185"
type input "A TOÀN"
type input "0945668527"
type input "[PERSON_NAME]"
type input "123456789123"
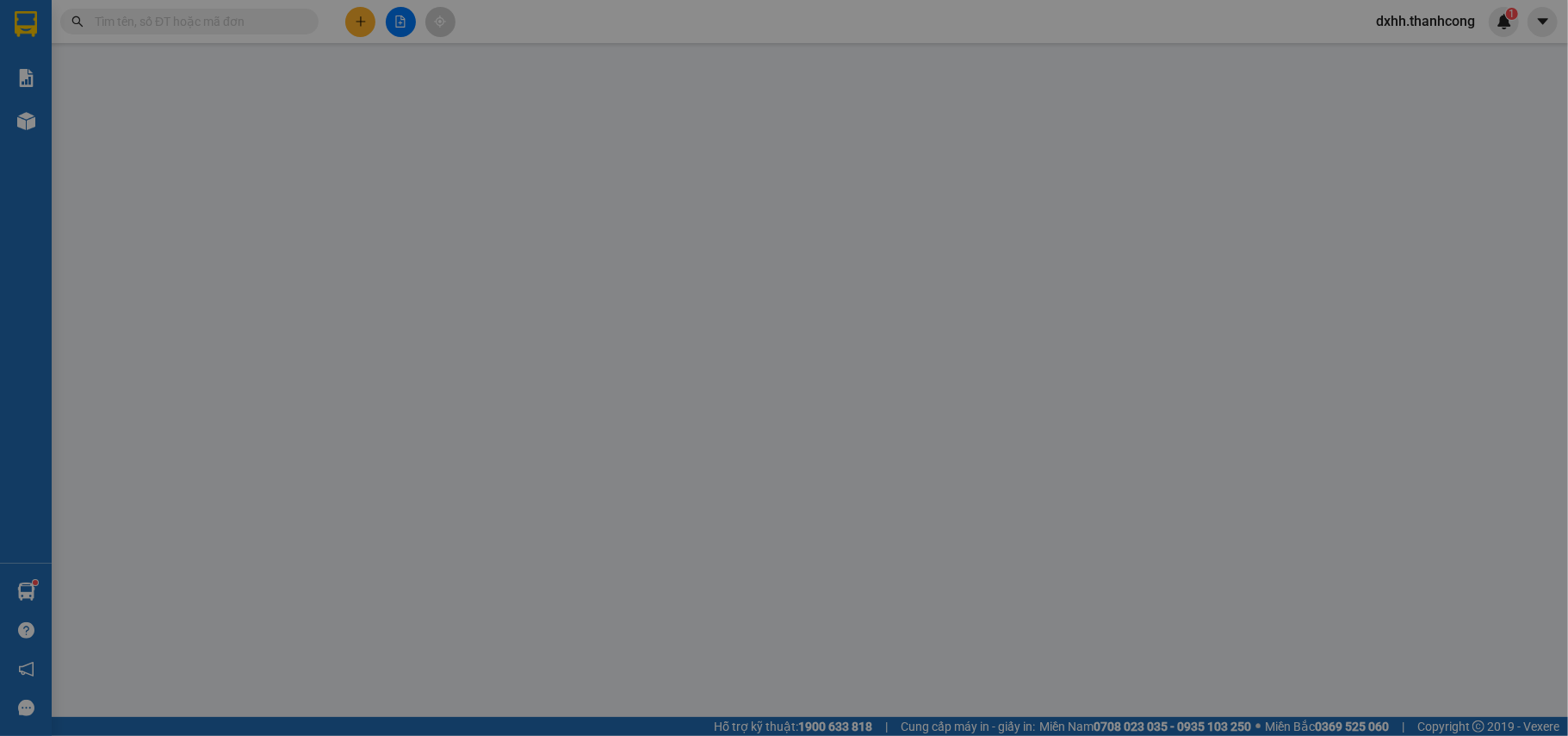
type input "TÂN BÌNH,[GEOGRAPHIC_DATA],[GEOGRAPHIC_DATA]"
type input "150.000"
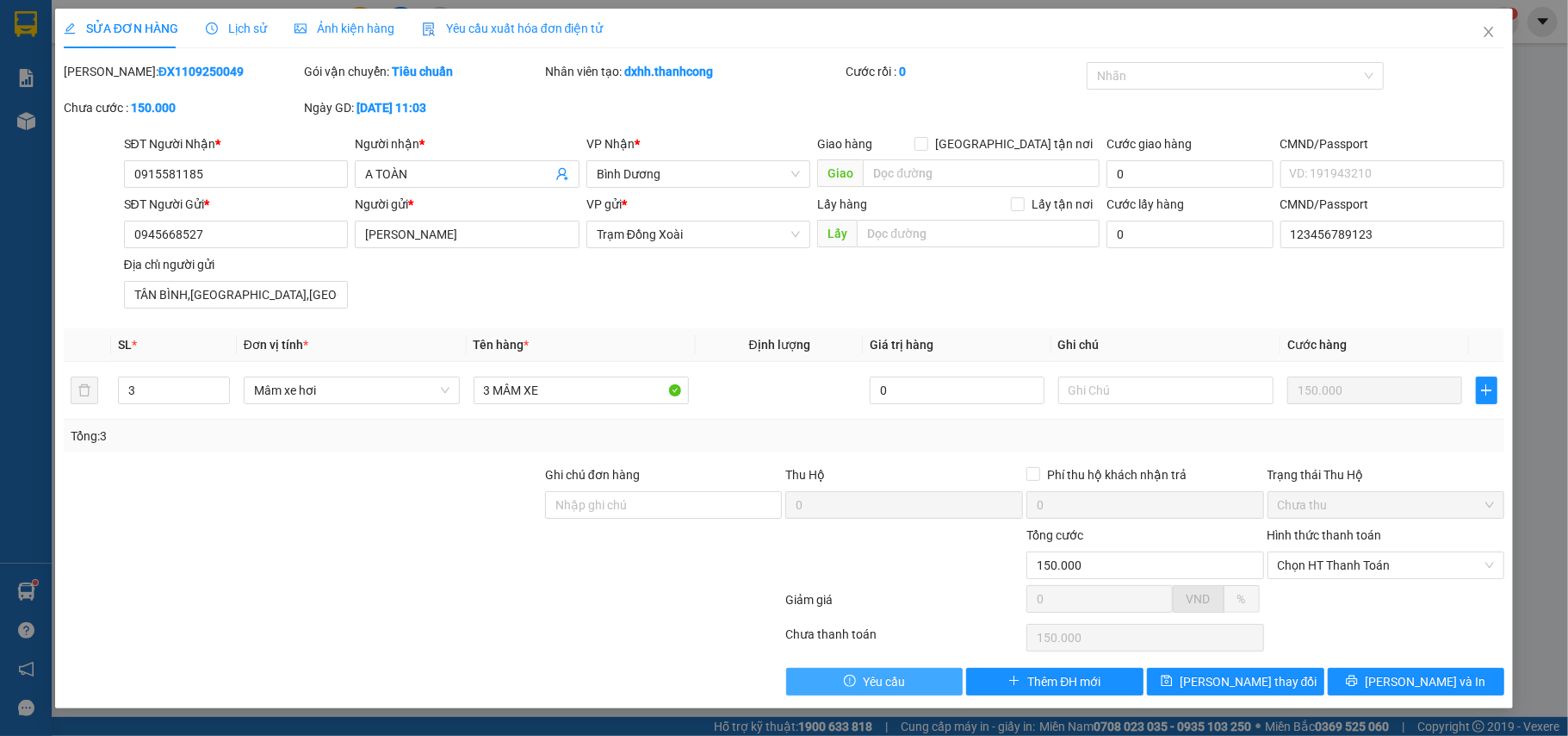
click at [885, 682] on span "Yêu cầu" at bounding box center [884, 681] width 42 height 19
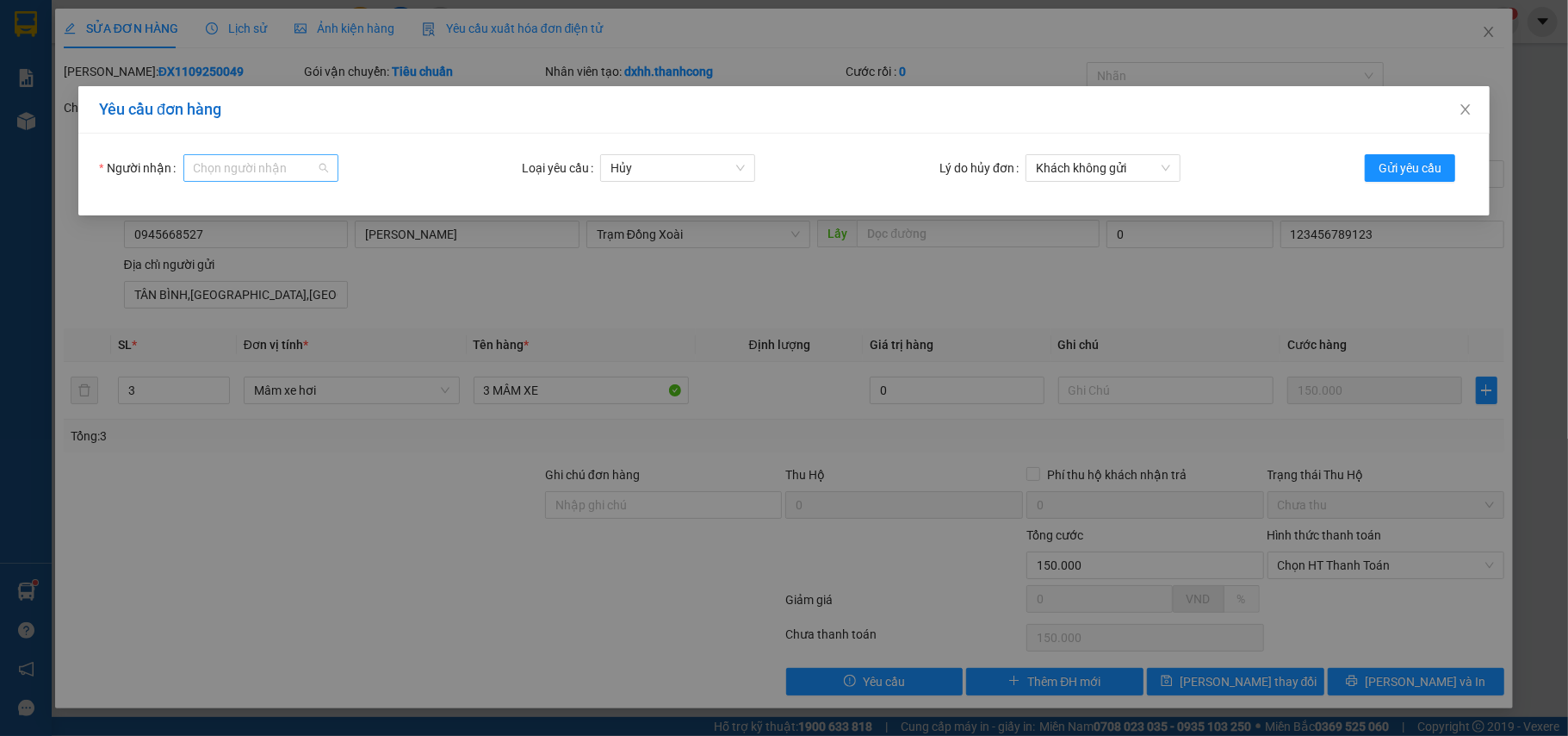
click at [316, 171] on div "Chọn người nhận" at bounding box center [260, 167] width 155 height 27
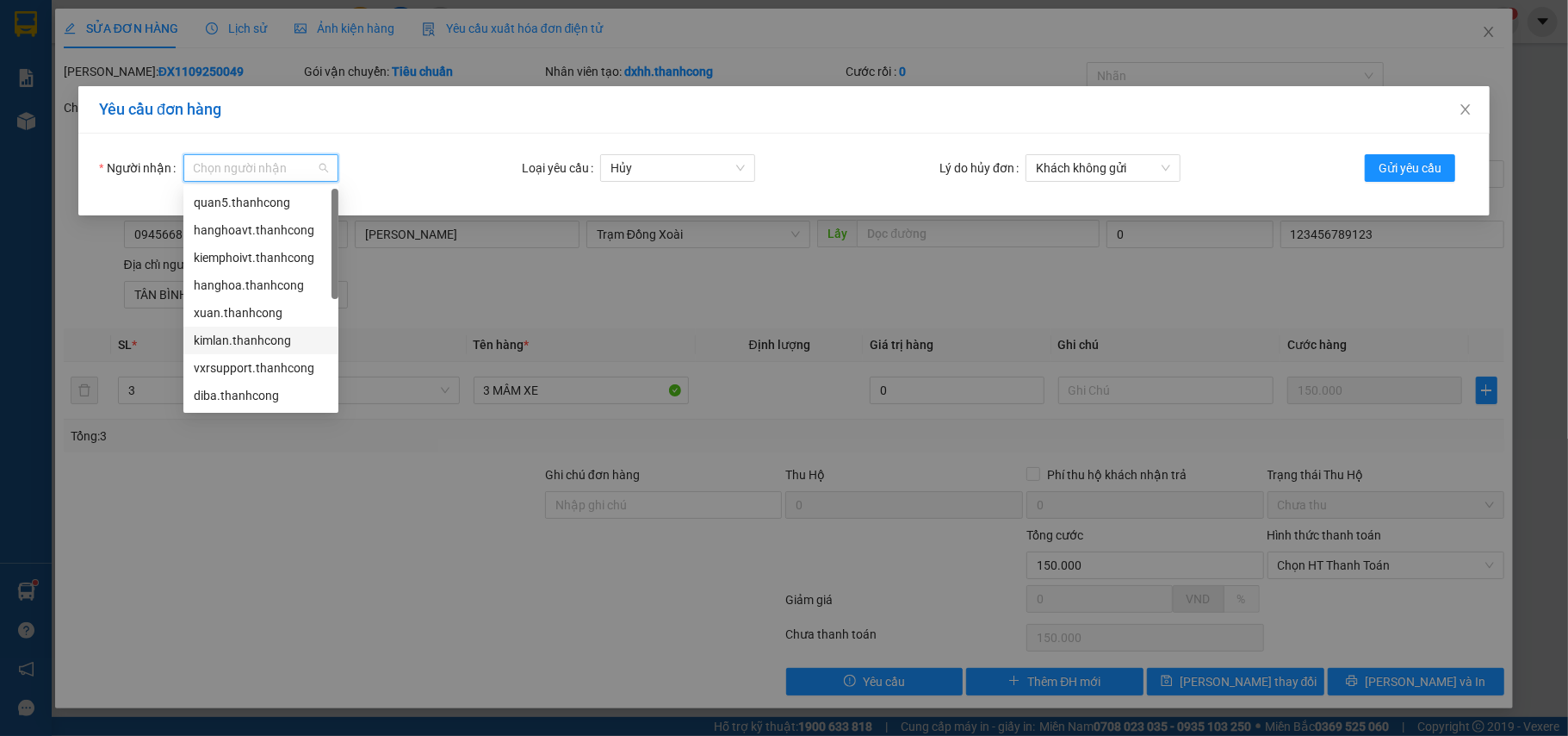
click at [255, 339] on div "kimlan.thanhcong" at bounding box center [260, 340] width 134 height 19
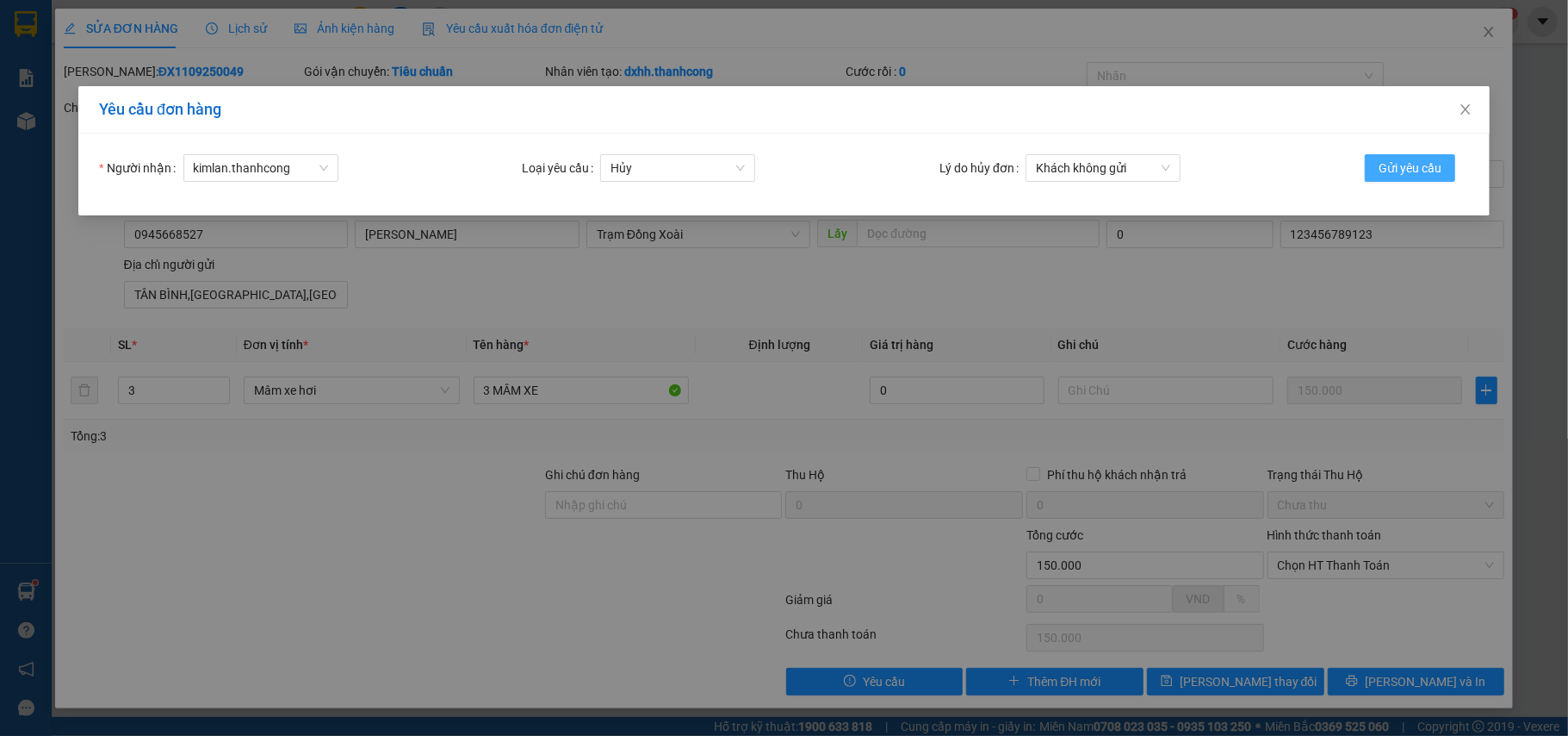
click at [1400, 166] on span "Gửi yêu cầu" at bounding box center [1410, 168] width 63 height 19
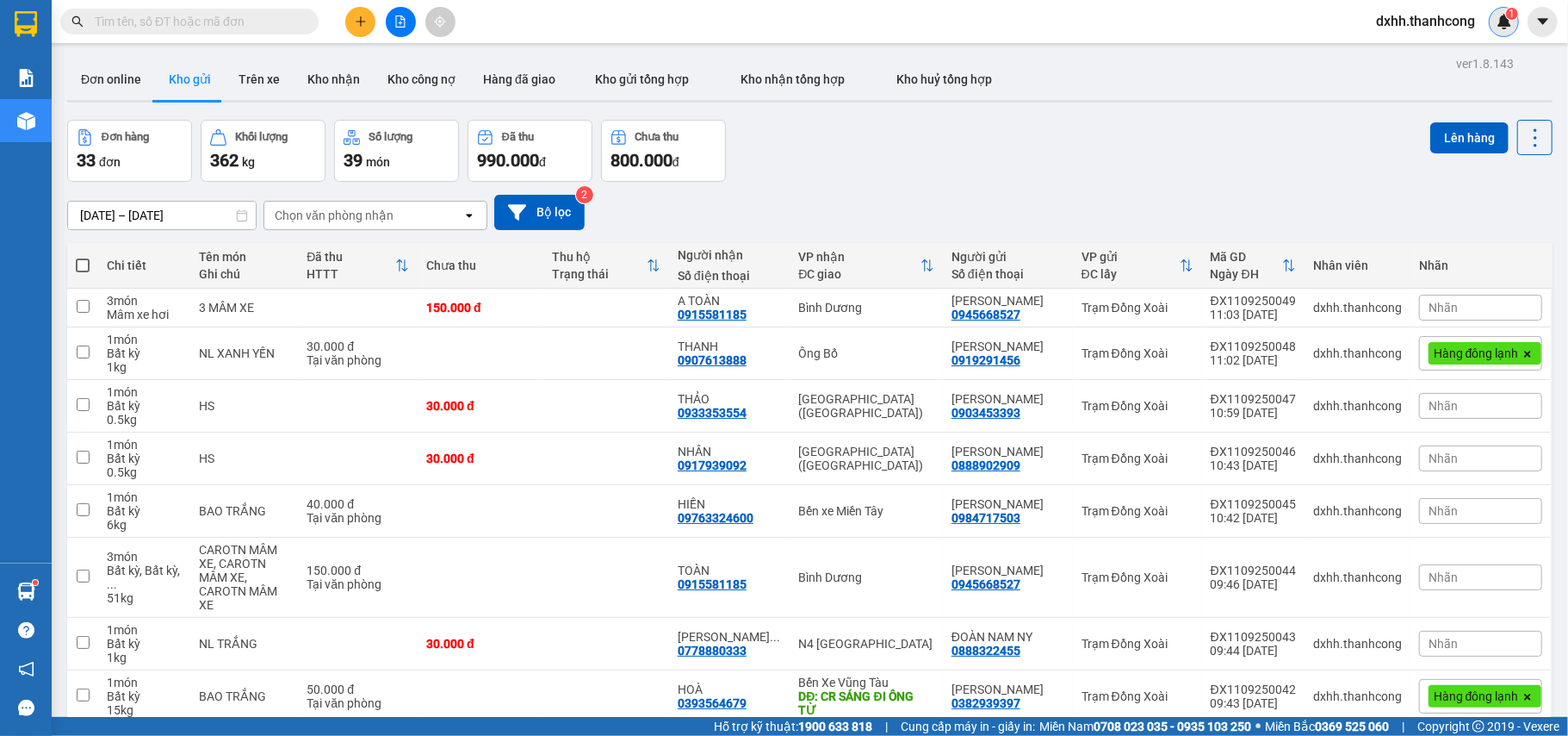
click at [1513, 22] on div "1" at bounding box center [1504, 22] width 30 height 30
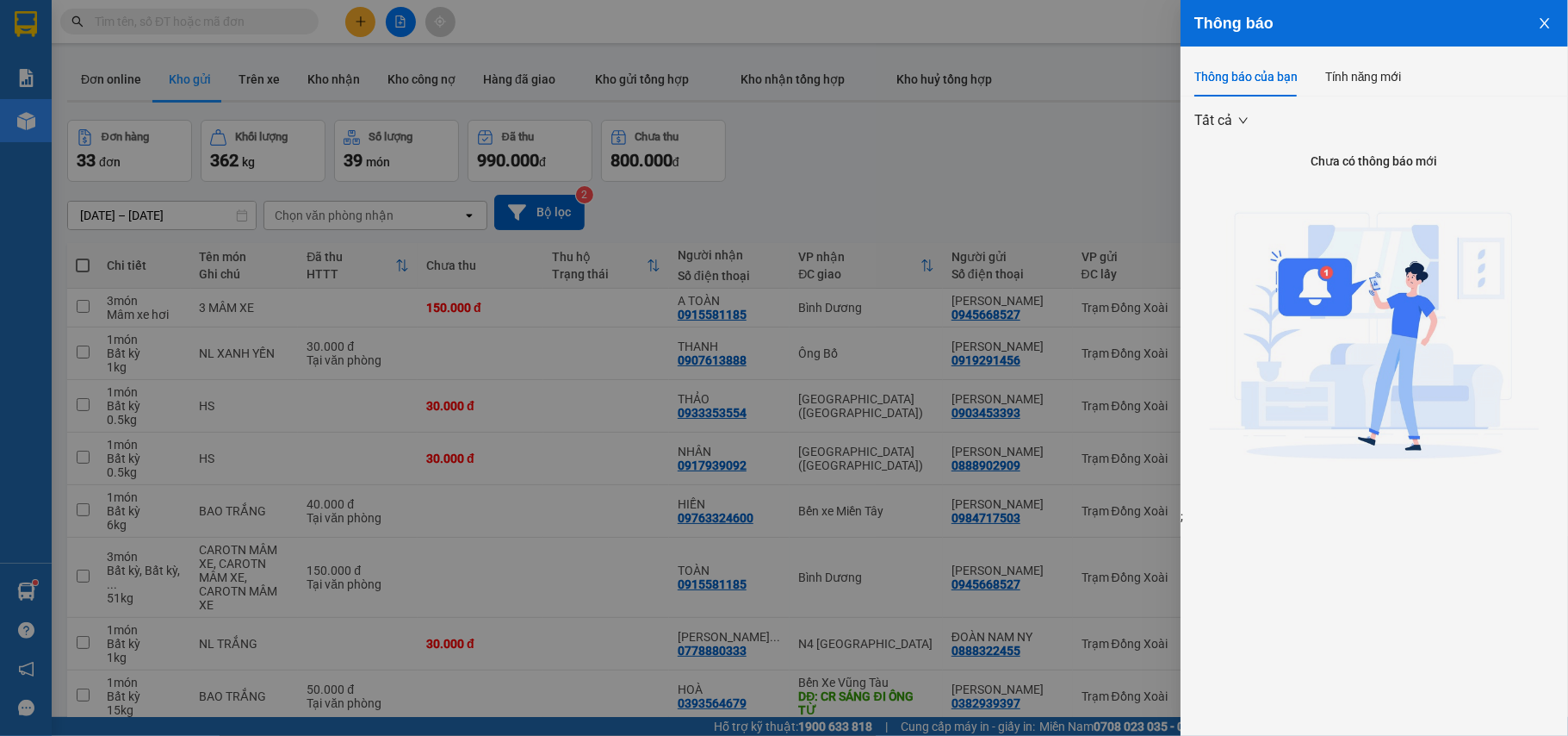
click at [942, 181] on div at bounding box center [784, 368] width 1568 height 736
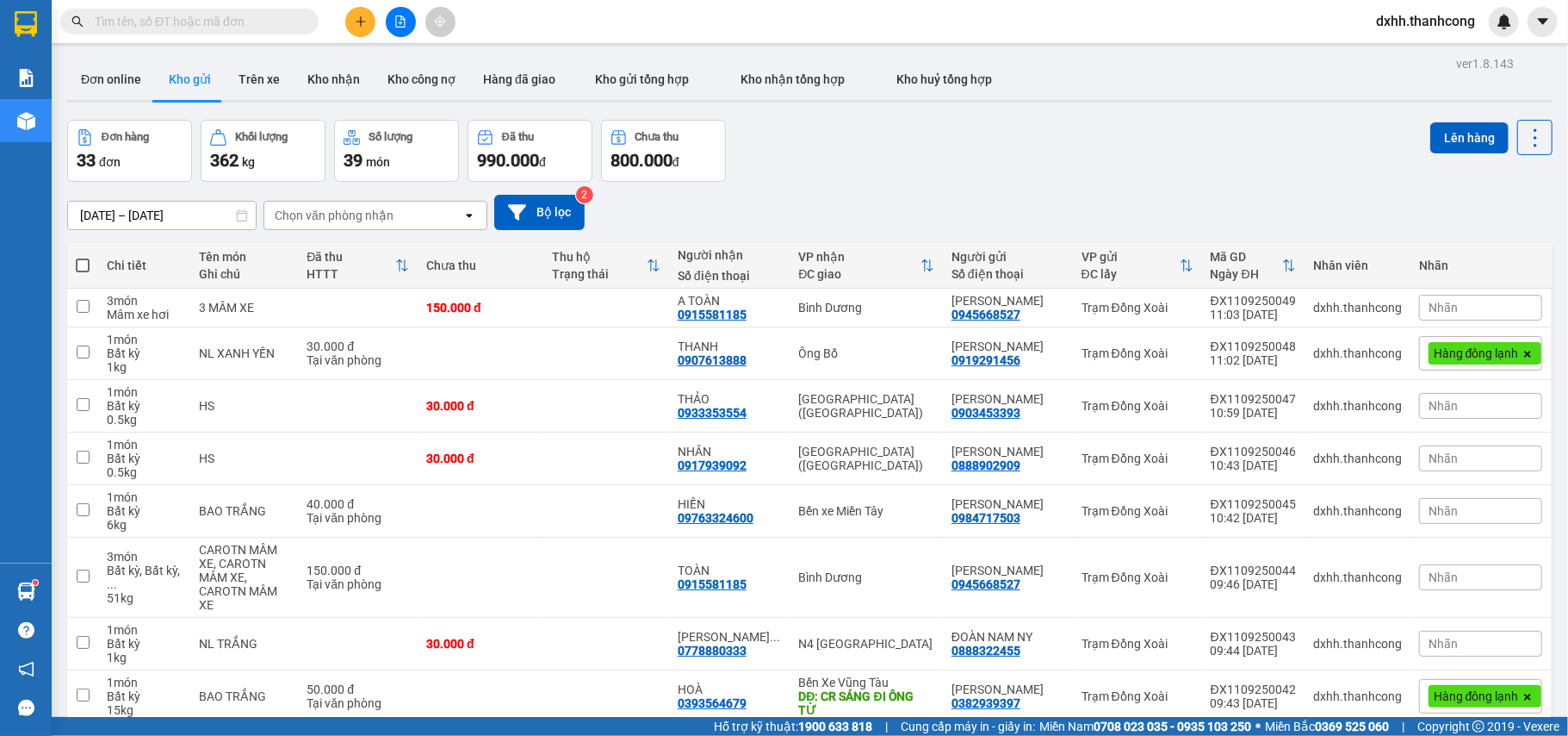
click at [1451, 310] on div "Nhãn" at bounding box center [1481, 308] width 123 height 26
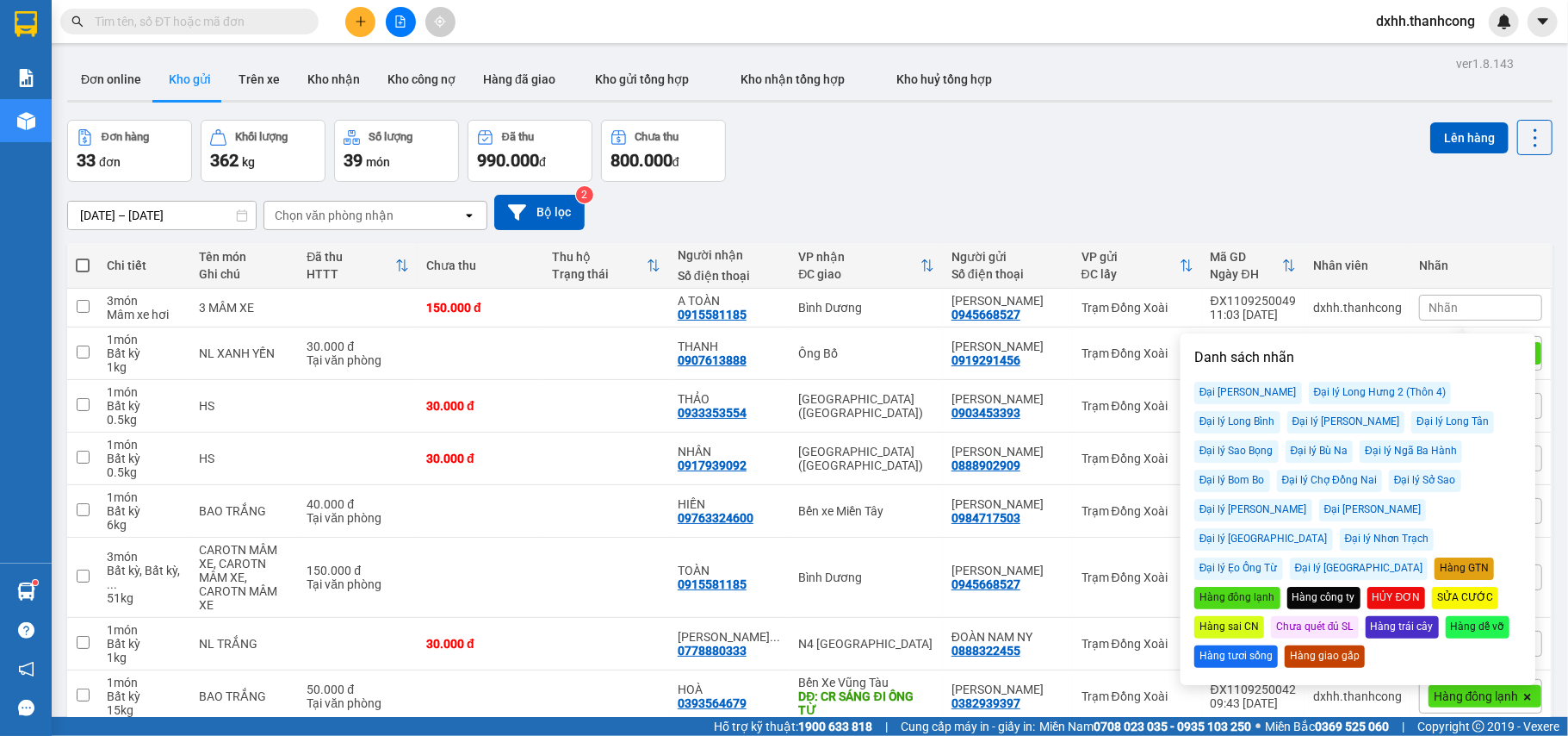
click at [1368, 587] on div "HỦY ĐƠN" at bounding box center [1397, 598] width 58 height 23
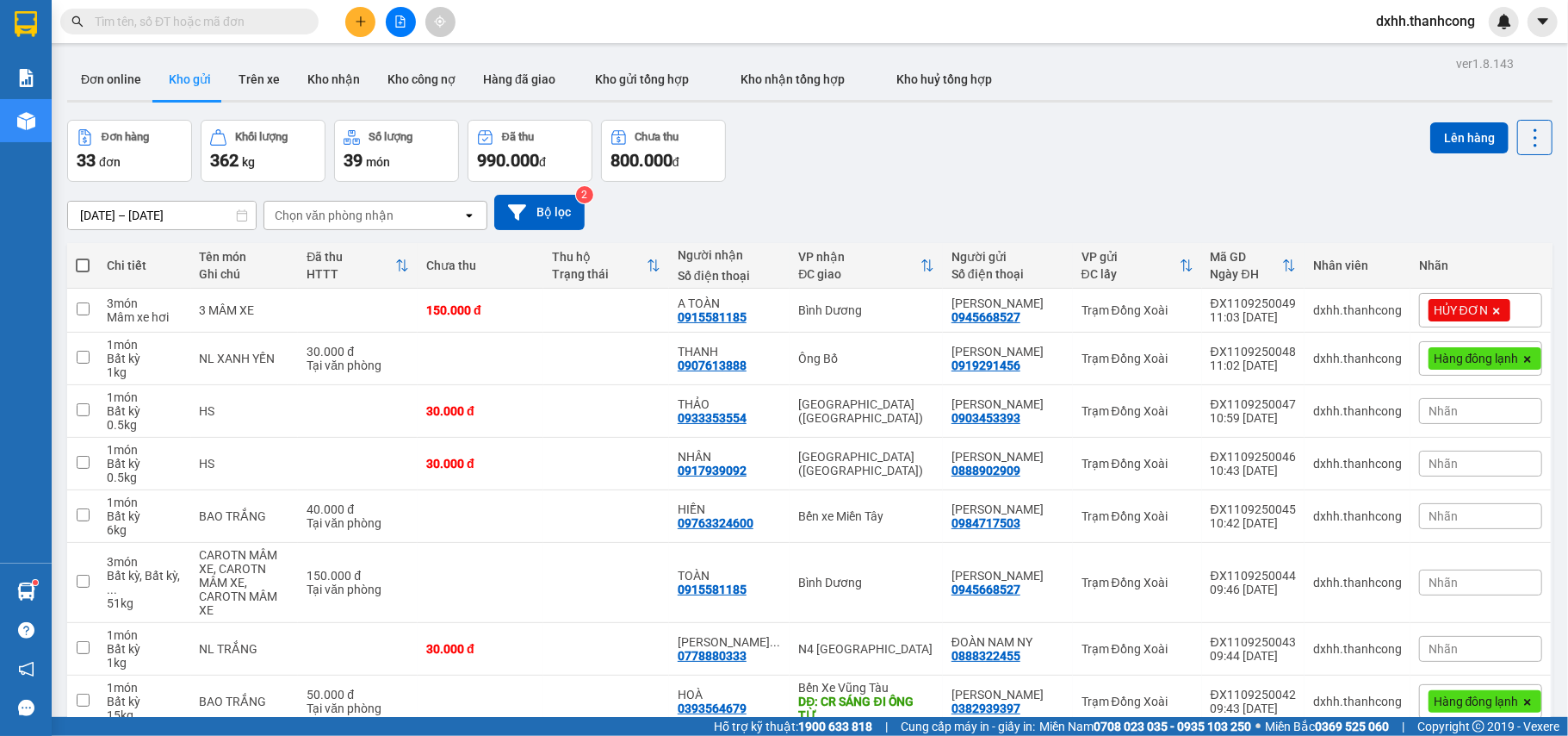
click at [1289, 156] on div "Đơn hàng 33 đơn Khối lượng 362 kg Số lượng 39 món Đã thu 990.000 đ Chưa thu 800…" at bounding box center [810, 150] width 1485 height 62
click at [1066, 151] on div "Đơn hàng 33 đơn Khối lượng 362 kg Số lượng 39 món Đã thu 990.000 đ Chưa thu 800…" at bounding box center [810, 150] width 1485 height 62
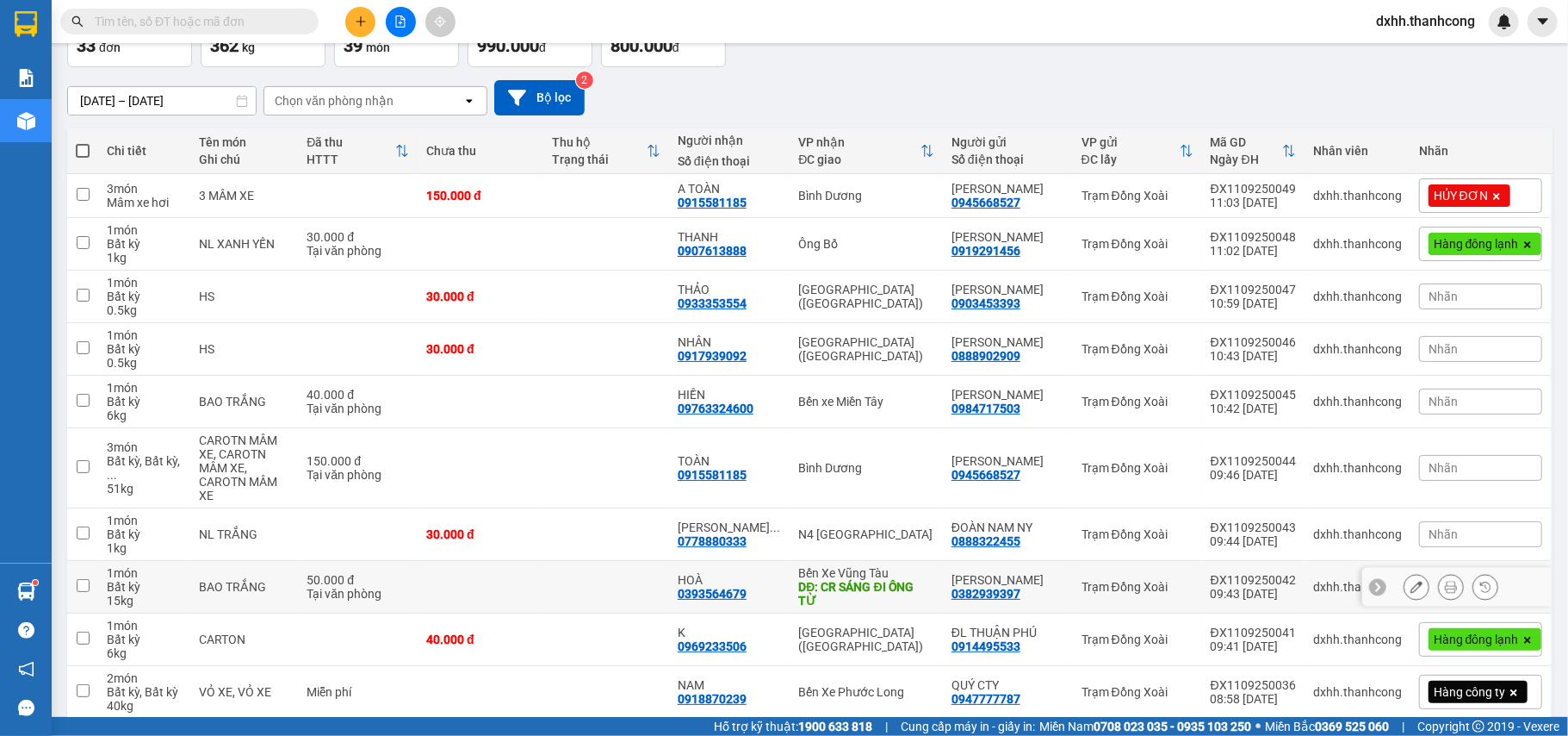
scroll to position [192, 0]
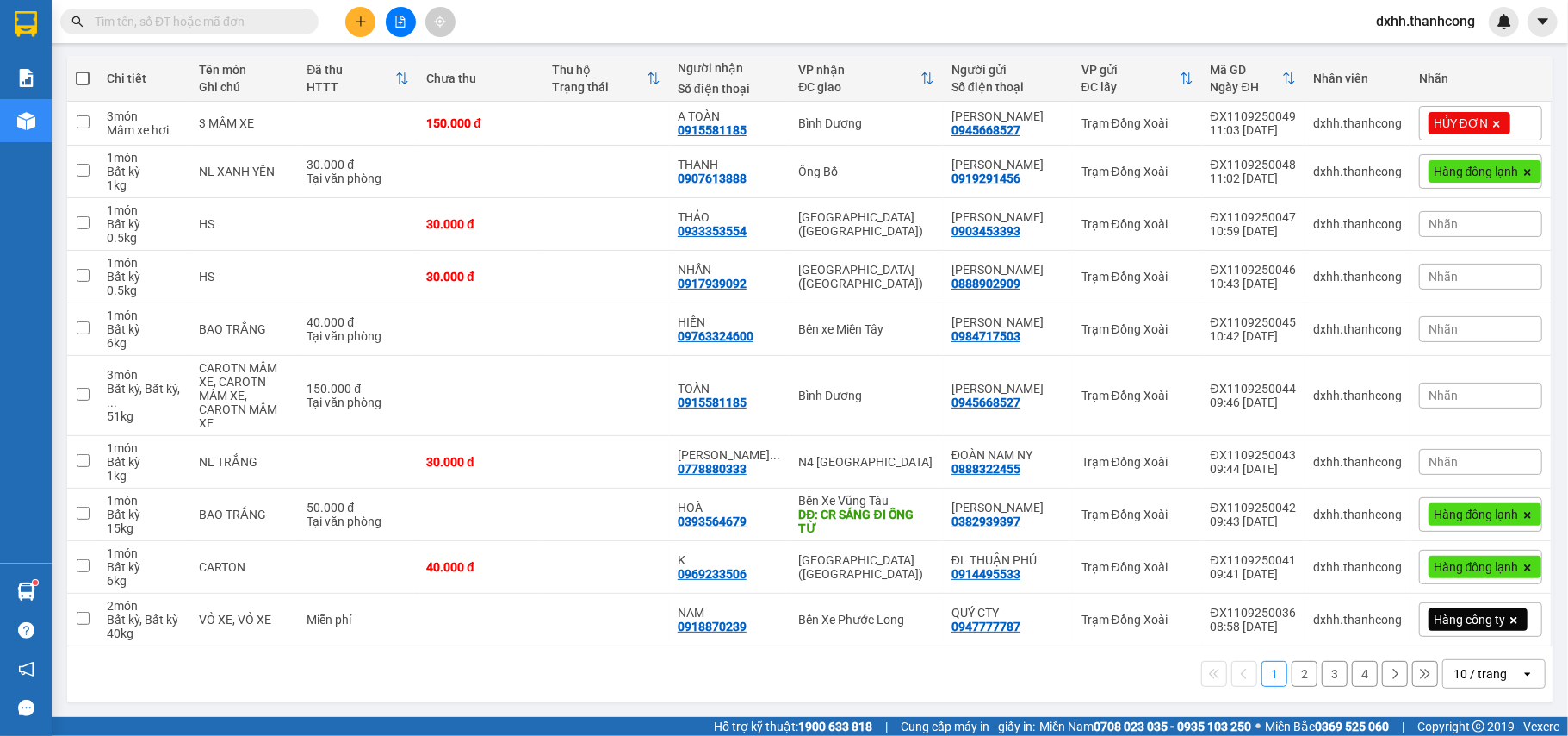
click at [1292, 676] on button "2" at bounding box center [1305, 674] width 26 height 26
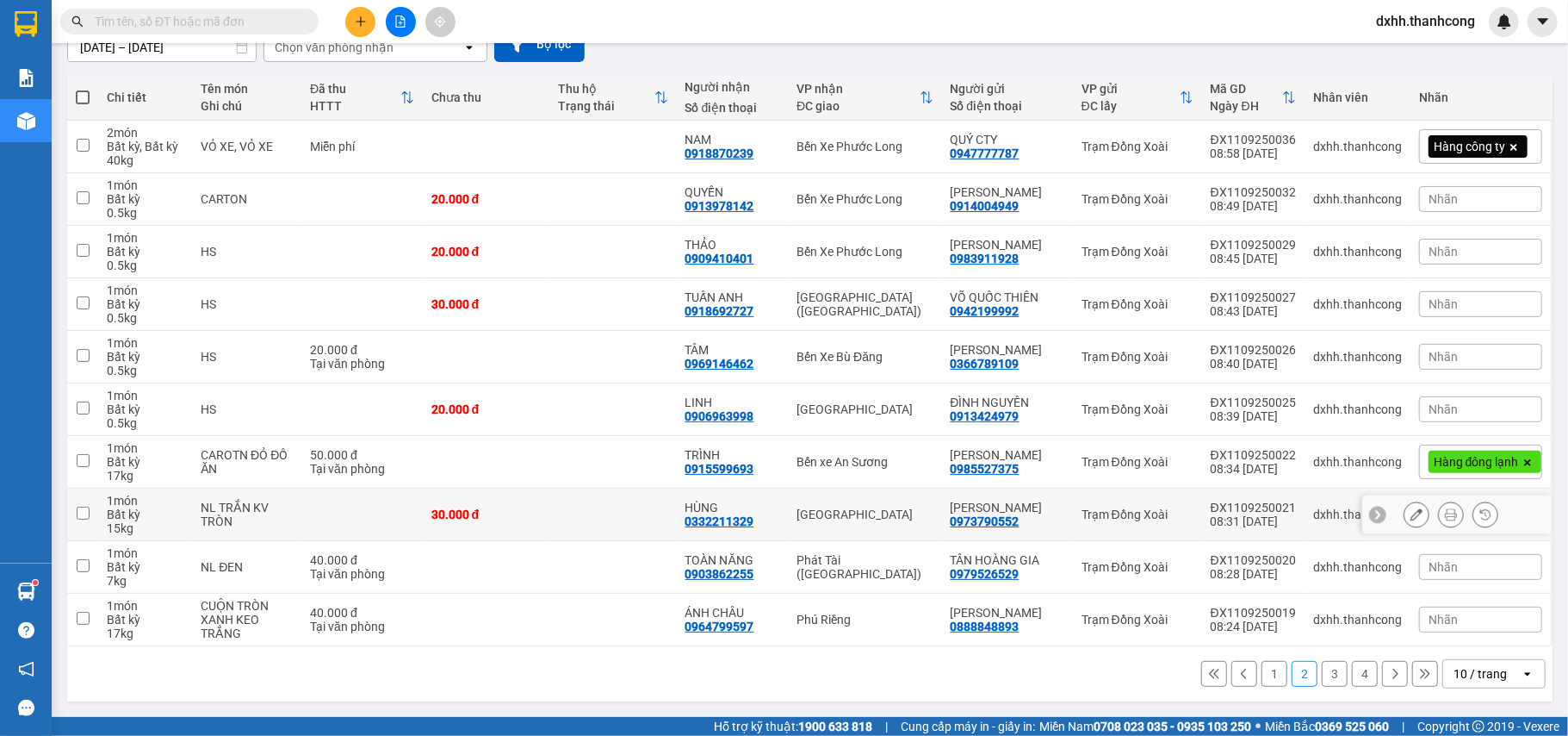
scroll to position [0, 0]
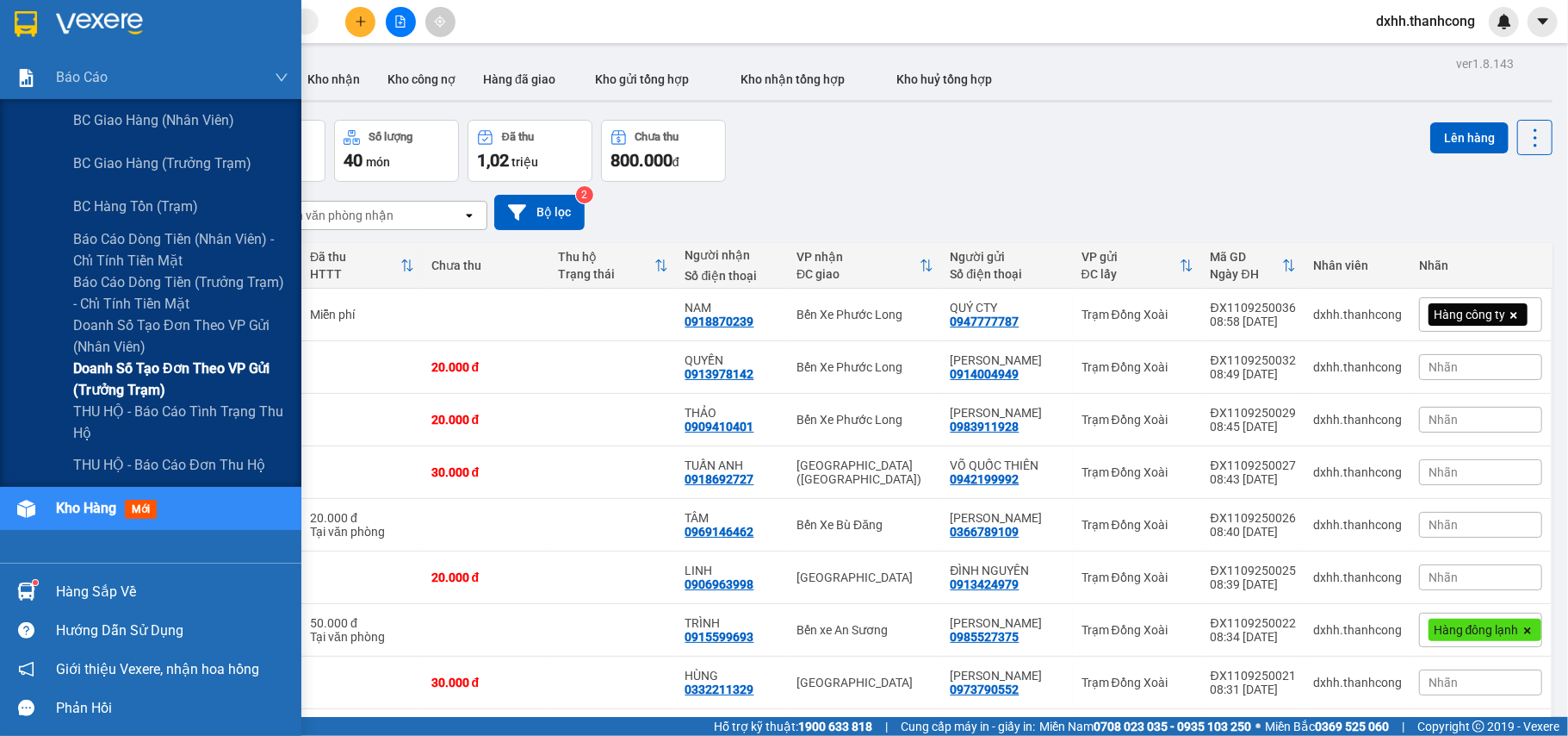
click at [210, 364] on span "Doanh số tạo đơn theo VP gửi (trưởng trạm)" at bounding box center [180, 379] width 215 height 43
